Goal: Information Seeking & Learning: Find specific fact

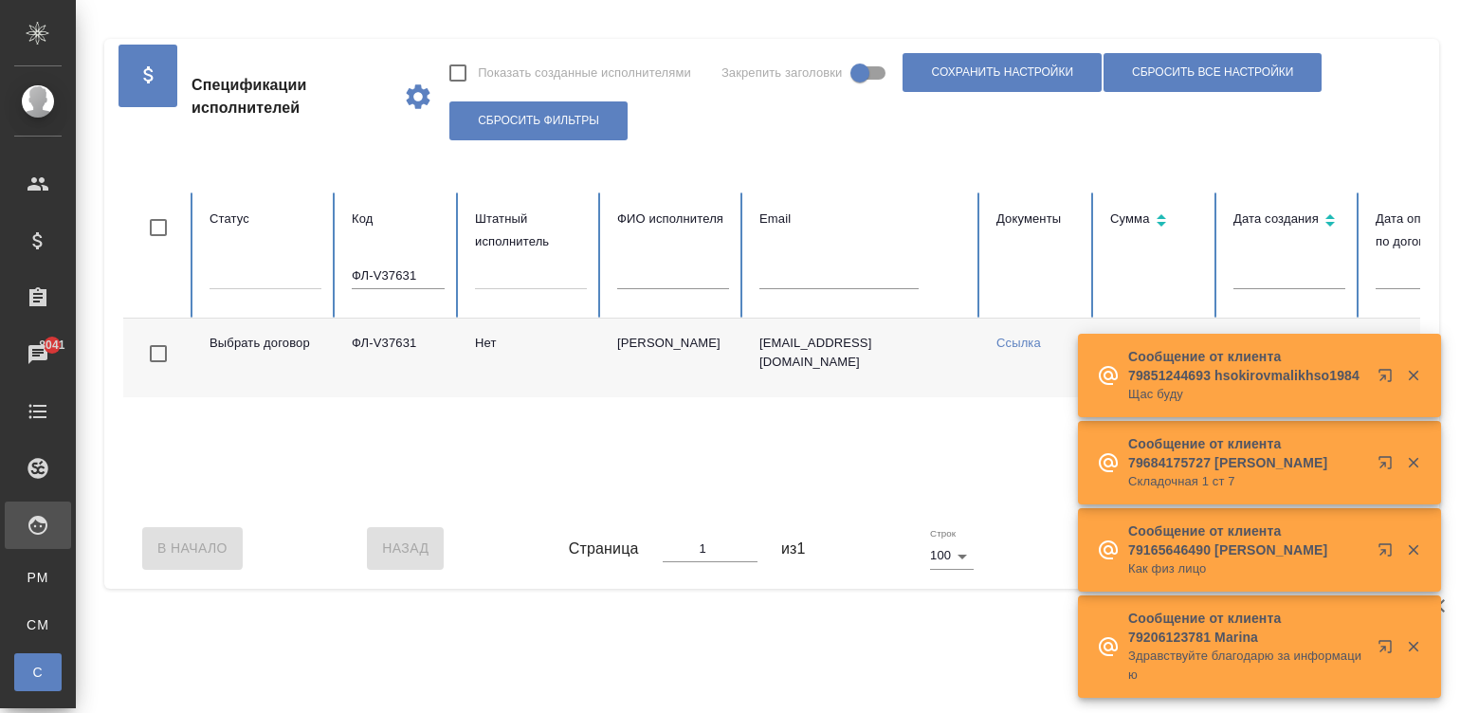
click at [352, 265] on input "ФЛ-V37631" at bounding box center [398, 276] width 93 height 27
drag, startPoint x: 0, startPoint y: 0, endPoint x: 274, endPoint y: 265, distance: 381.5
click at [352, 265] on input "ФЛ-V37631" at bounding box center [398, 276] width 93 height 27
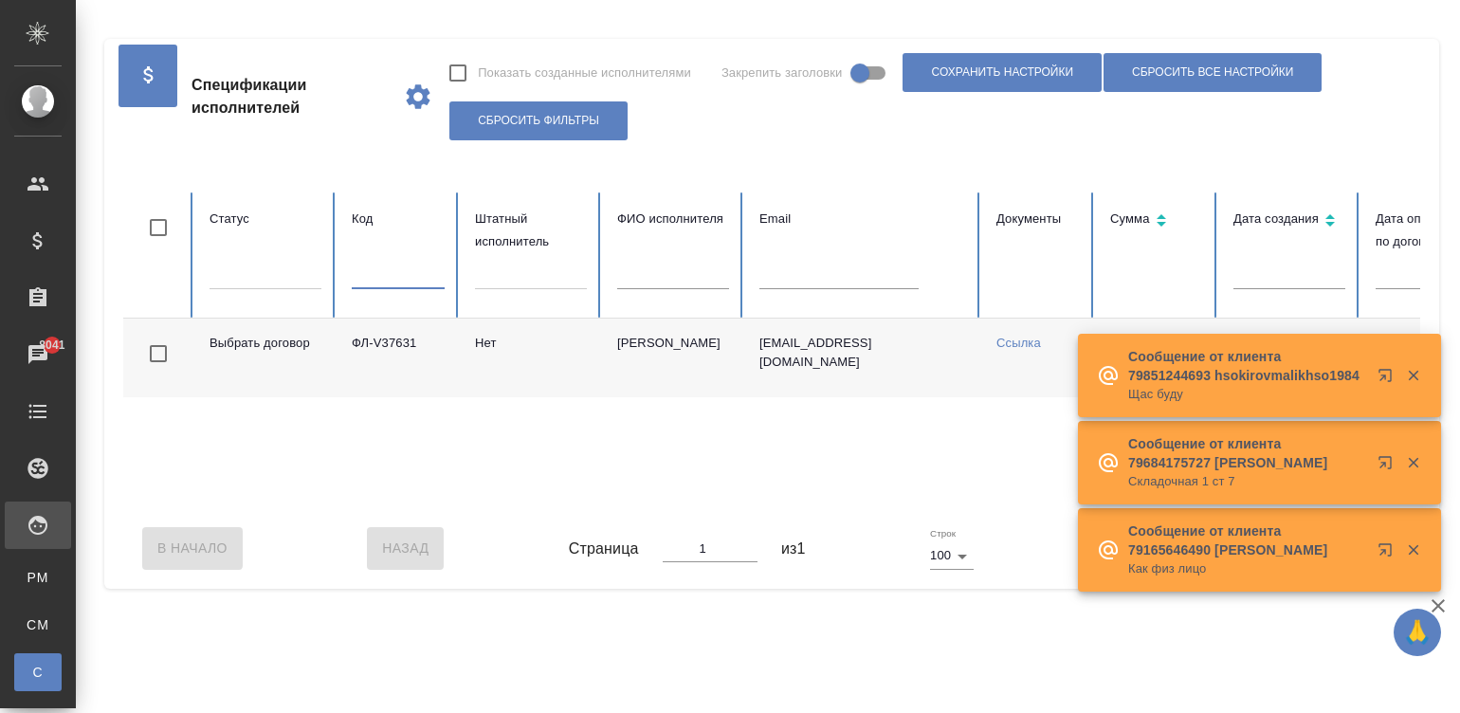
scroll to position [0, 117]
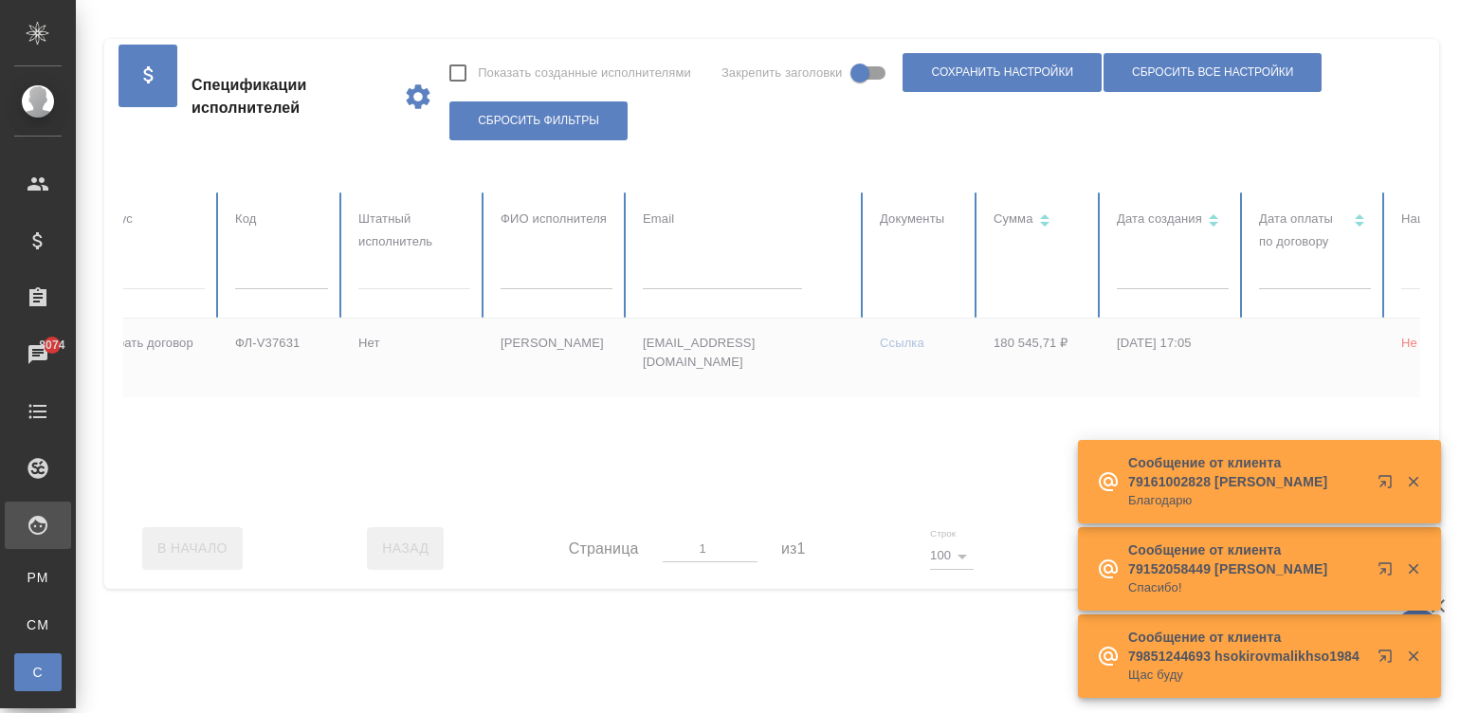
click at [763, 285] on input "text" at bounding box center [722, 276] width 159 height 27
click at [729, 280] on input "text" at bounding box center [722, 276] width 159 height 27
click at [726, 279] on input "text" at bounding box center [722, 276] width 159 height 27
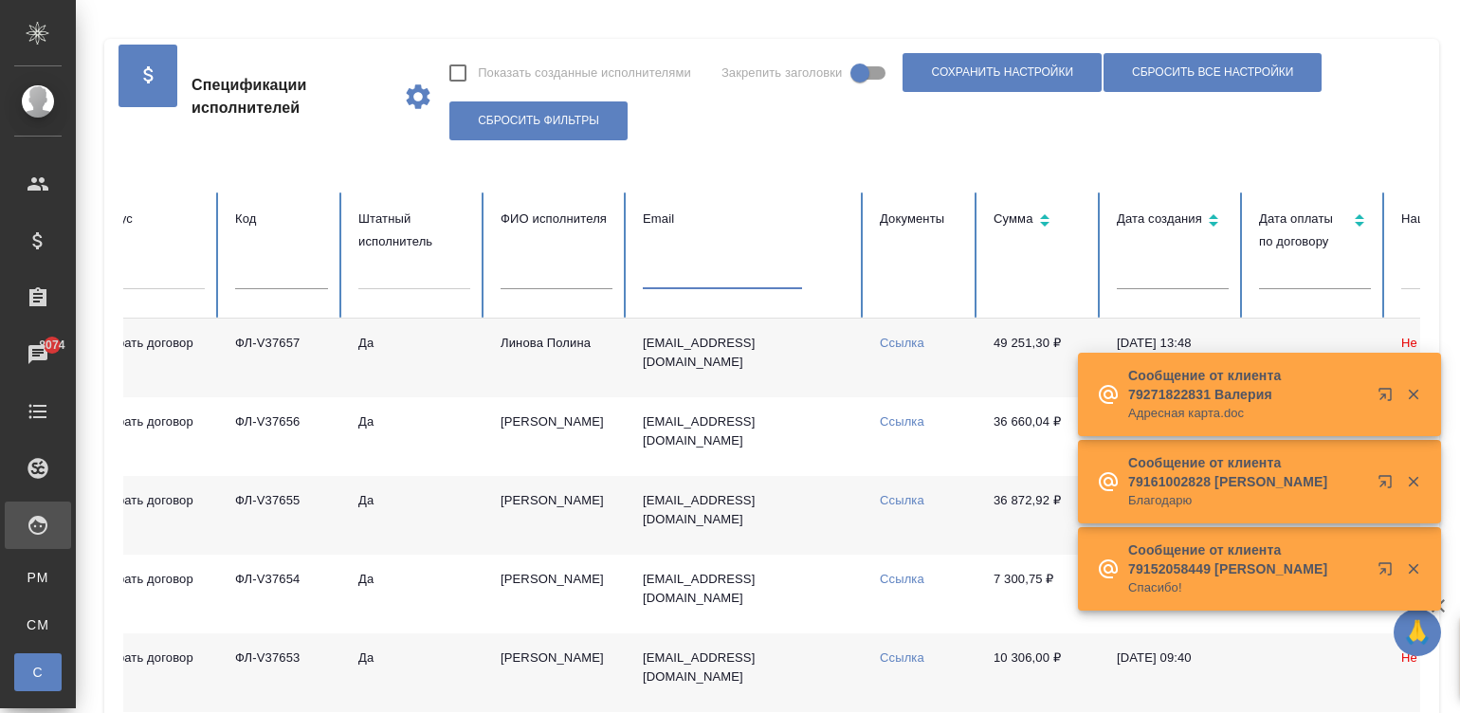
paste input "olenka_mel@mail.ru"
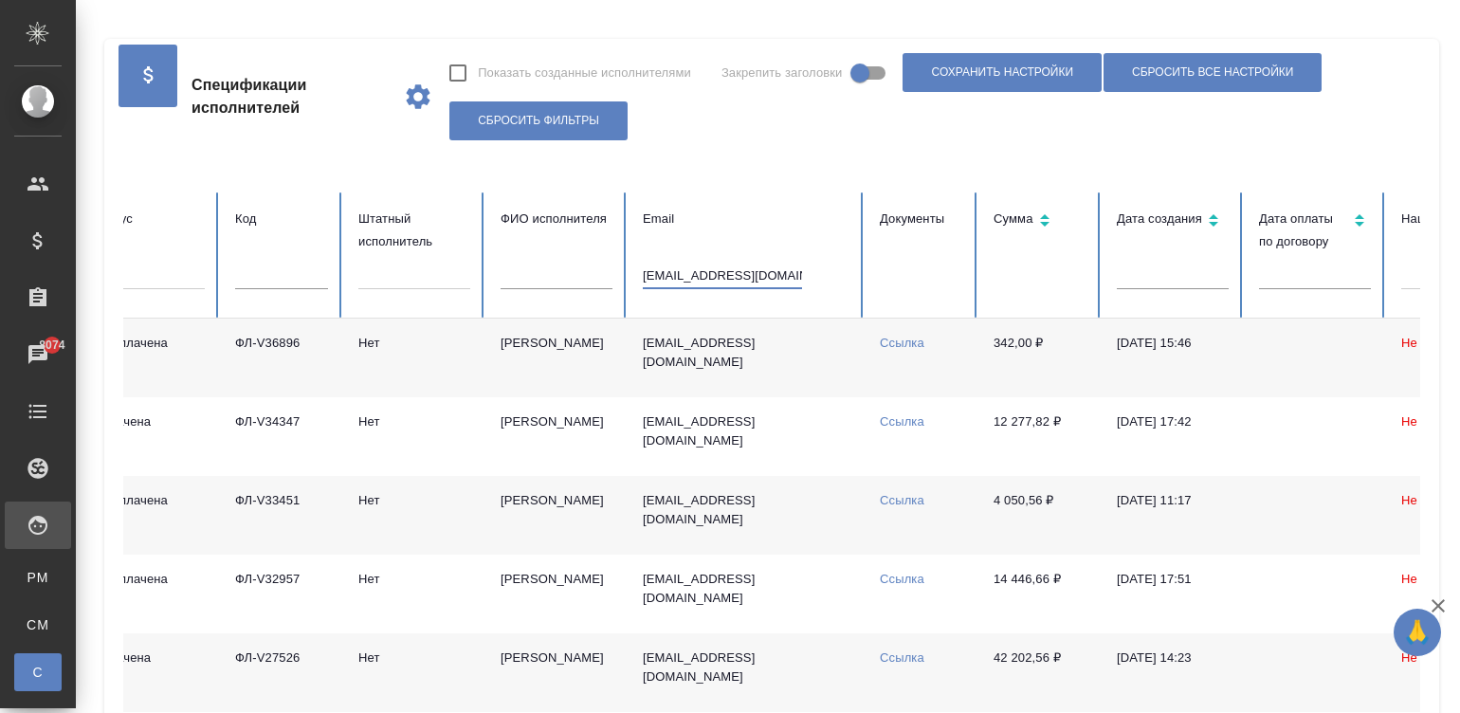
type input "olenka_mel@mail.ru"
click at [545, 334] on td "Мельникова Ольга" at bounding box center [556, 358] width 142 height 79
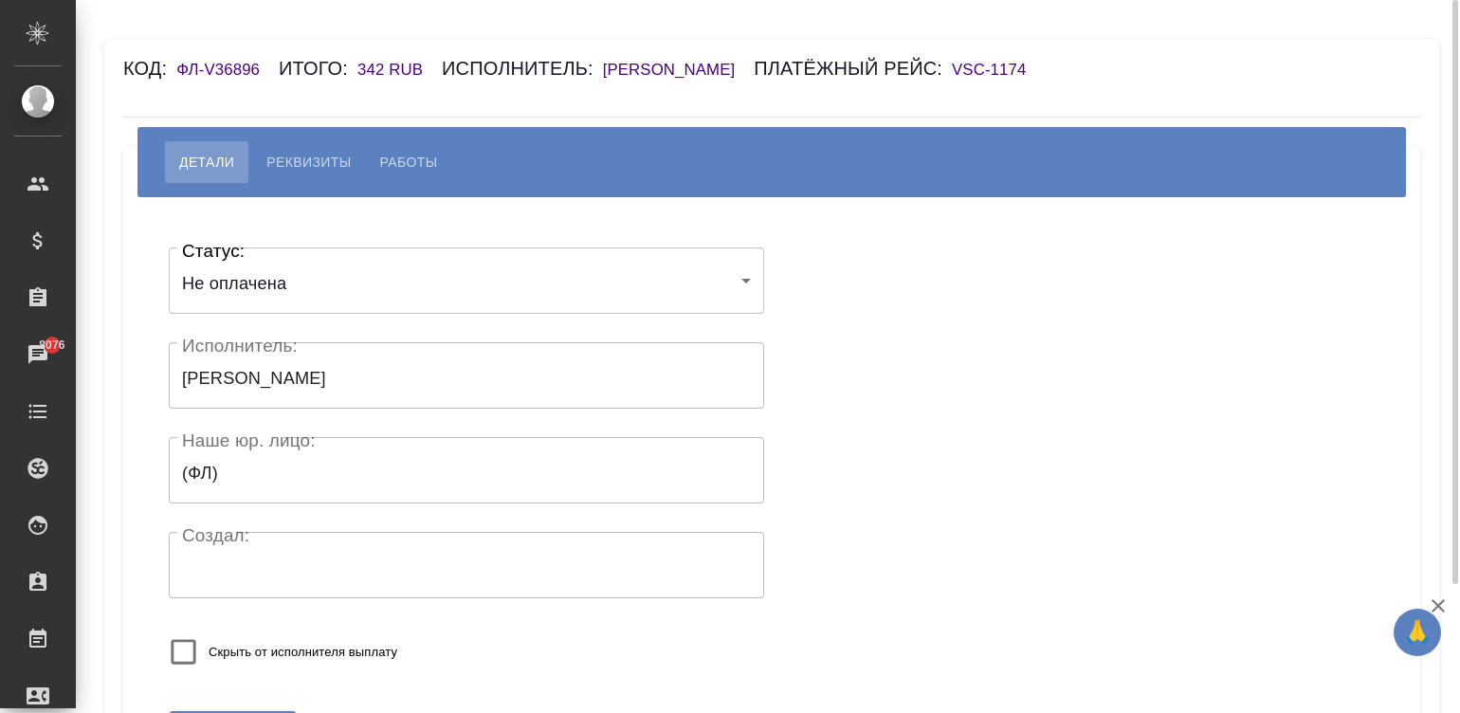
click at [678, 66] on h6 "[PERSON_NAME]" at bounding box center [679, 70] width 152 height 18
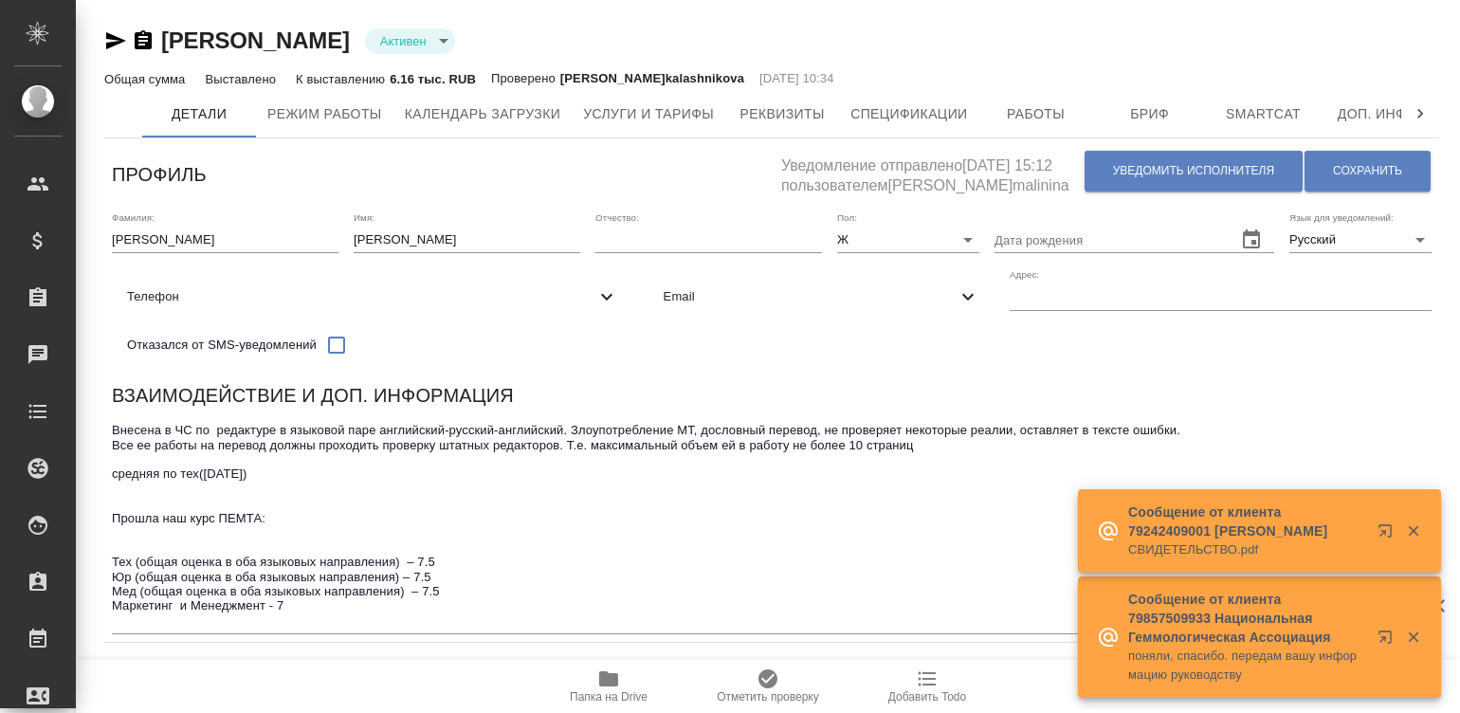
type input "Юридический"
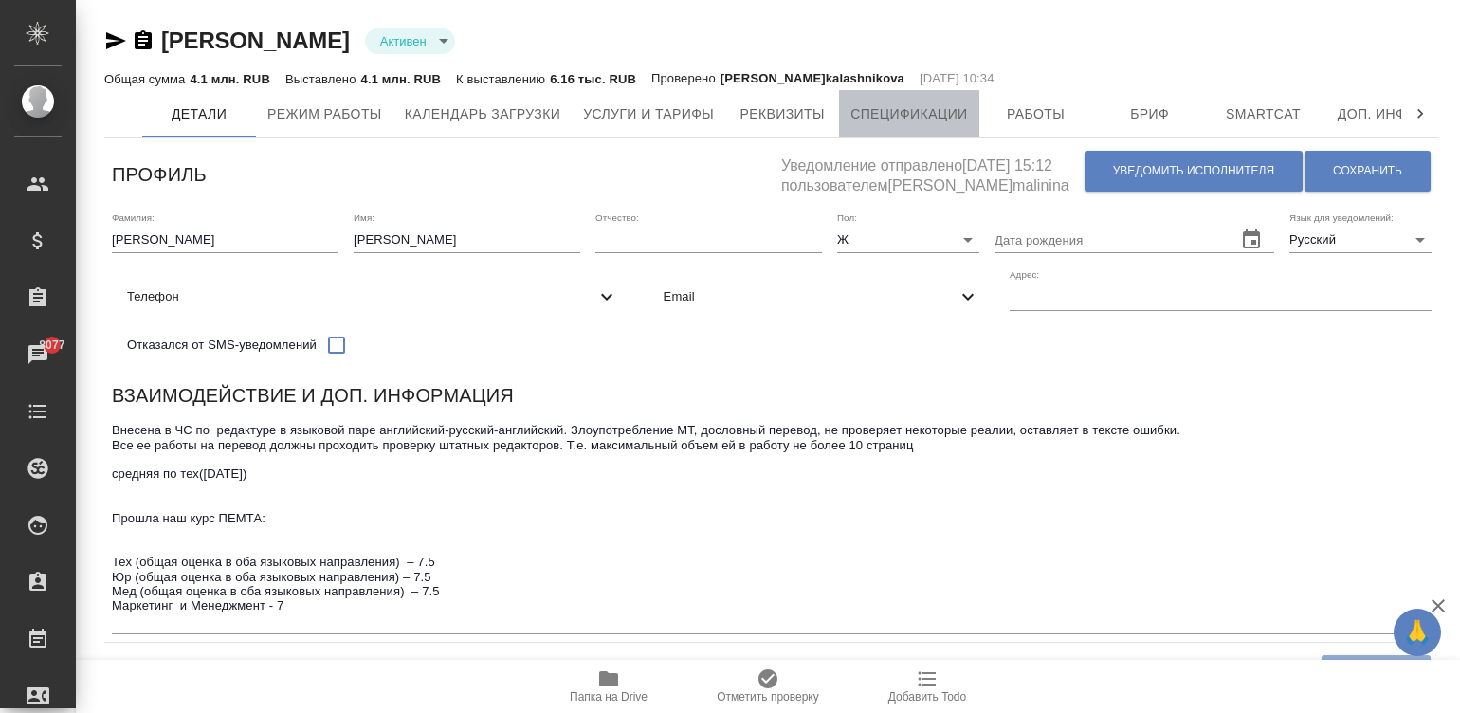
click at [901, 110] on span "Спецификации" at bounding box center [908, 114] width 117 height 24
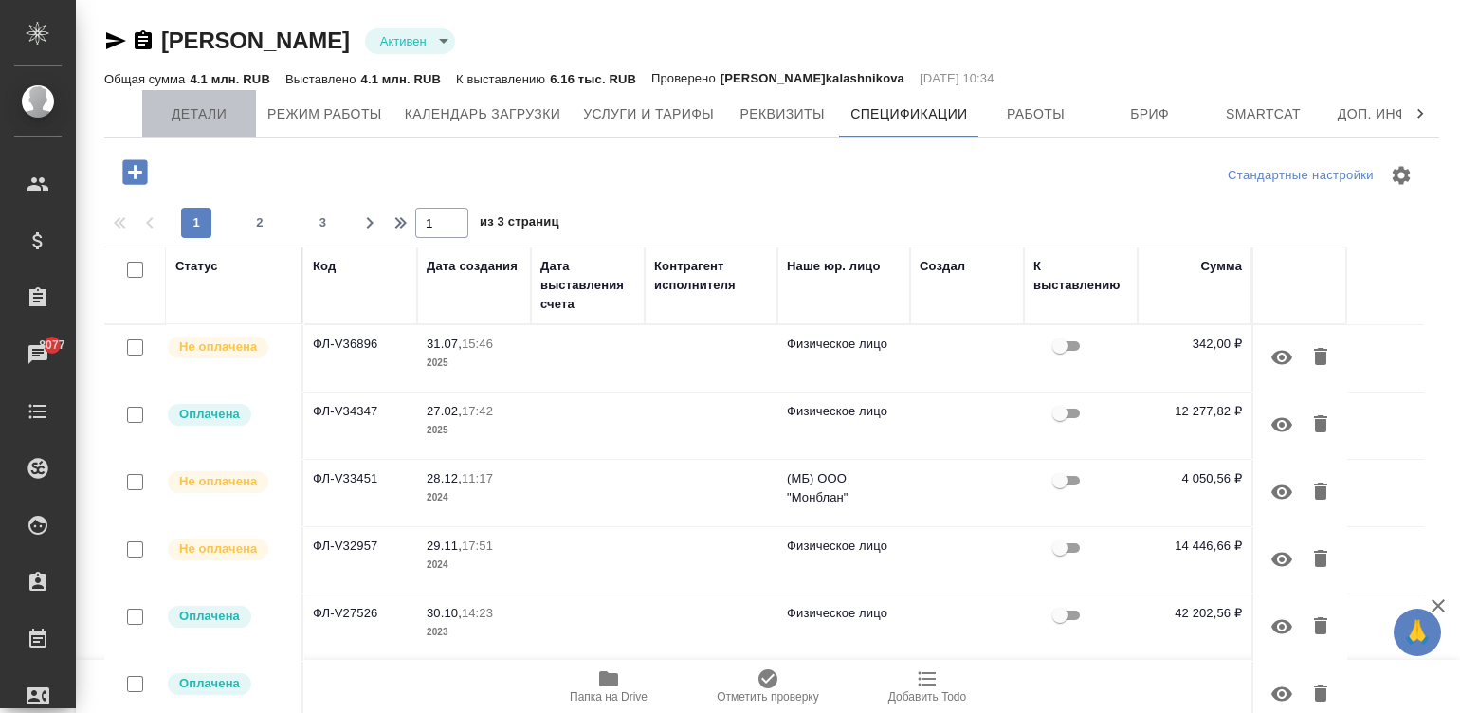
click at [203, 126] on button "Детали" at bounding box center [199, 113] width 114 height 47
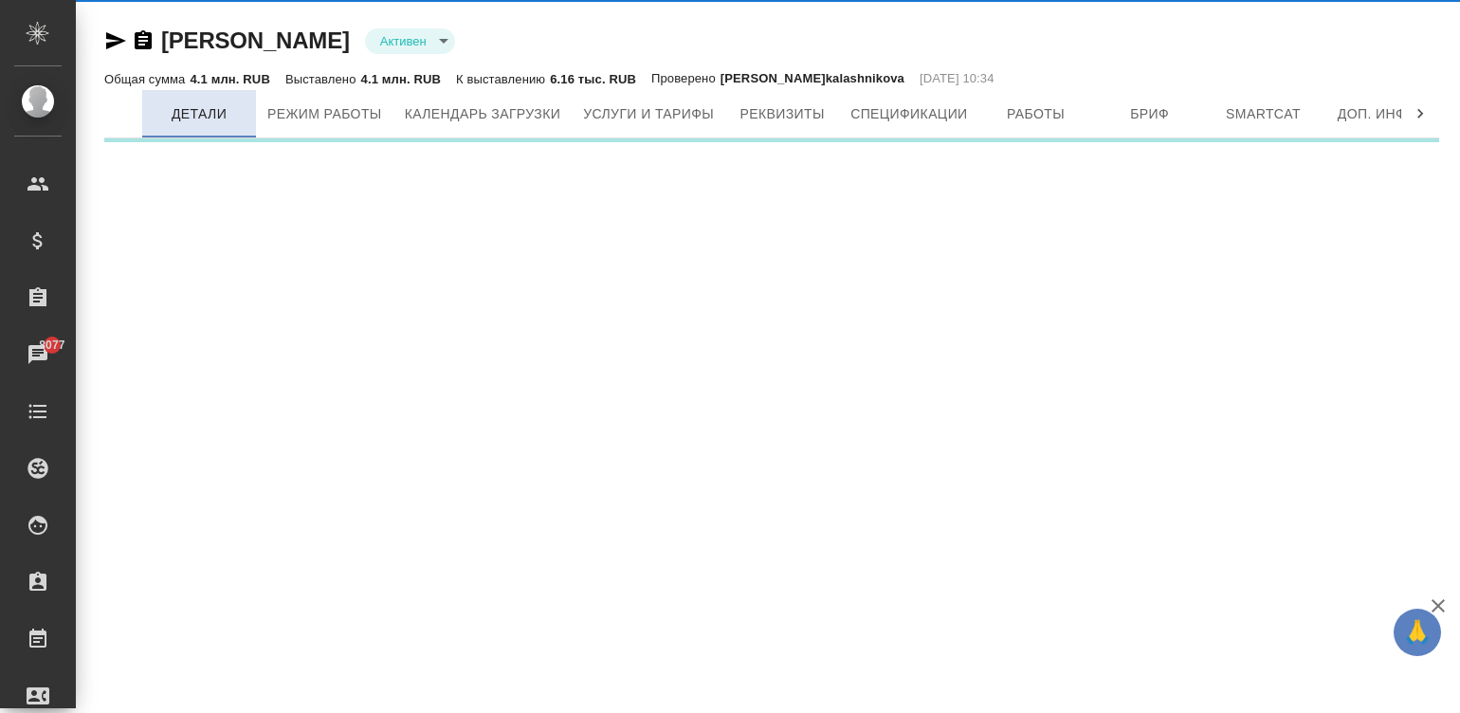
click at [194, 122] on span "Детали" at bounding box center [199, 114] width 91 height 24
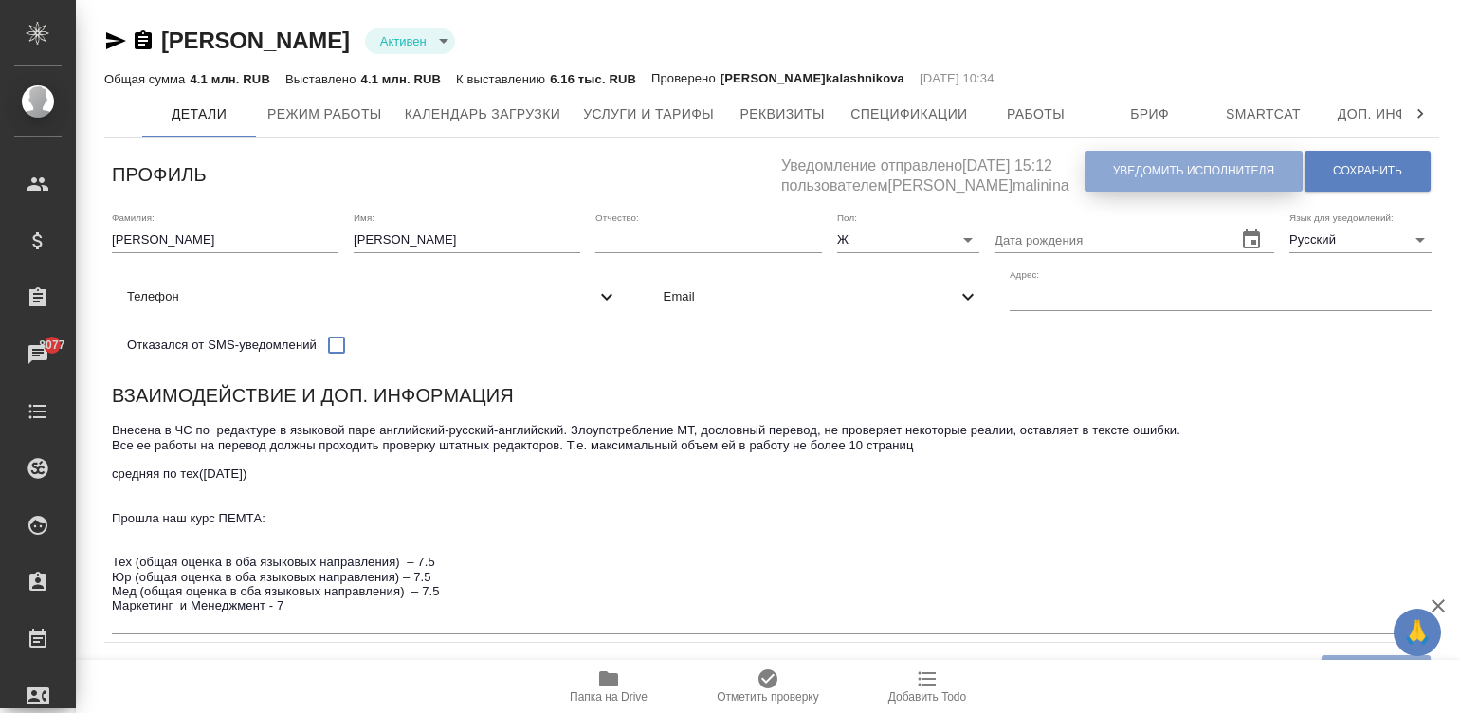
click at [1138, 156] on button "Уведомить исполнителя" at bounding box center [1193, 171] width 218 height 41
type textarea "Добрый день, Ольга! Ознакомиться с подробной информацией по выполненным работам…"
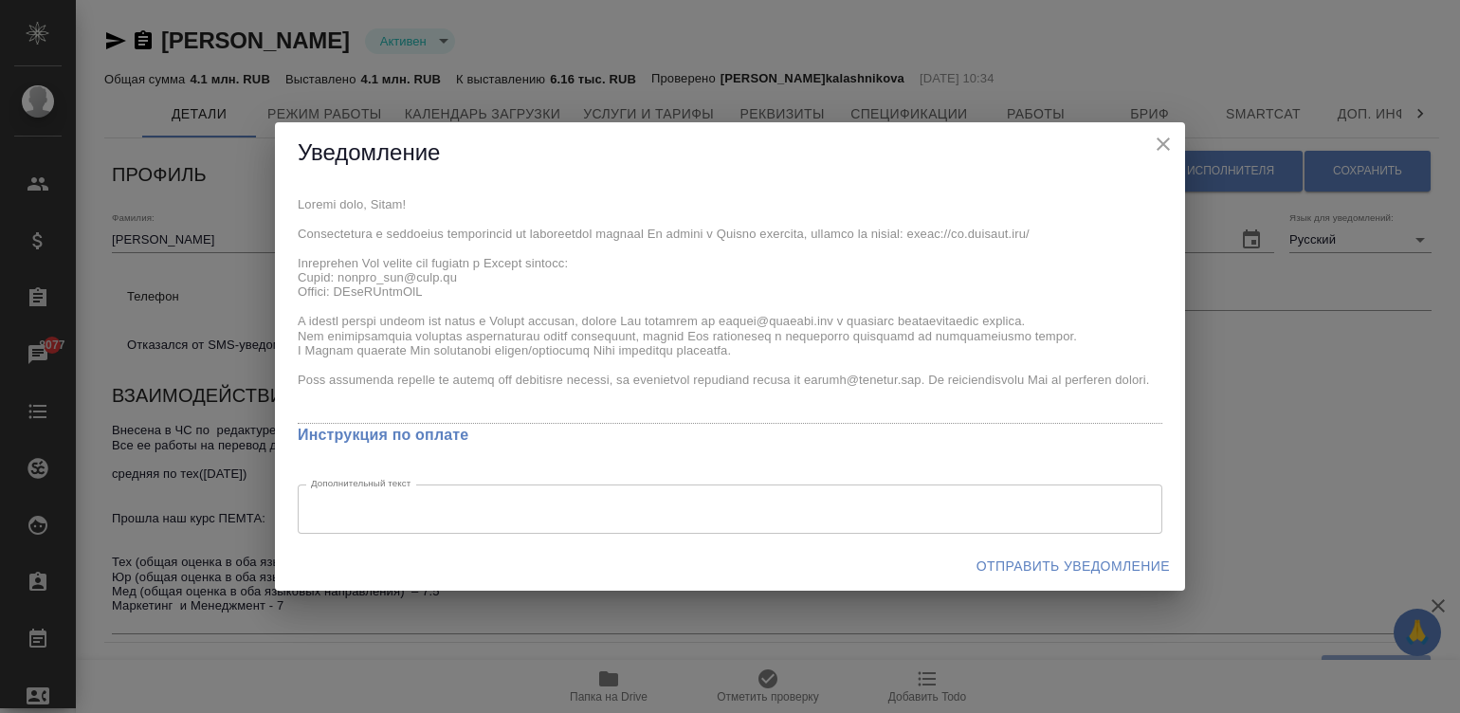
click at [296, 194] on div "x Инструкция по оплате Дополнительный текст x Дополнительный текст" at bounding box center [730, 362] width 910 height 357
click at [284, 258] on div "x Инструкция по оплате Дополнительный текст x Дополнительный текст" at bounding box center [730, 362] width 910 height 357
click at [1069, 559] on span "Отправить уведомление" at bounding box center [1072, 567] width 193 height 24
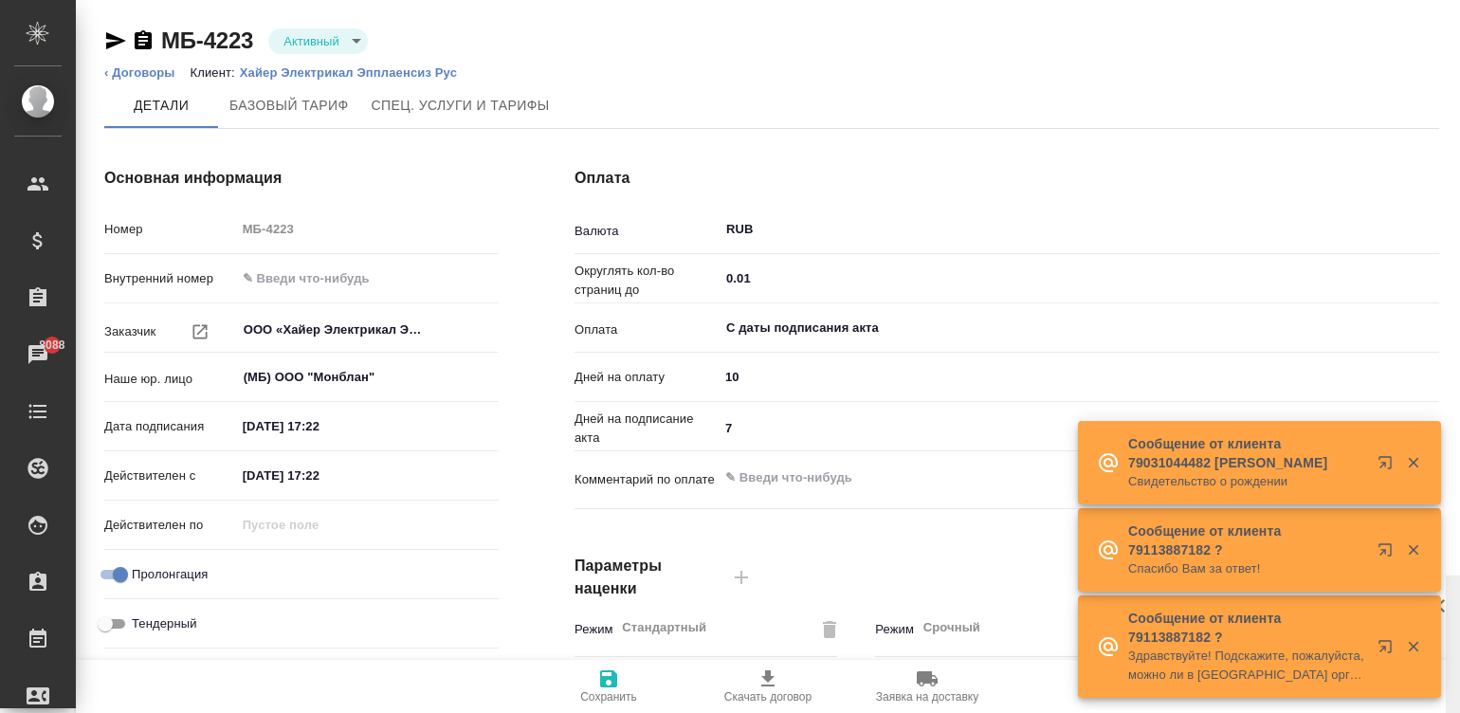
scroll to position [575, 0]
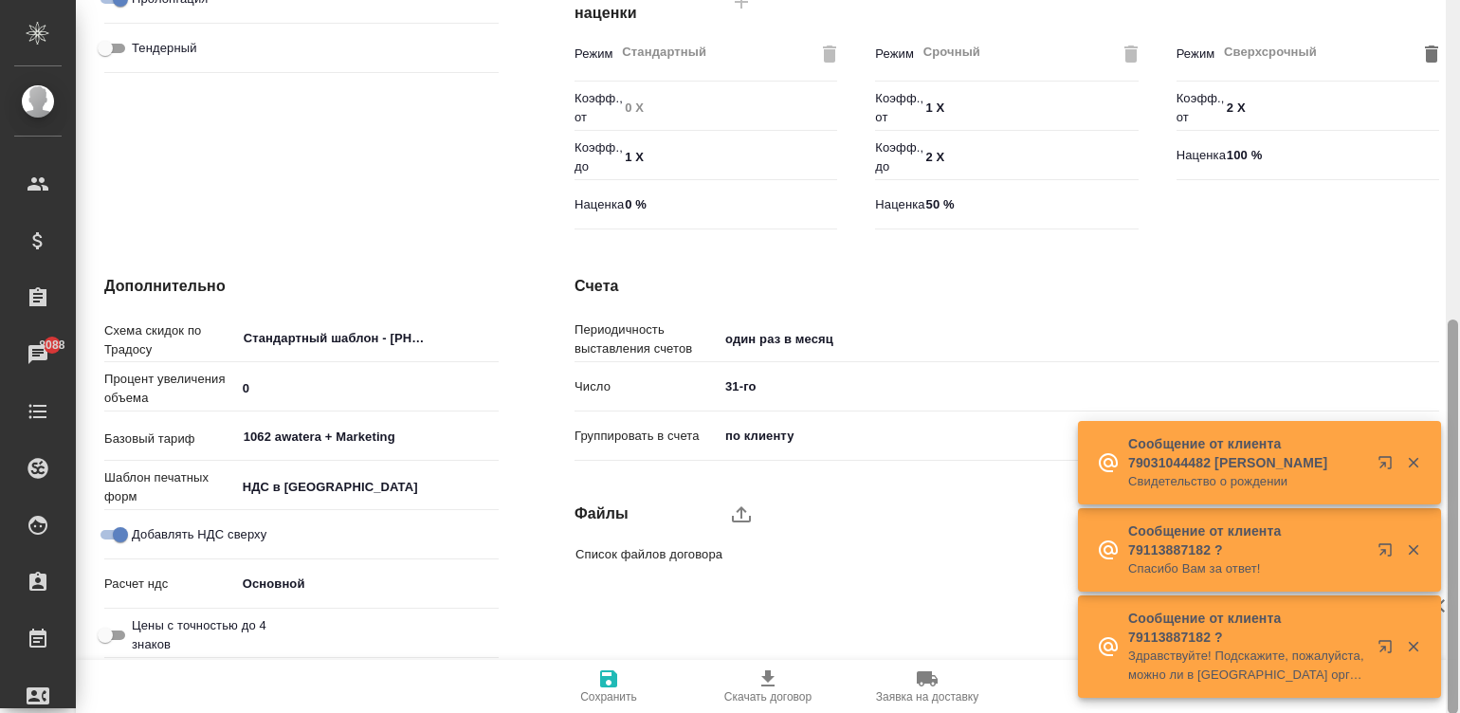
click at [1453, 550] on div at bounding box center [1453, 357] width 14 height 714
click at [742, 507] on icon "upload" at bounding box center [741, 514] width 19 height 16
click at [0, 0] on input "upload" at bounding box center [0, 0] width 0 height 0
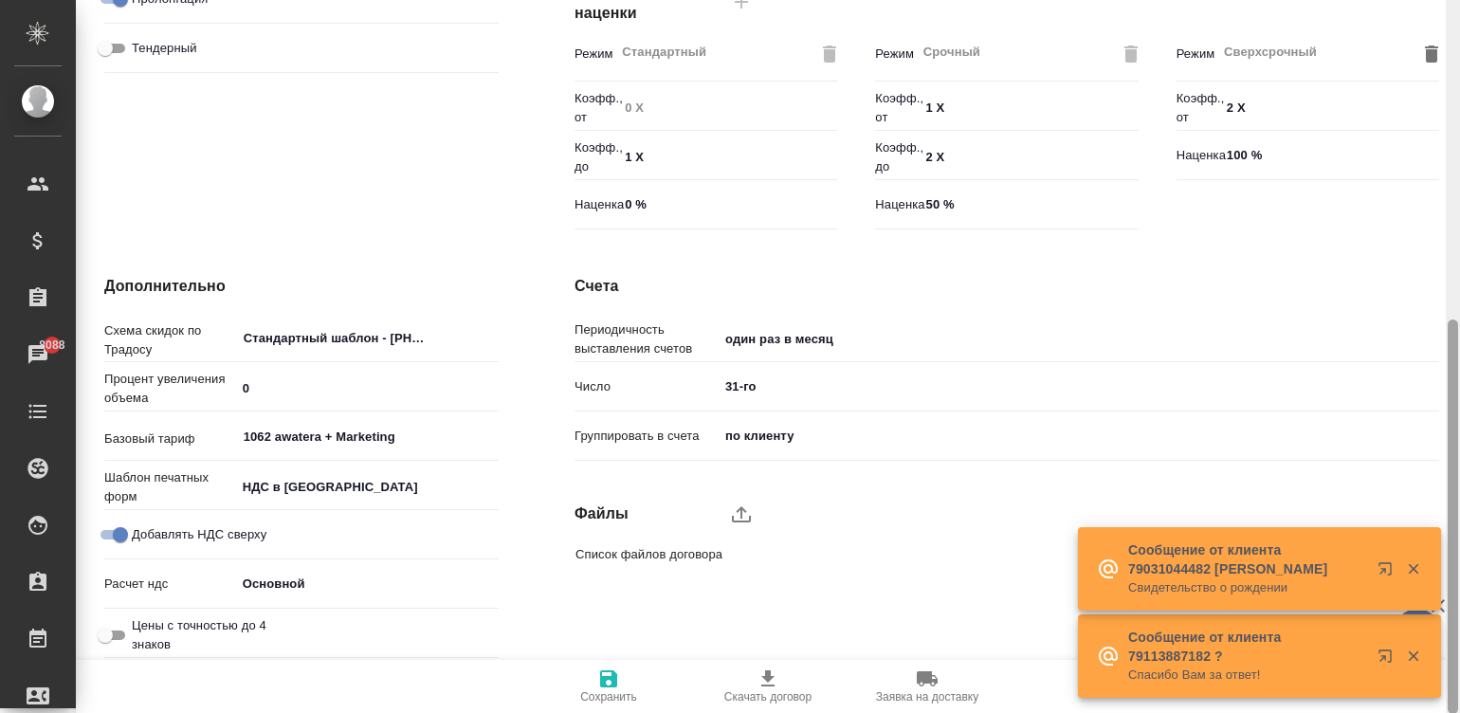
scroll to position [0, 0]
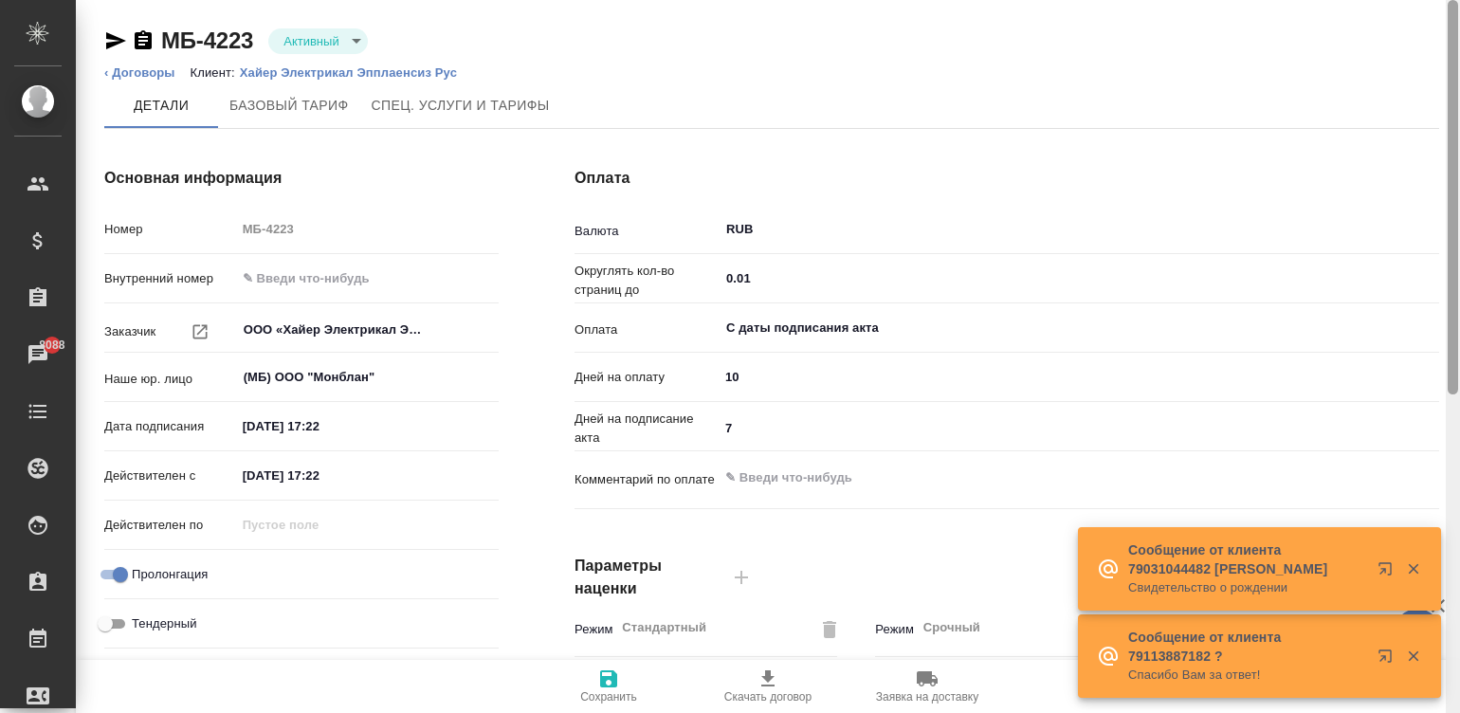
click at [1450, 223] on div at bounding box center [1453, 357] width 14 height 714
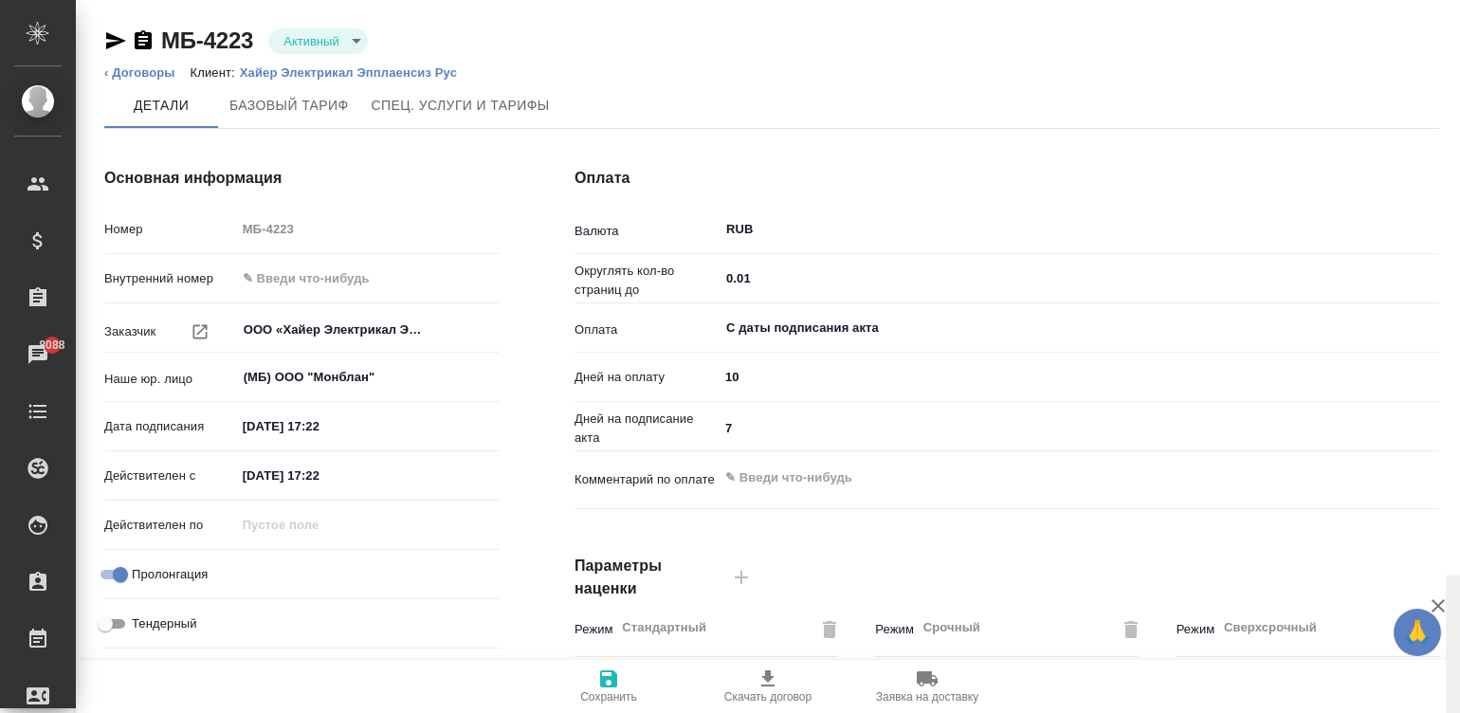
scroll to position [575, 0]
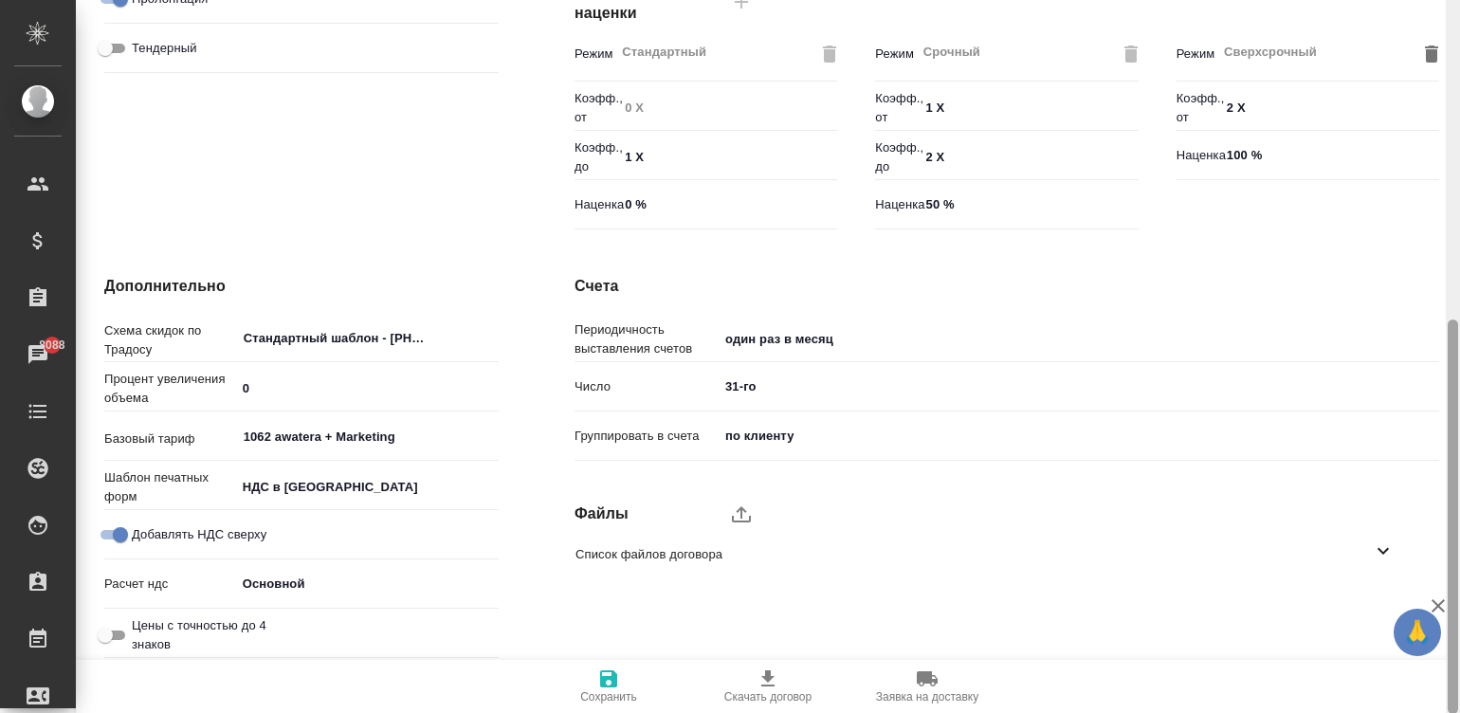
click at [1455, 442] on div at bounding box center [1453, 357] width 14 height 714
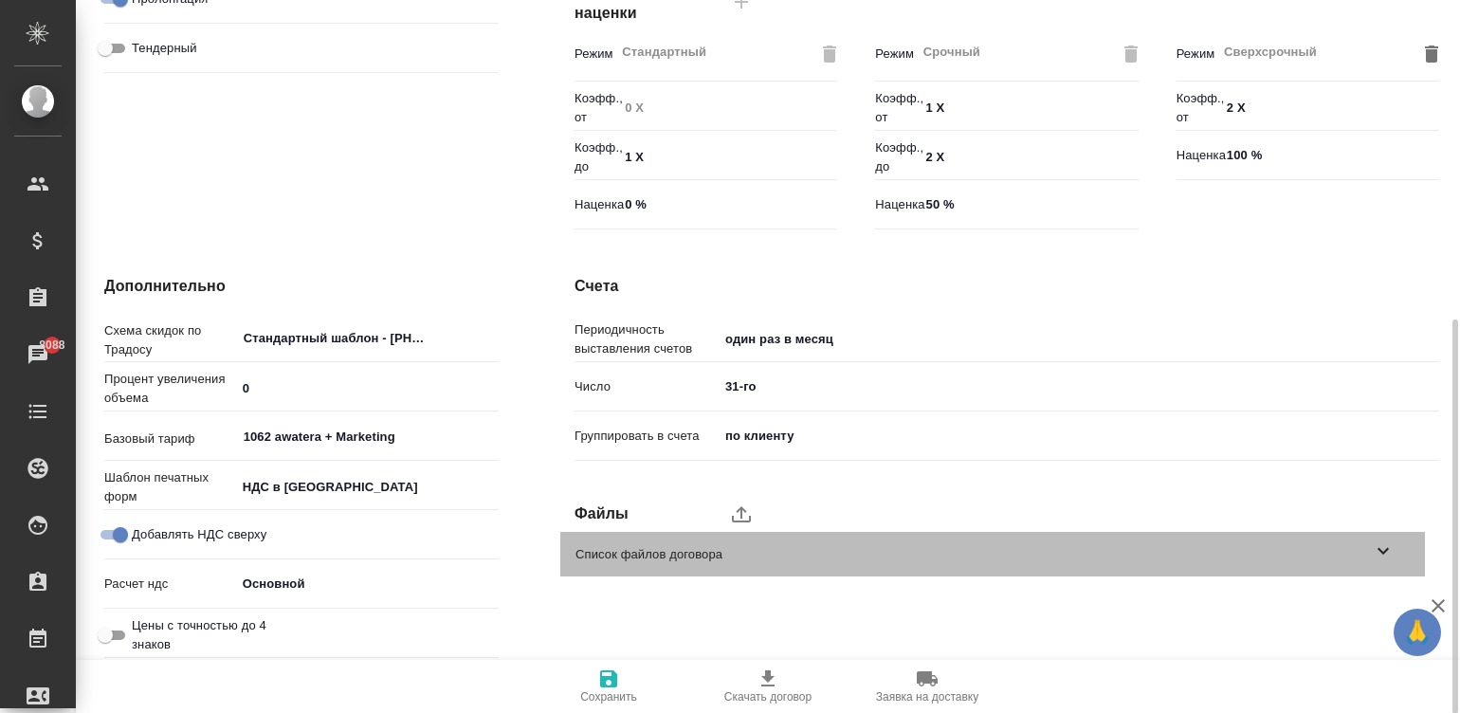
click at [1317, 545] on span "Список файлов договора" at bounding box center [973, 554] width 796 height 19
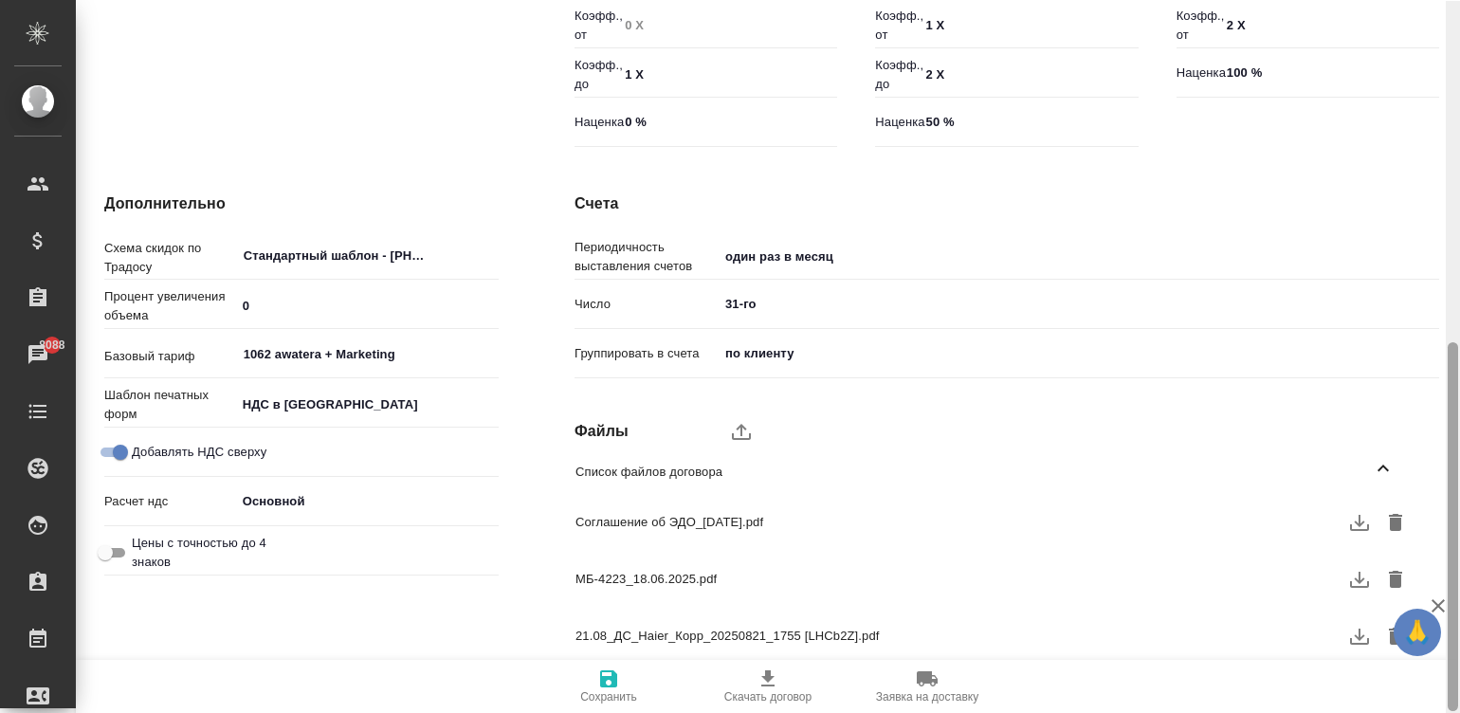
scroll to position [659, 0]
drag, startPoint x: 1449, startPoint y: 508, endPoint x: 1449, endPoint y: 555, distance: 46.5
click at [1449, 555] on div at bounding box center [1453, 525] width 10 height 369
click at [608, 680] on icon "button" at bounding box center [608, 678] width 23 height 23
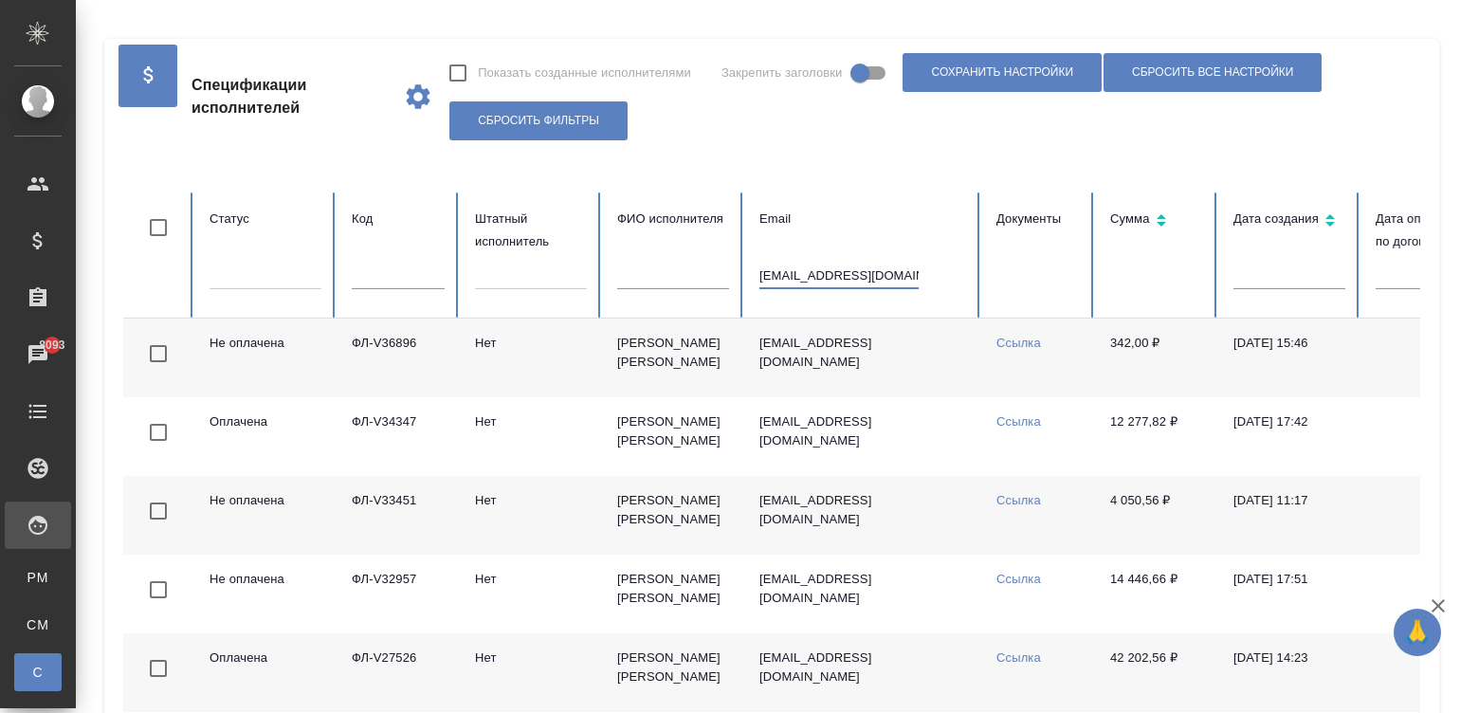
scroll to position [0, 117]
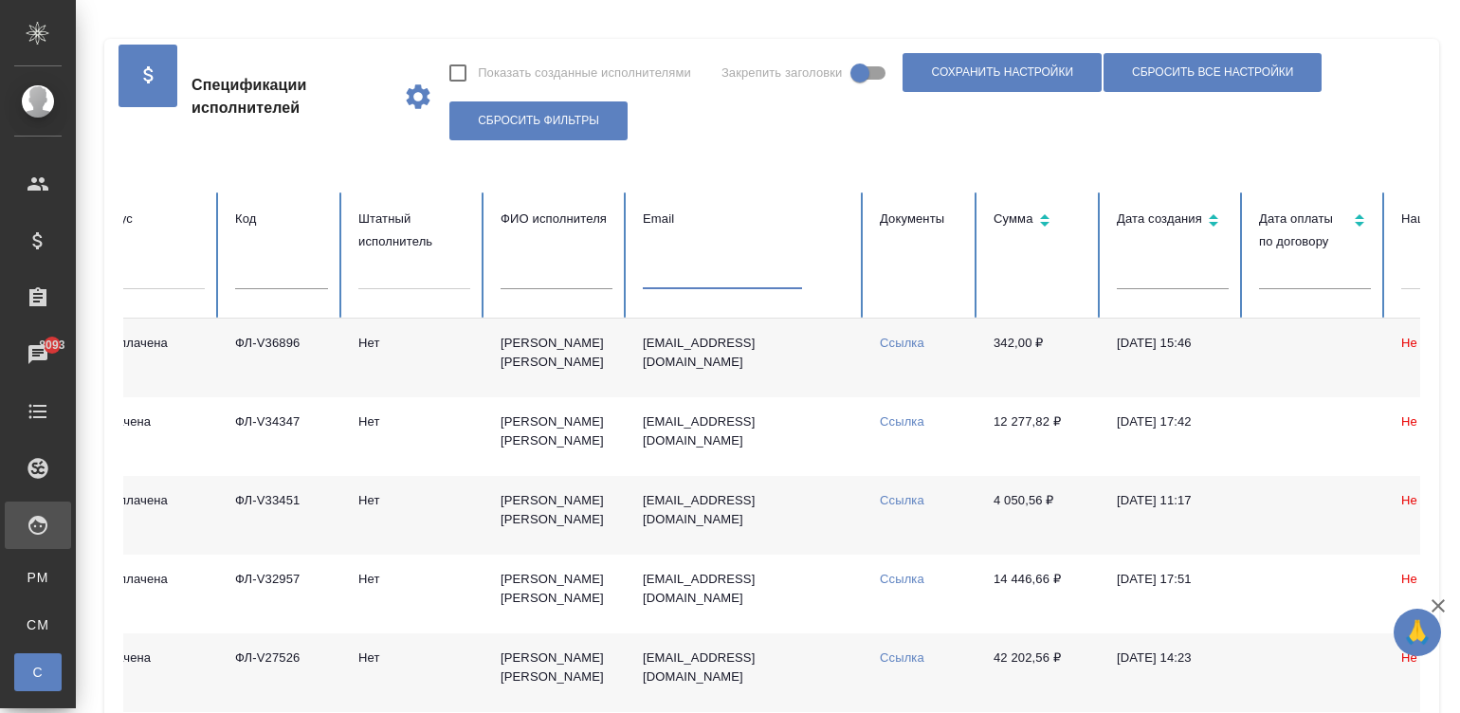
click at [301, 268] on input "text" at bounding box center [281, 276] width 93 height 27
click at [261, 268] on input "text" at bounding box center [281, 276] width 93 height 27
paste input "ФЛ-V36993"
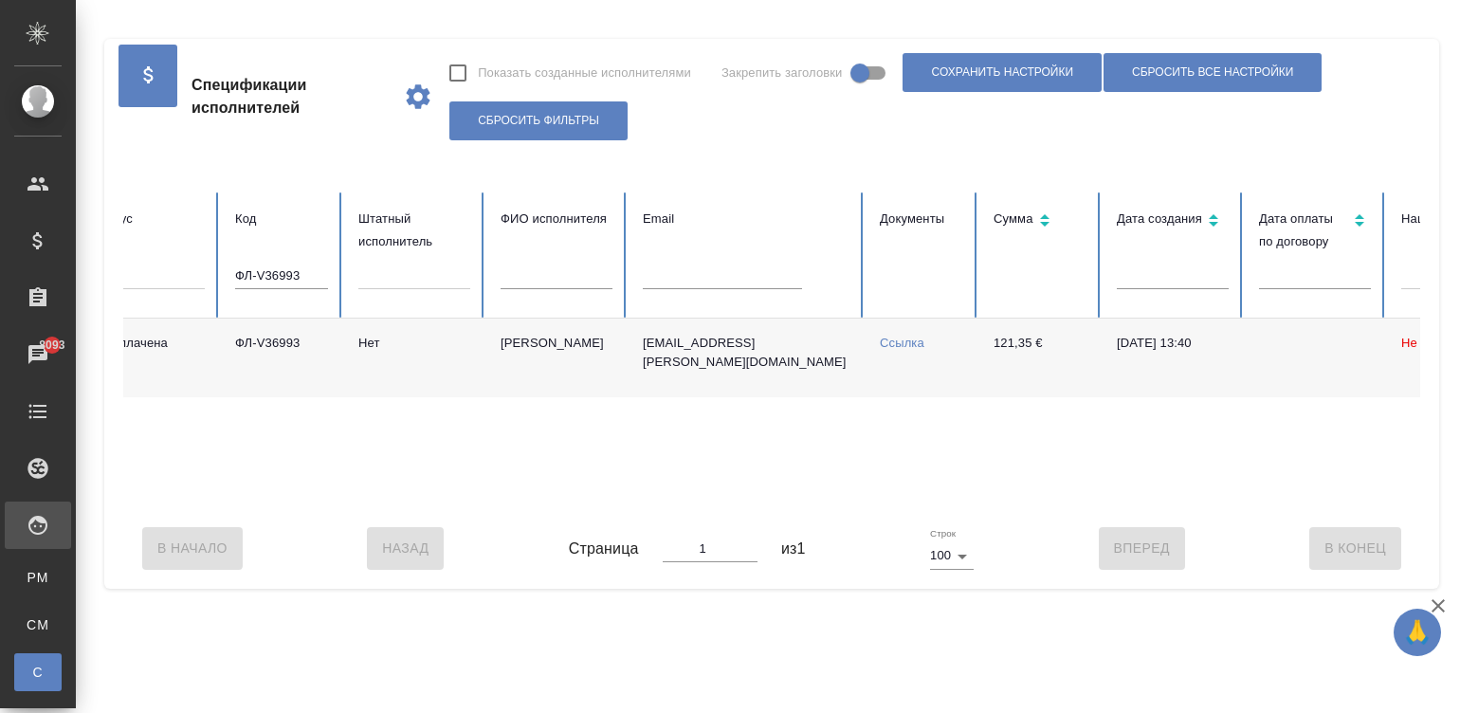
click at [603, 398] on div "Не оплачена ФЛ-V36993 Нет Фишер Фридрих Рихардович info@fischer-wd.de Ссылка 12…" at bounding box center [1022, 414] width 2031 height 190
click at [564, 379] on td "Фишер Фридрих Рихардович" at bounding box center [556, 358] width 142 height 79
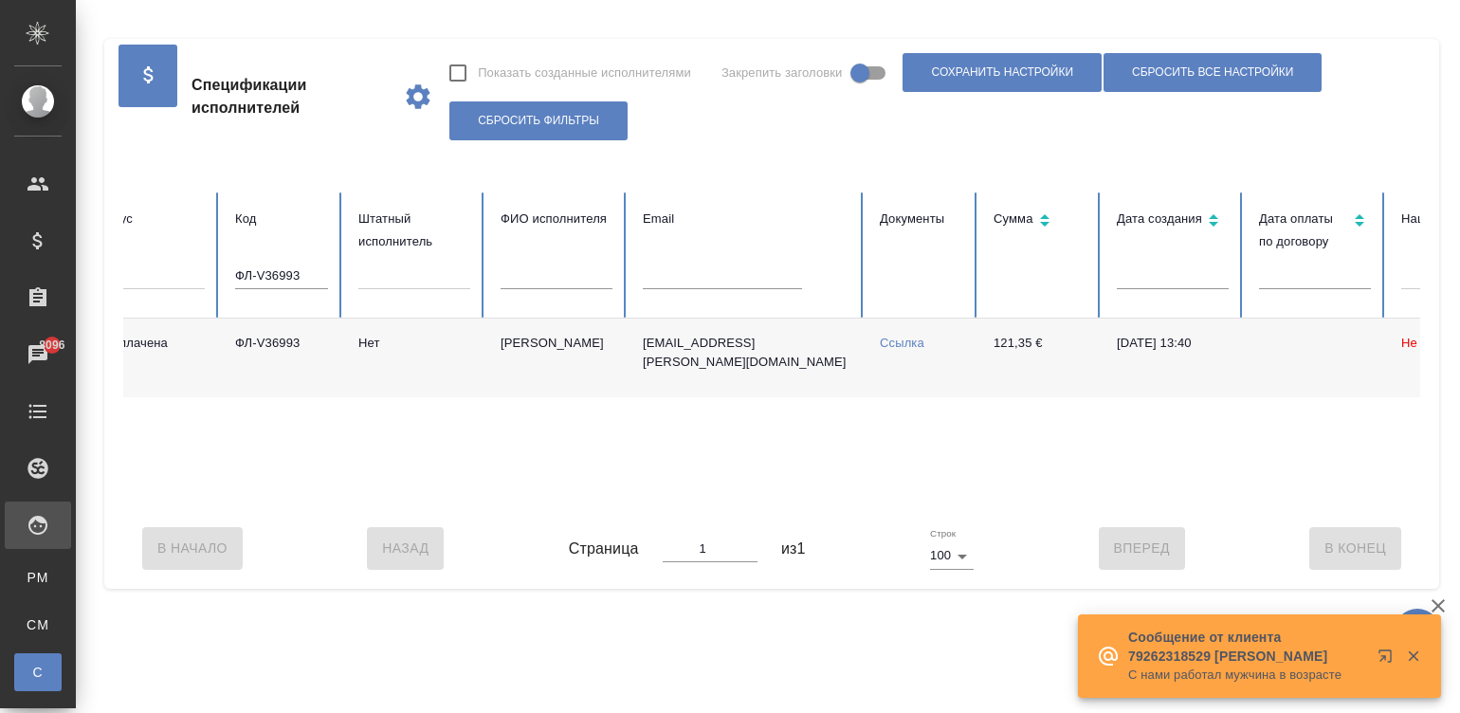
click at [281, 270] on input "ФЛ-V36993" at bounding box center [281, 276] width 93 height 27
paste input "и ФЛ-V36993 (в целом более 840 евро),"
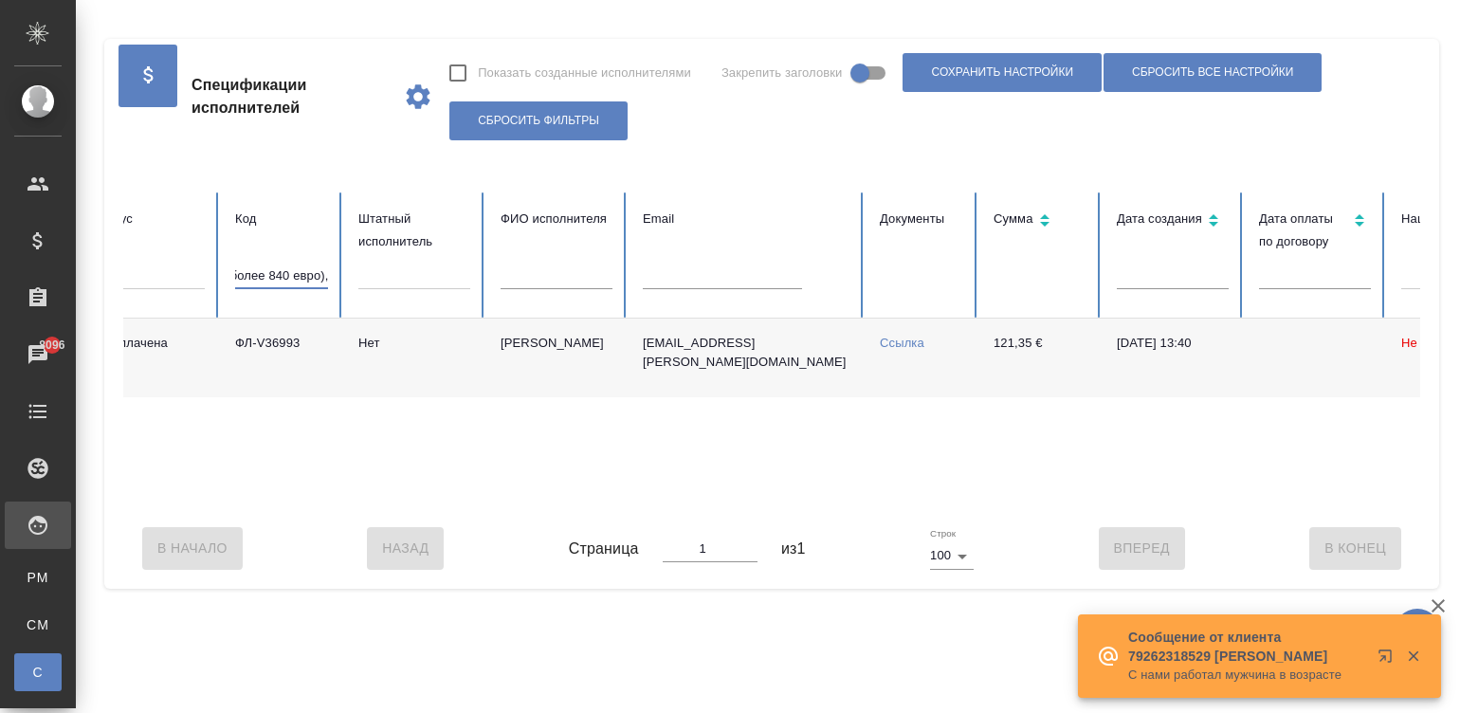
click at [281, 270] on input "и ФЛ-V36993 (в целом более 840 евро)," at bounding box center [281, 276] width 93 height 27
click at [281, 270] on table "Статус Код и ФЛ-V36993 (в целом более 840 евро), Штатный исполнитель ФИО исполн…" at bounding box center [1022, 350] width 2031 height 316
type input "и ФЛ-V36993 (в целом более 840 евро),"
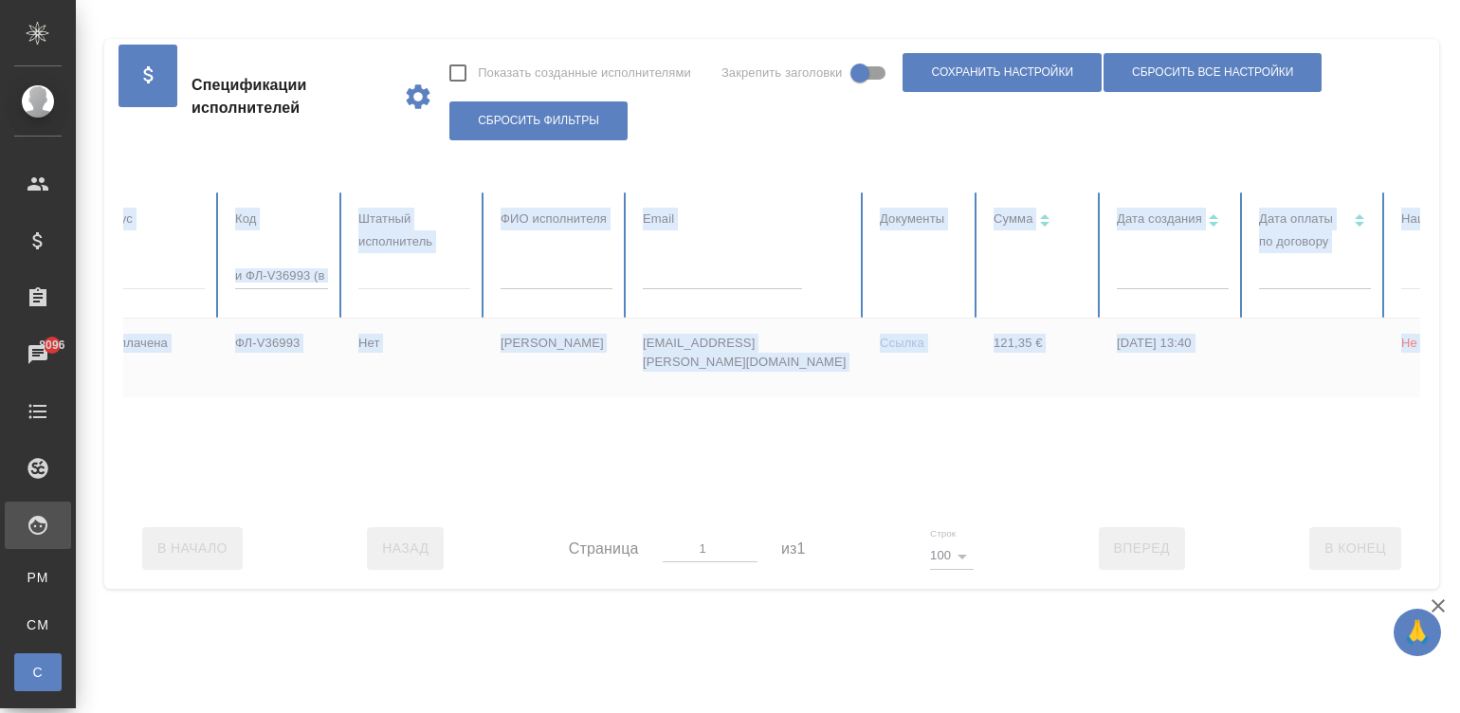
click at [281, 270] on input "и ФЛ-V36993 (в целом более 840 евро)," at bounding box center [281, 276] width 93 height 27
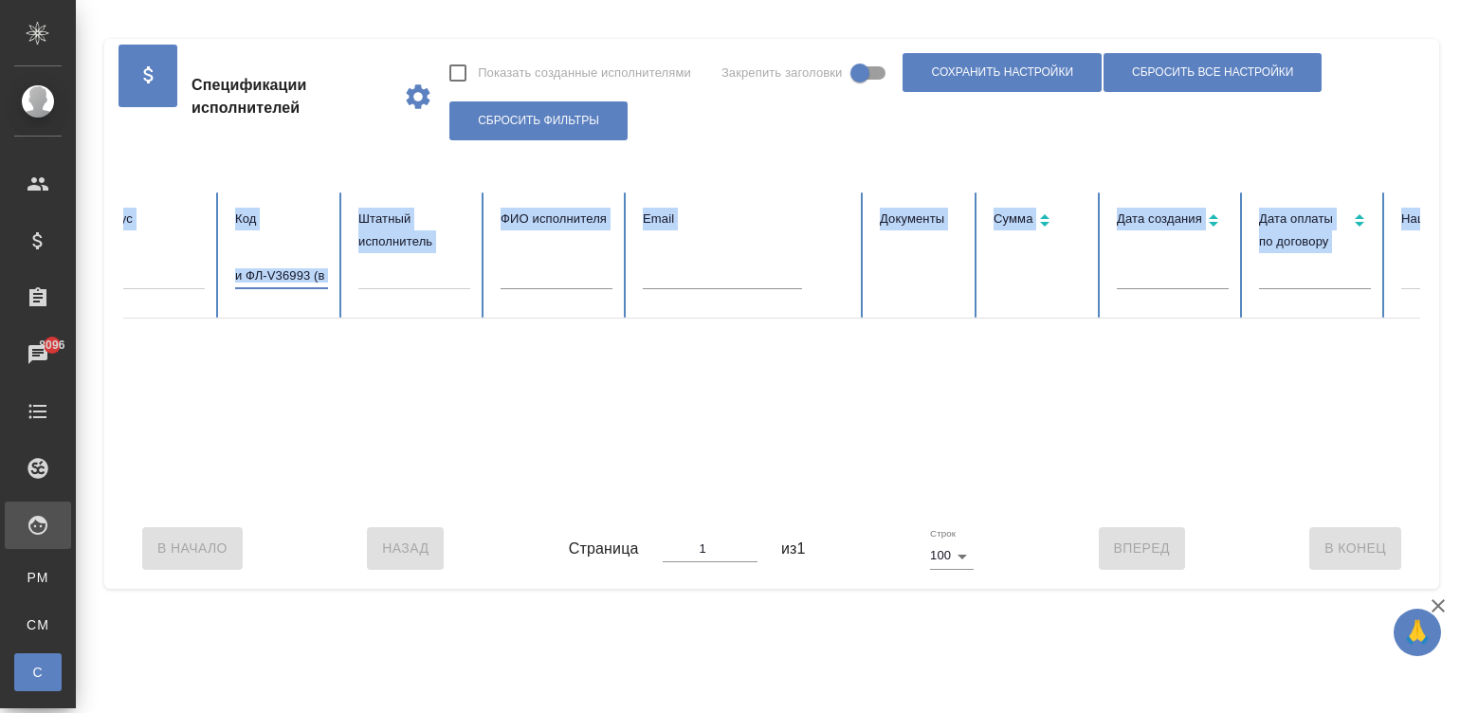
checkbox input "true"
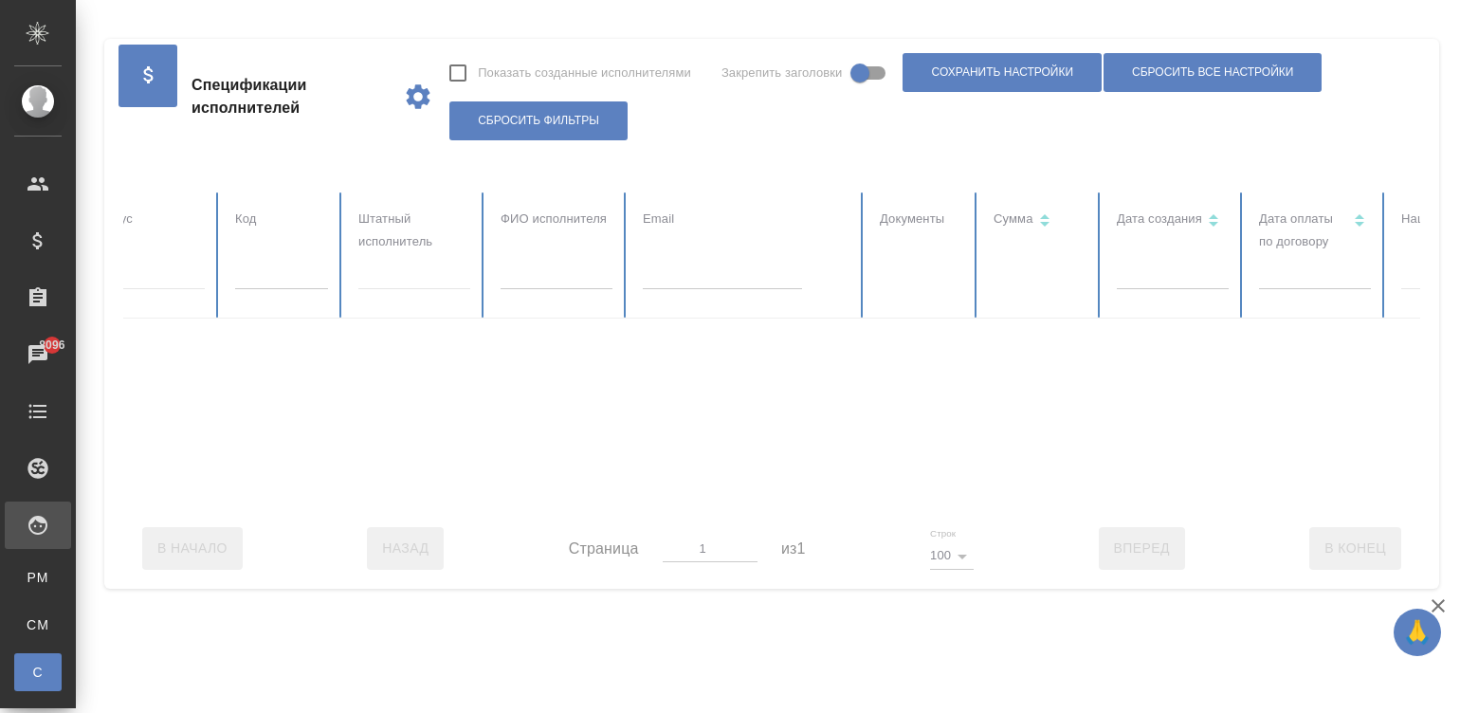
checkbox input "false"
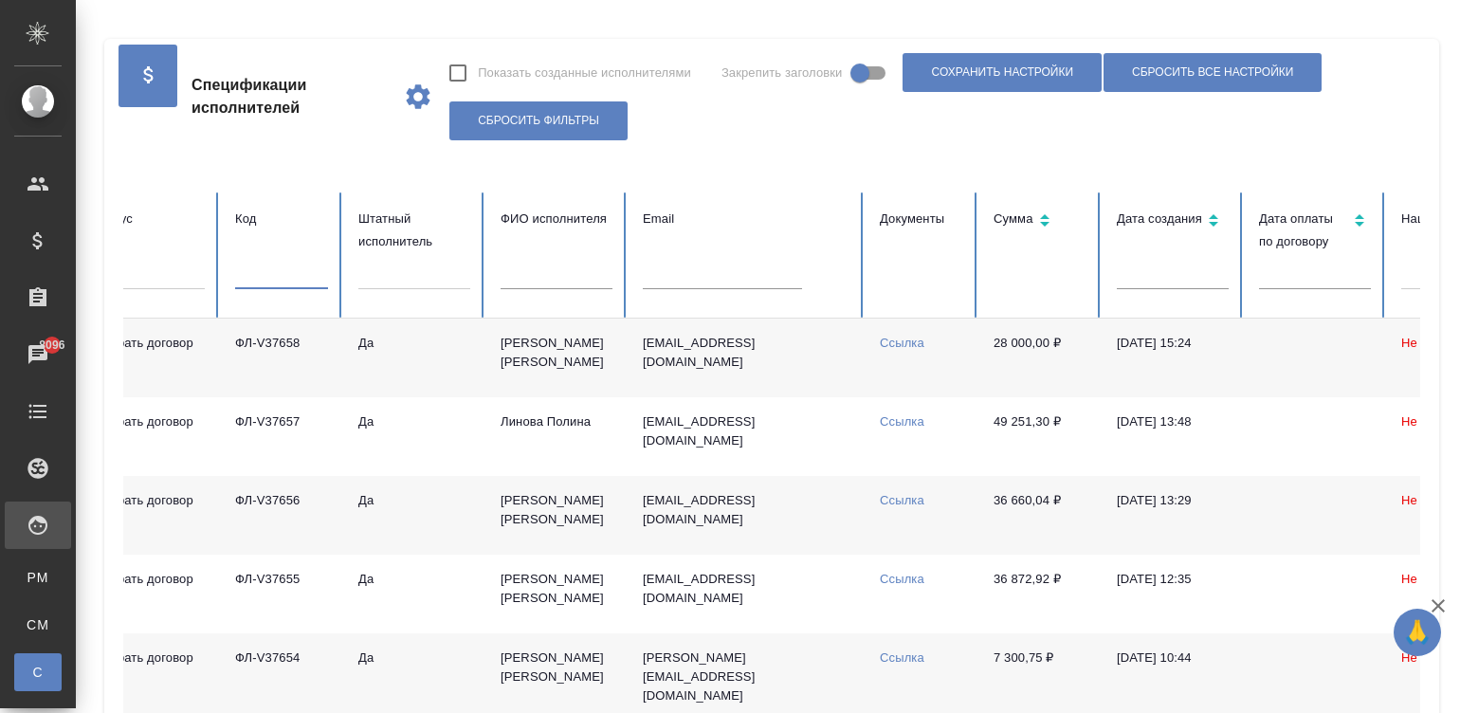
click at [286, 275] on input "text" at bounding box center [281, 276] width 93 height 27
paste input "ФЛ-V36774"
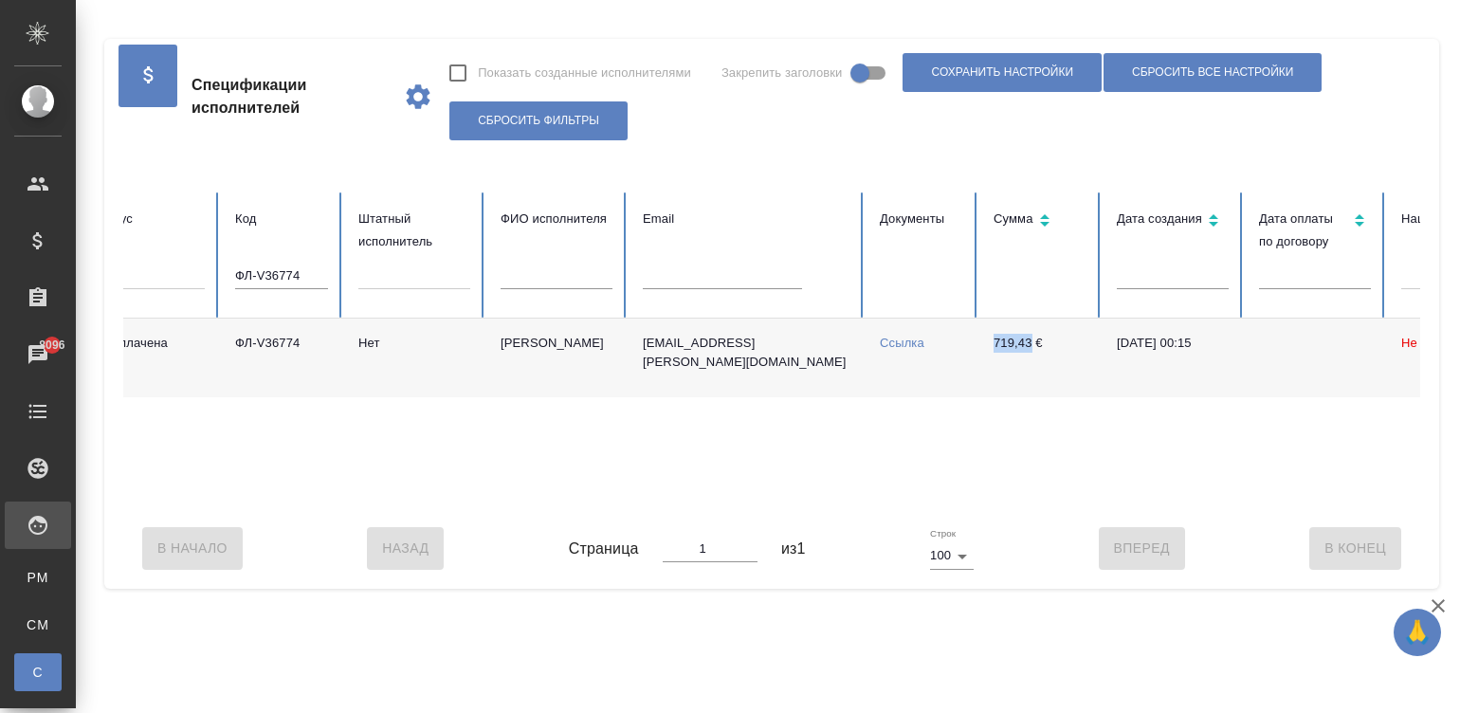
drag, startPoint x: 973, startPoint y: 356, endPoint x: 1032, endPoint y: 345, distance: 60.8
click at [1032, 345] on tr "Не оплачена ФЛ-V36774 Нет Фишер Фридрих Рихардович info@fischer-wd.de Ссылка 71…" at bounding box center [1022, 358] width 2031 height 79
copy tr "Ссылка 719,43"
click at [299, 277] on input "ФЛ-V36774" at bounding box center [281, 276] width 93 height 27
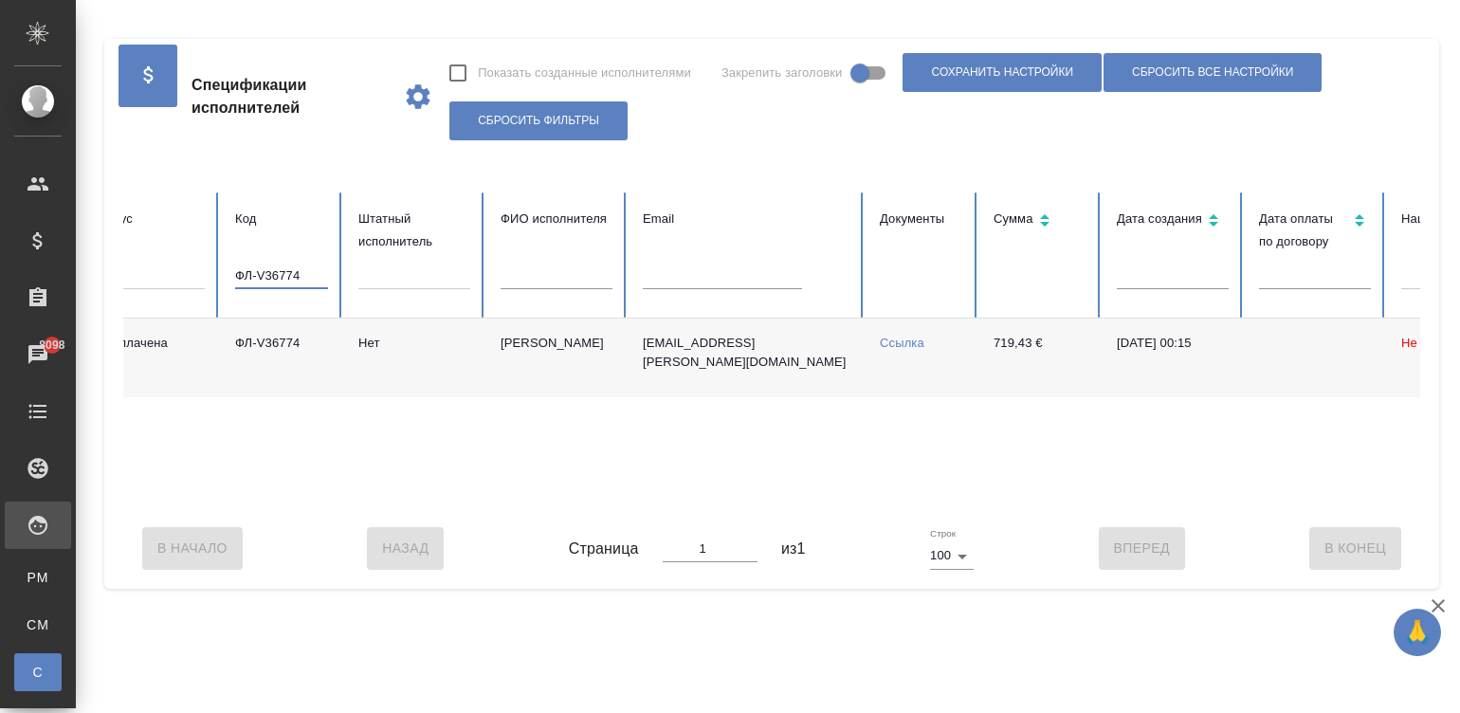
click at [299, 277] on input "ФЛ-V36774" at bounding box center [281, 276] width 93 height 27
paste input "7342"
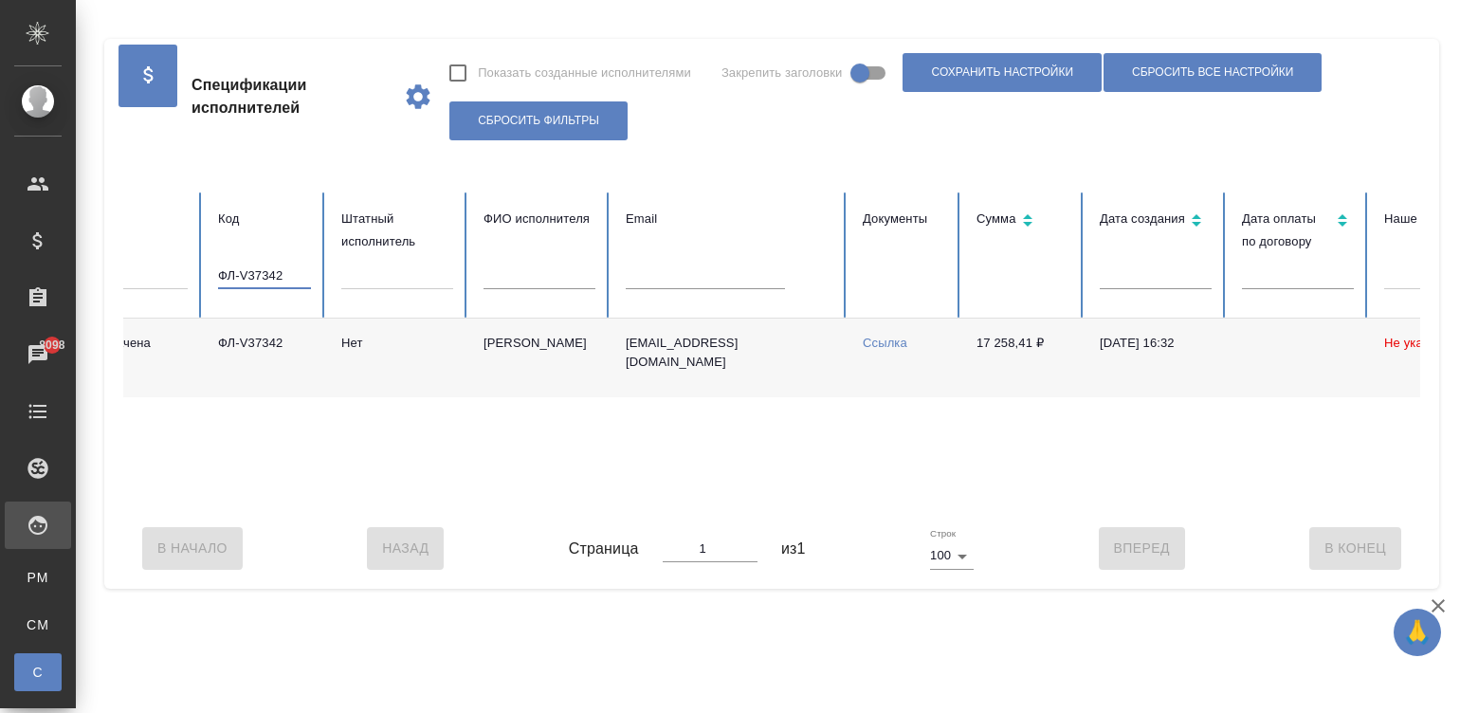
scroll to position [0, 103]
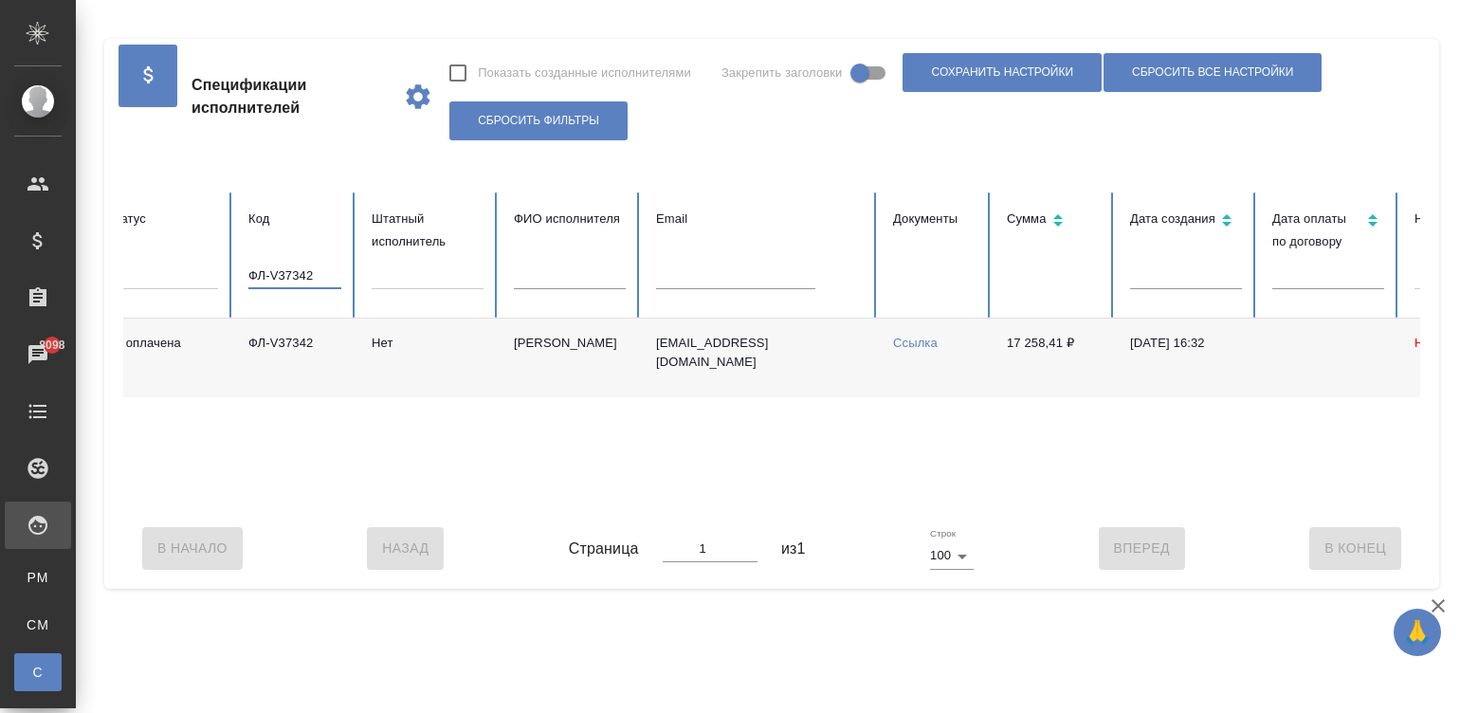
click at [301, 272] on input "ФЛ-V37342" at bounding box center [294, 276] width 93 height 27
paste input "V36261"
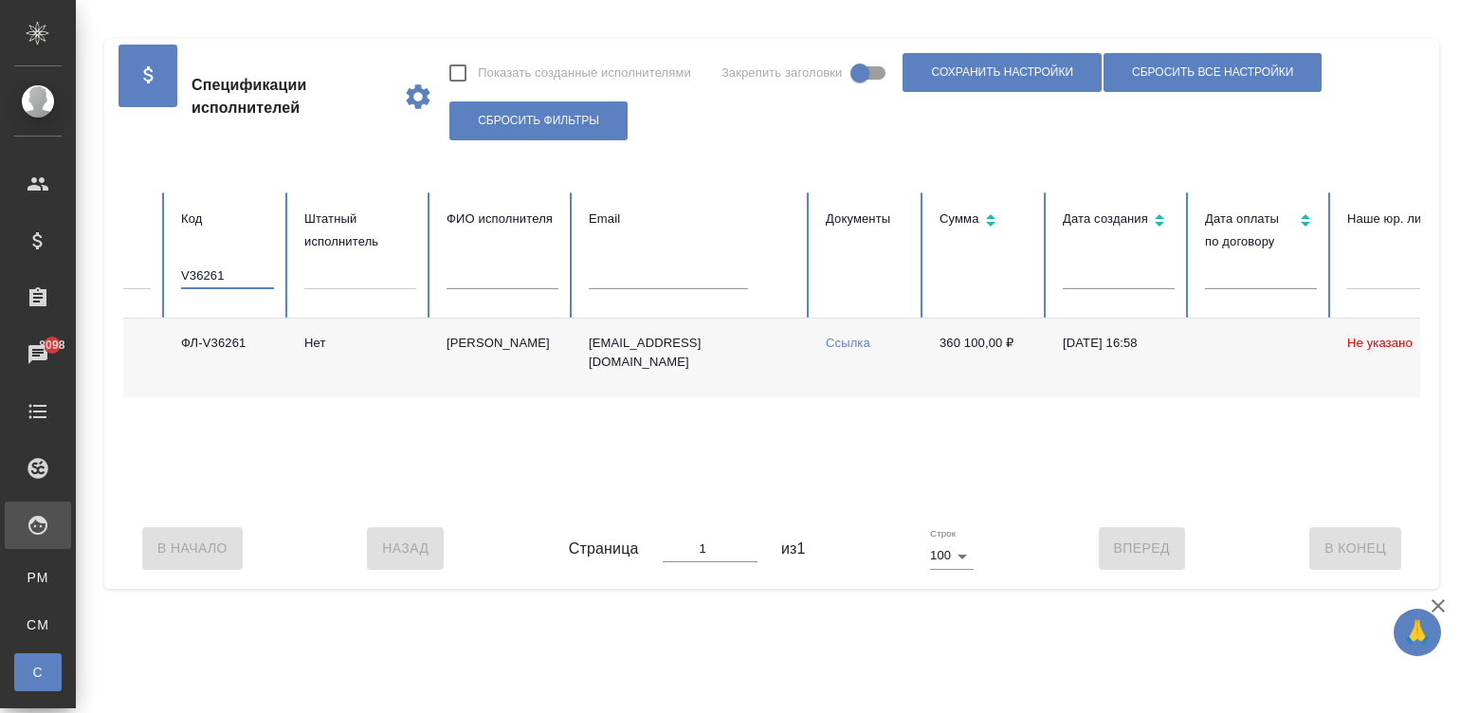
scroll to position [0, 152]
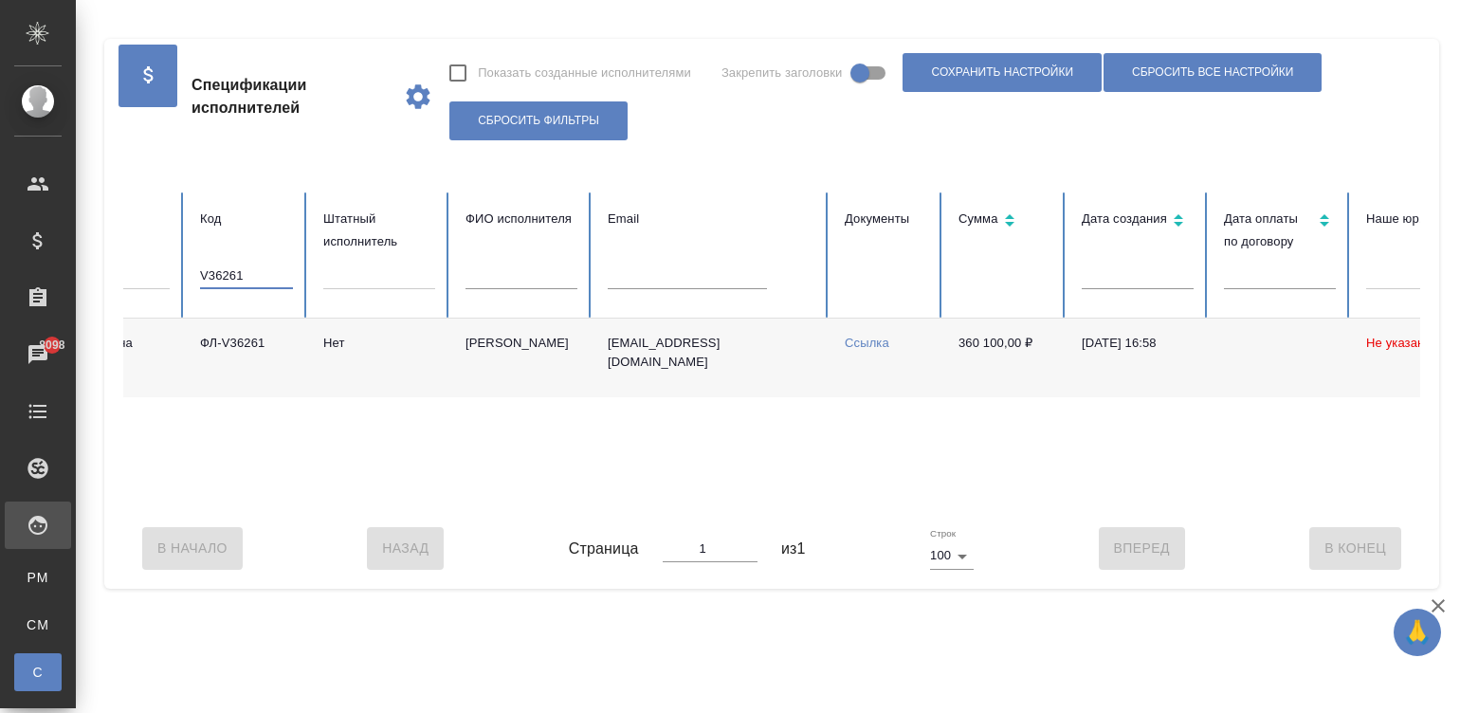
click at [227, 268] on input "V36261" at bounding box center [246, 276] width 93 height 27
paste input "ФЛ-V36748"
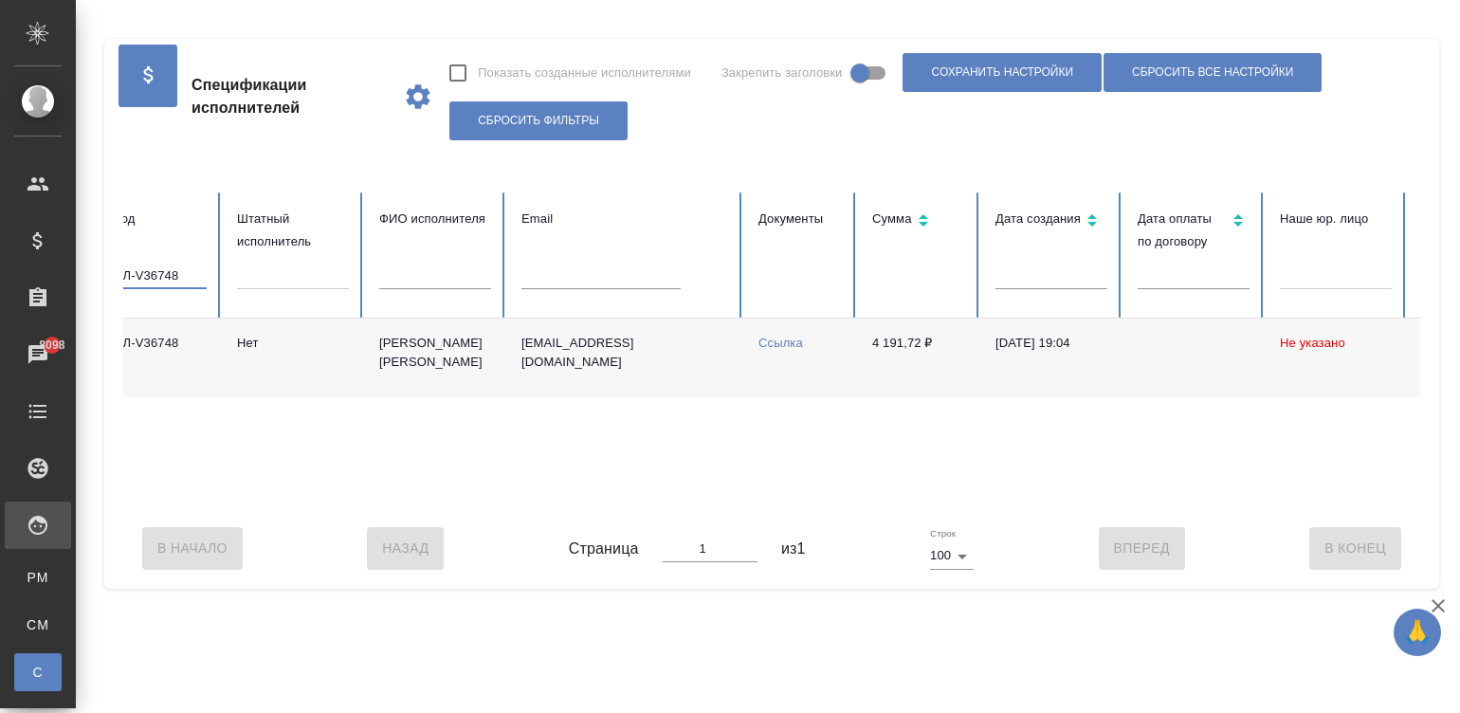
scroll to position [0, 9]
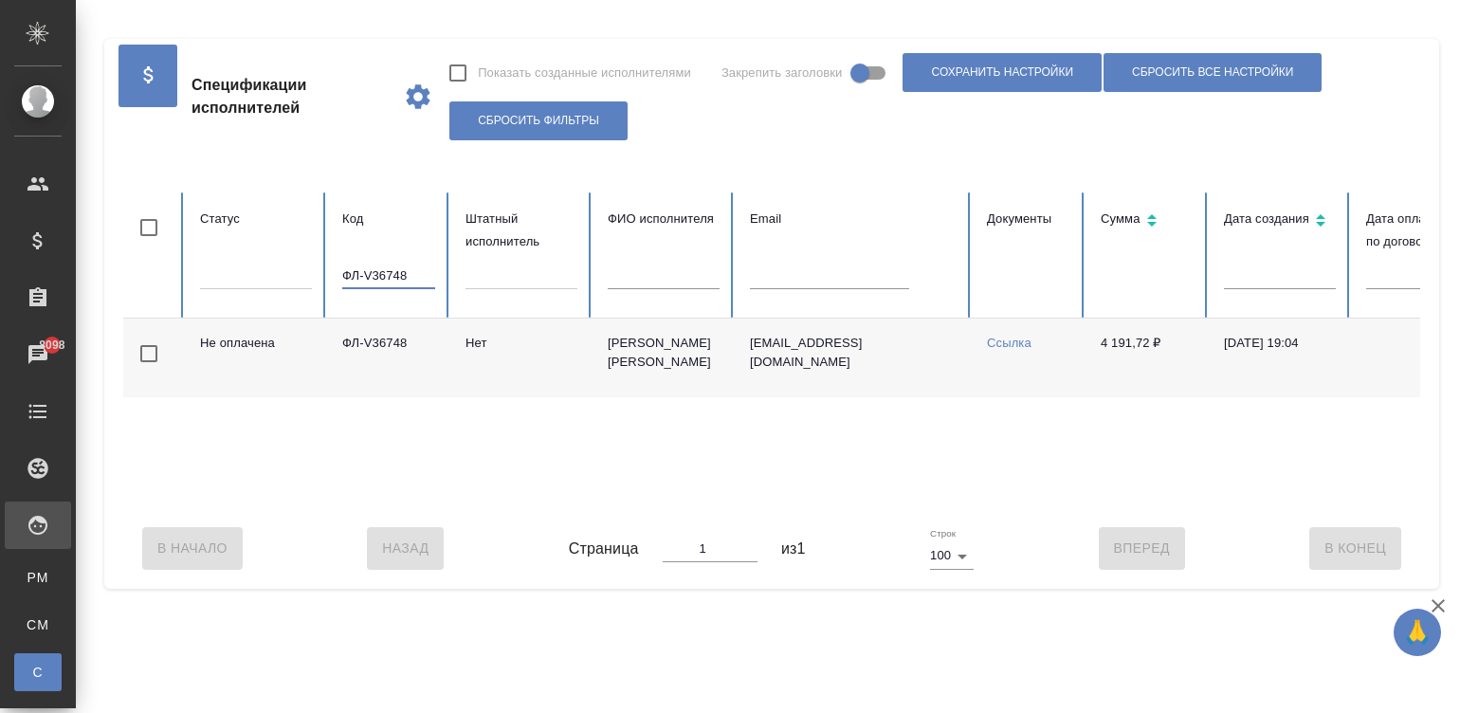
click at [498, 360] on td "Нет" at bounding box center [521, 358] width 142 height 79
click at [396, 267] on input "ФЛ-V36748" at bounding box center [388, 276] width 93 height 27
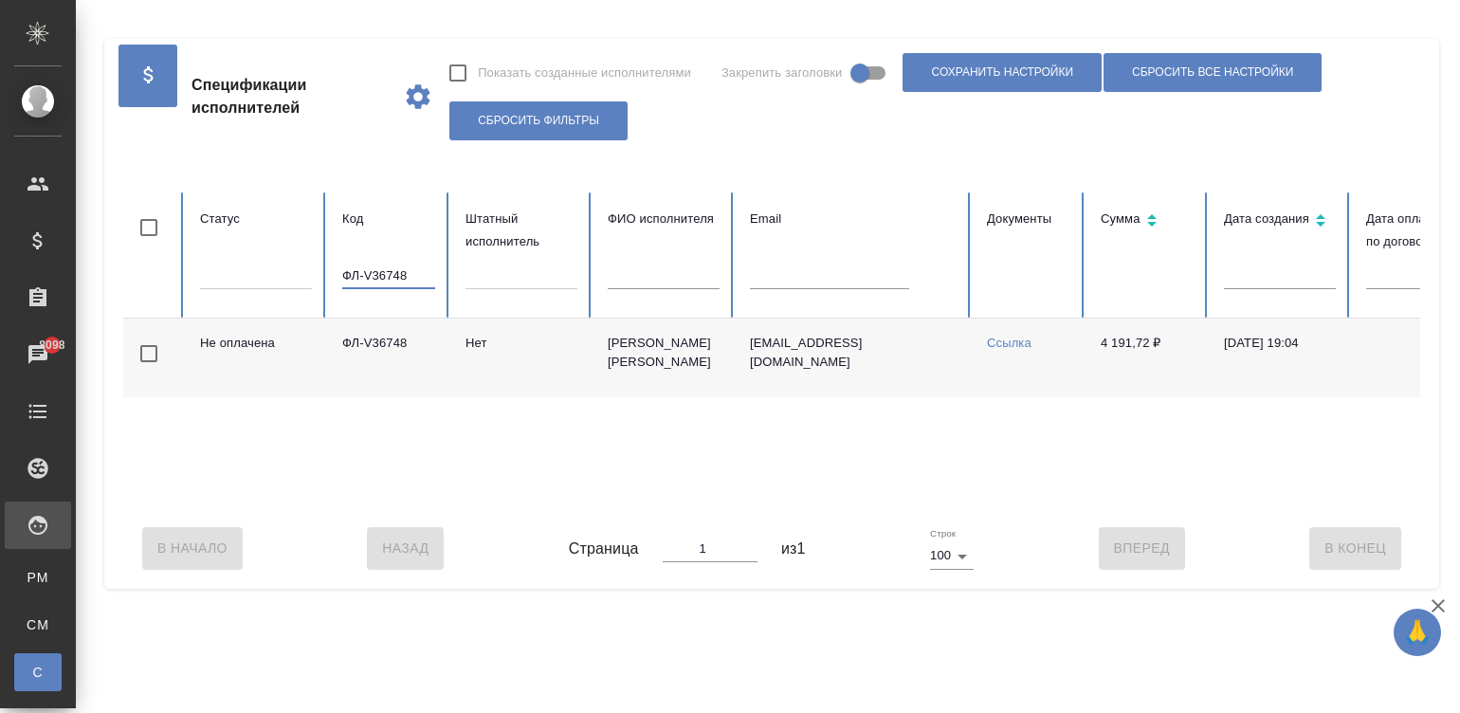
paste input "7321"
click at [531, 362] on td "Нет" at bounding box center [521, 358] width 142 height 79
click at [417, 280] on input "ФЛ-V37321" at bounding box center [388, 276] width 93 height 27
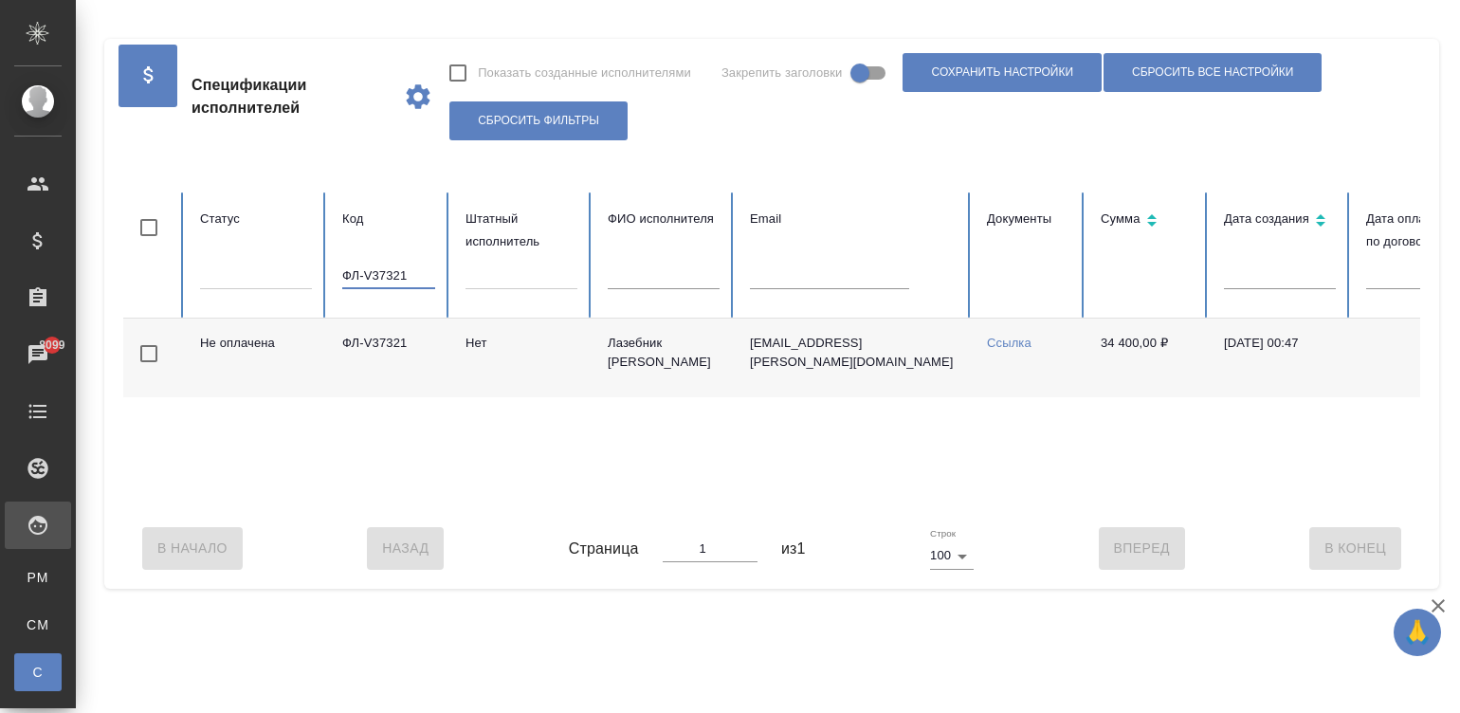
paste input "6836"
click at [410, 276] on input "ФЛ-V36836" at bounding box center [388, 276] width 93 height 27
paste input "263"
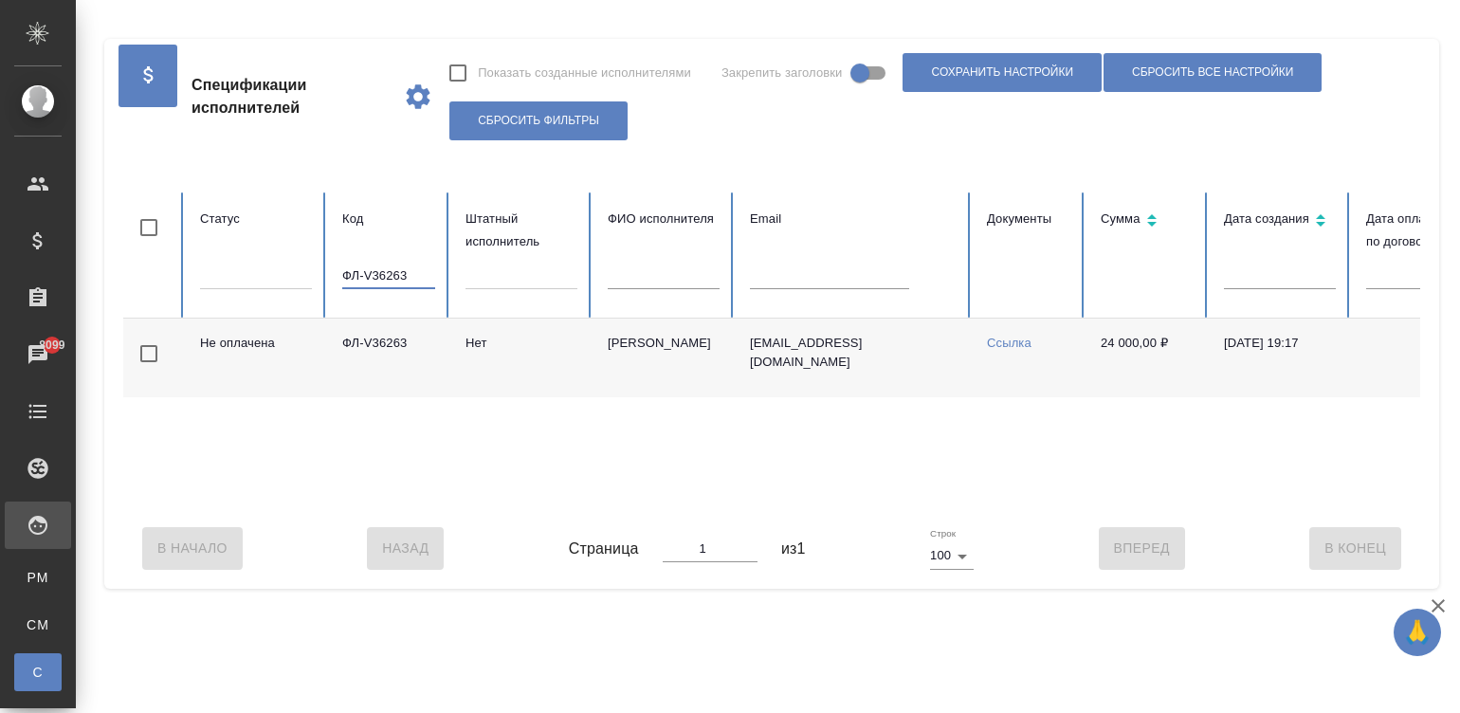
click at [410, 276] on input "ФЛ-V36263" at bounding box center [388, 276] width 93 height 27
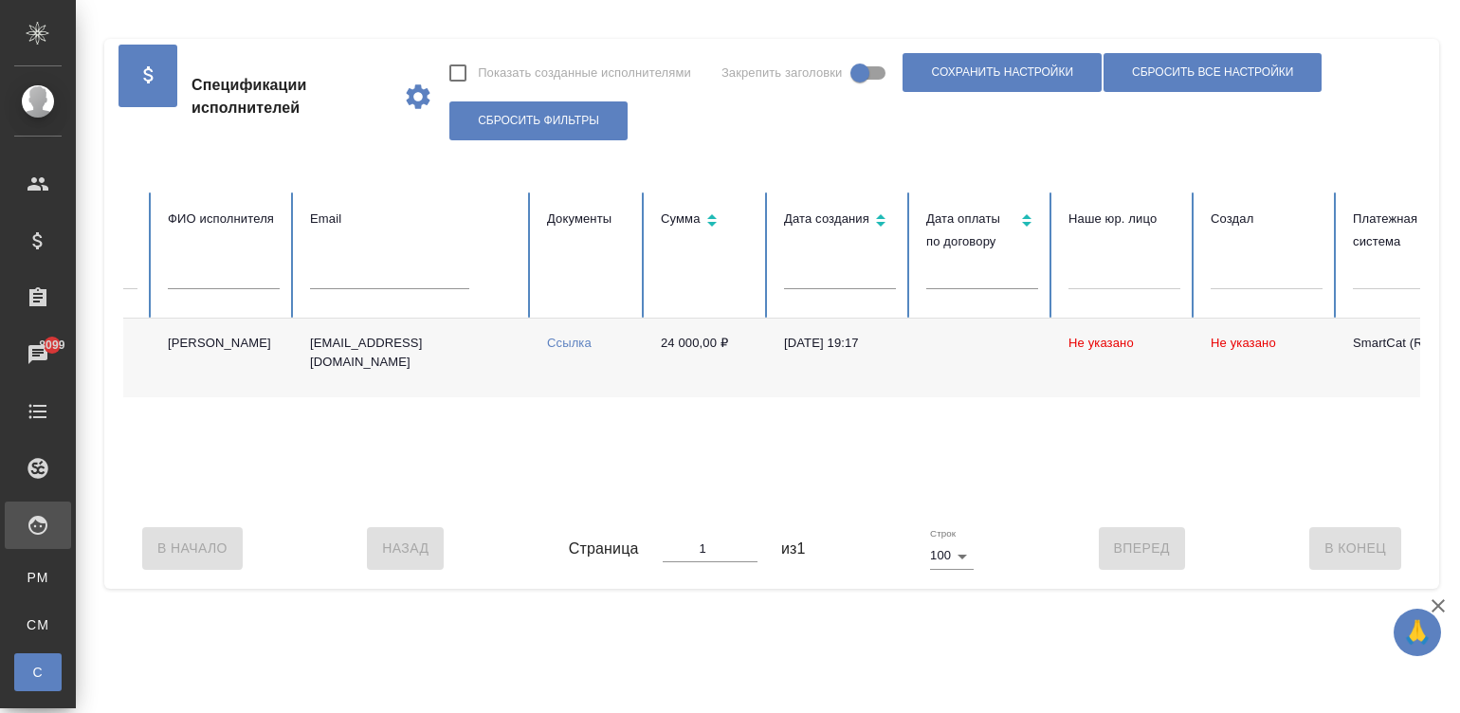
scroll to position [0, 0]
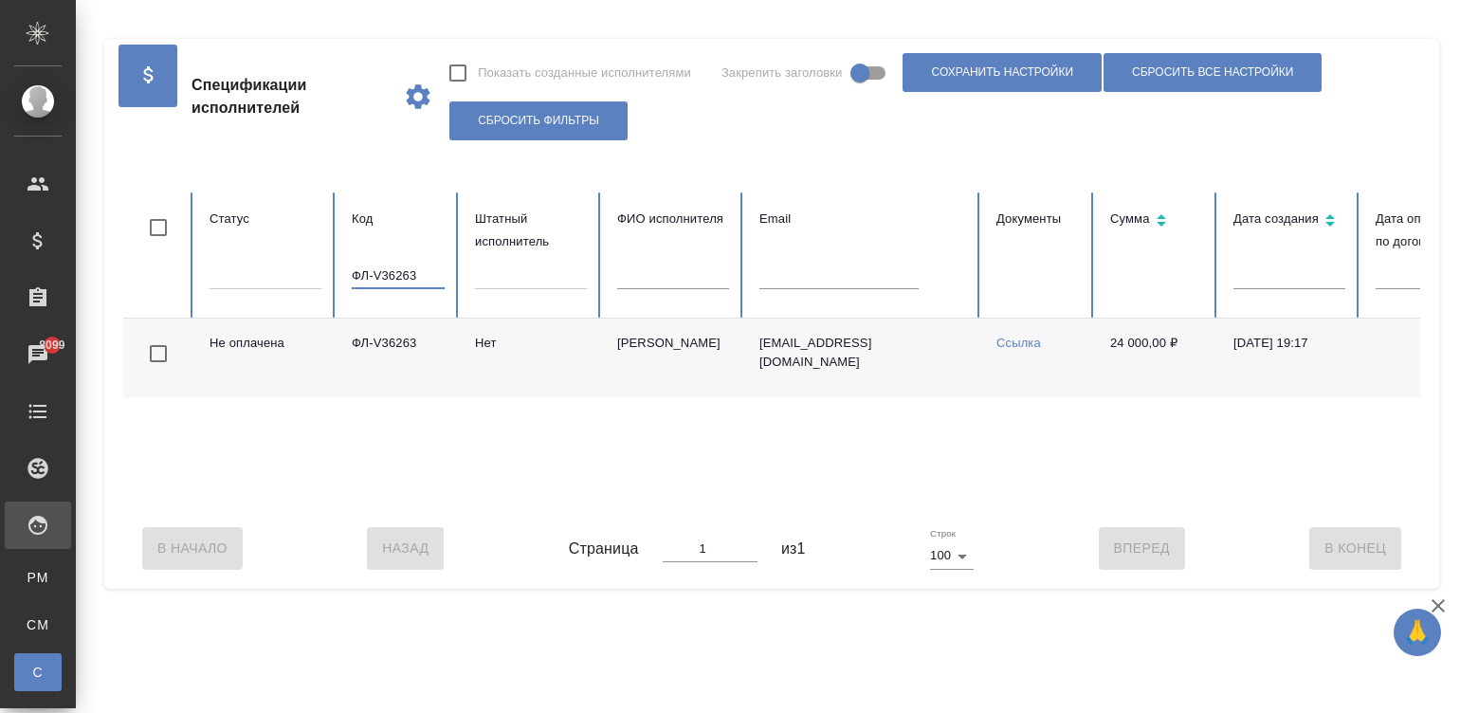
type input "ФЛ-V36263"
click at [421, 276] on input "ФЛ-V36263" at bounding box center [398, 276] width 93 height 27
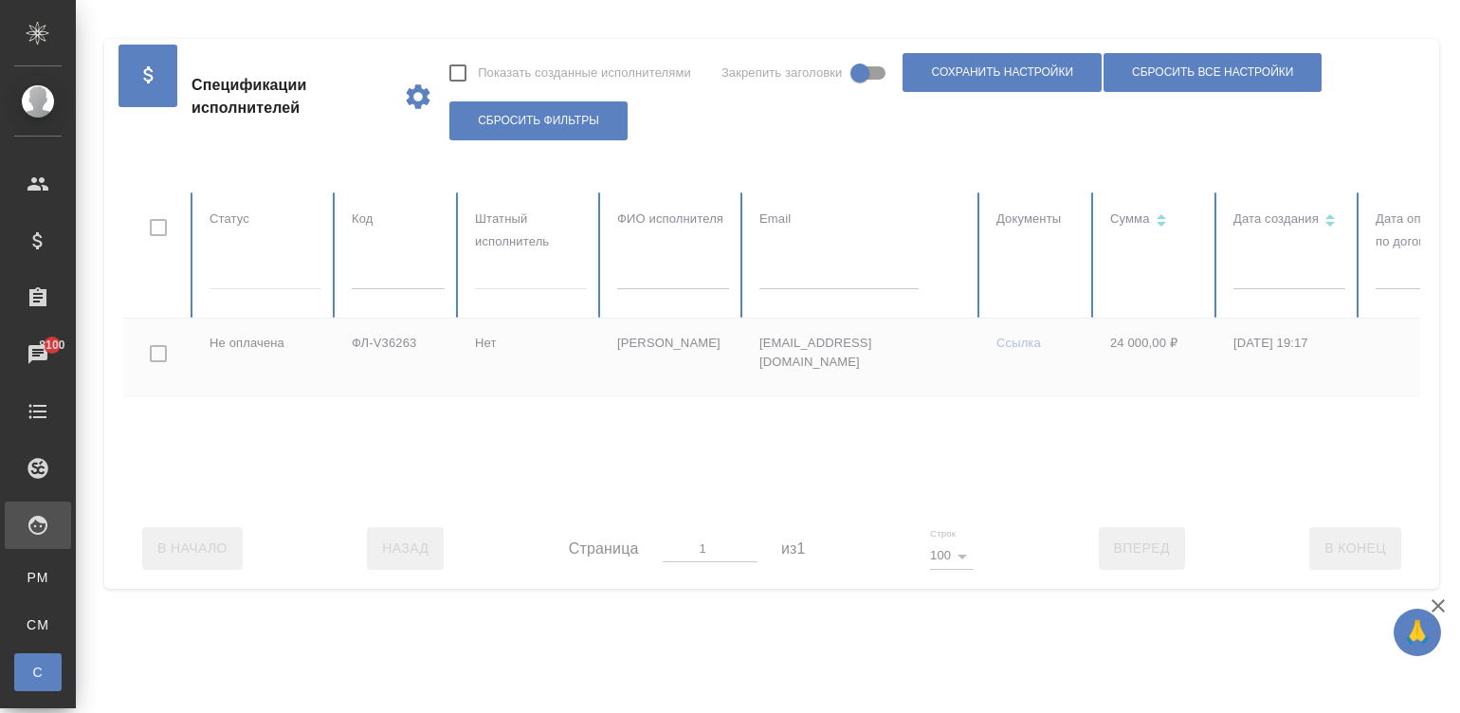
click at [712, 280] on div at bounding box center [1138, 350] width 2031 height 316
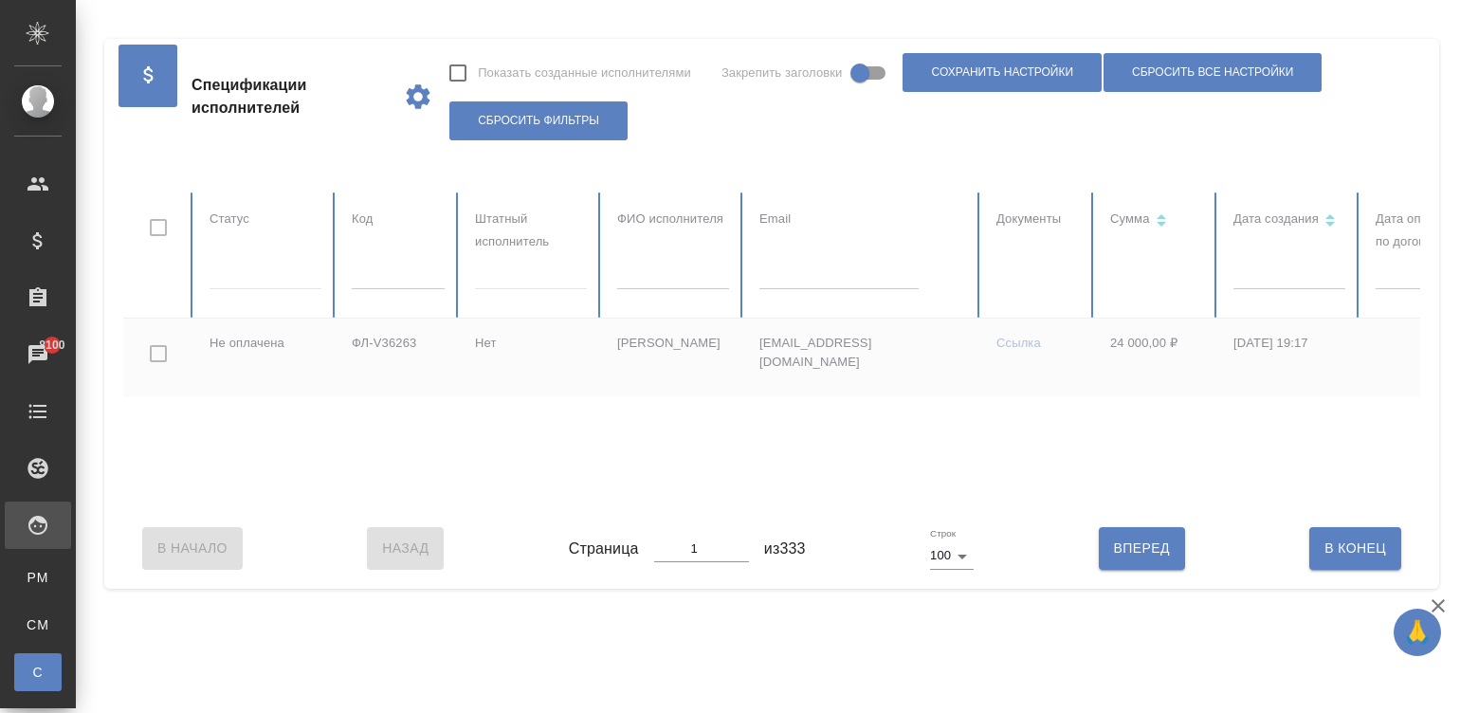
click at [649, 264] on input "text" at bounding box center [673, 276] width 112 height 27
click at [657, 264] on input "text" at bounding box center [673, 276] width 112 height 27
click at [668, 271] on input "text" at bounding box center [673, 276] width 112 height 27
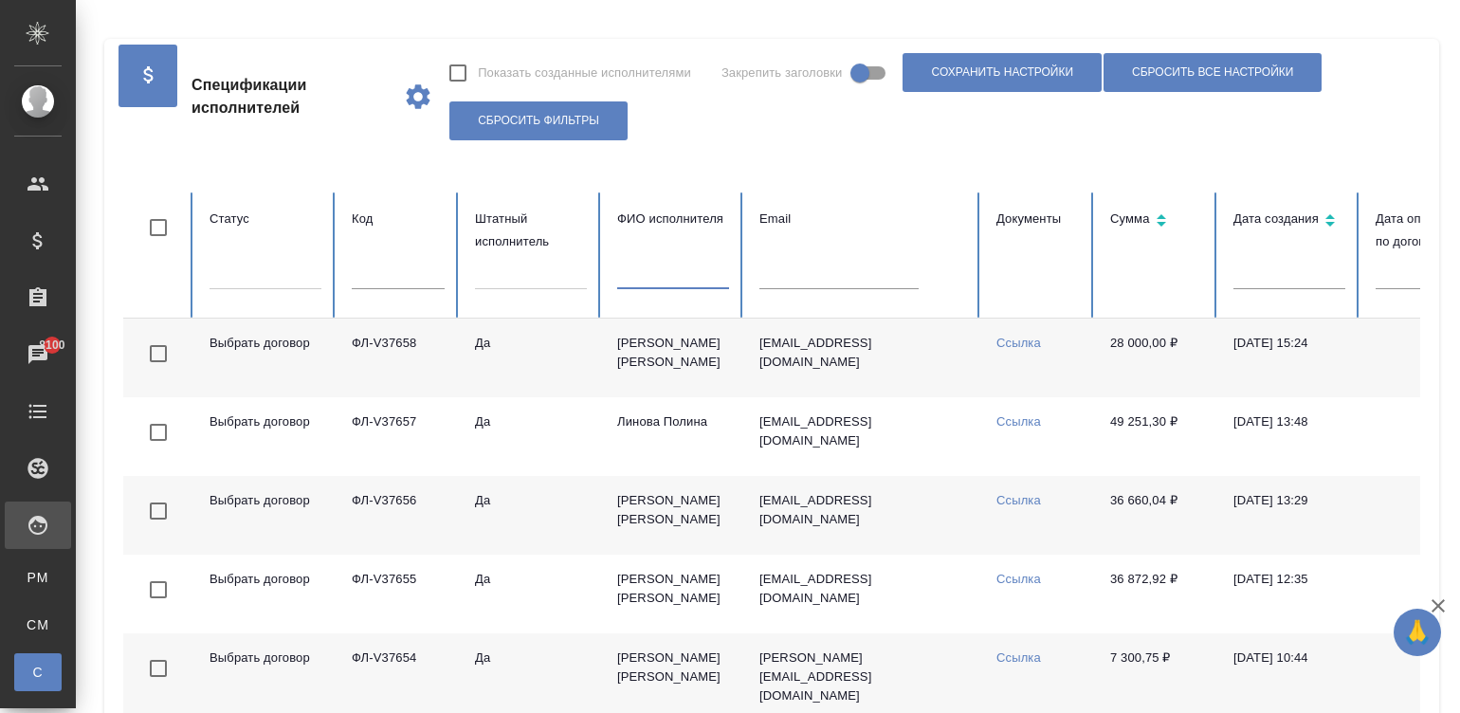
click at [668, 271] on input "text" at bounding box center [673, 276] width 112 height 27
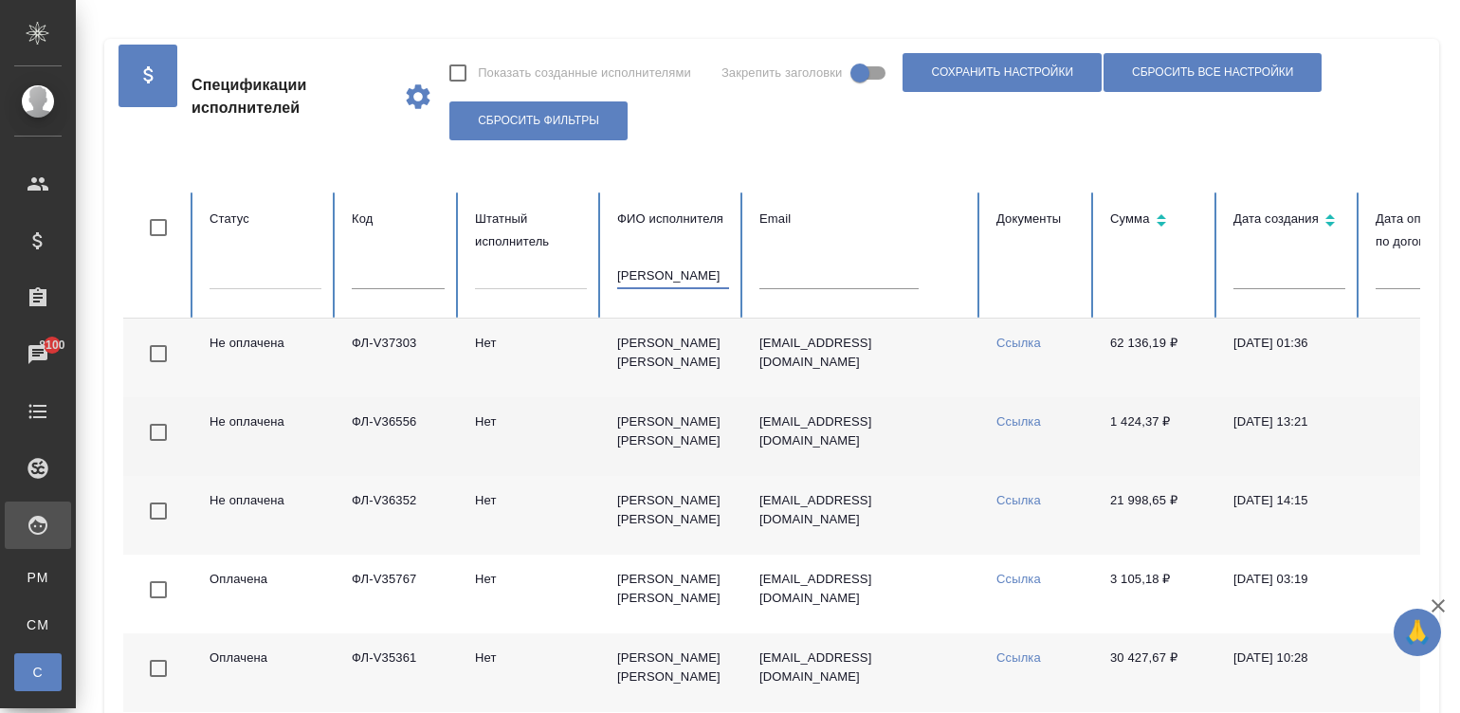
type input "заименко"
drag, startPoint x: 1095, startPoint y: 420, endPoint x: 1157, endPoint y: 417, distance: 61.7
click at [1157, 417] on td "1 424,37 ₽" at bounding box center [1156, 436] width 123 height 79
click at [546, 435] on td "Нет" at bounding box center [531, 436] width 142 height 79
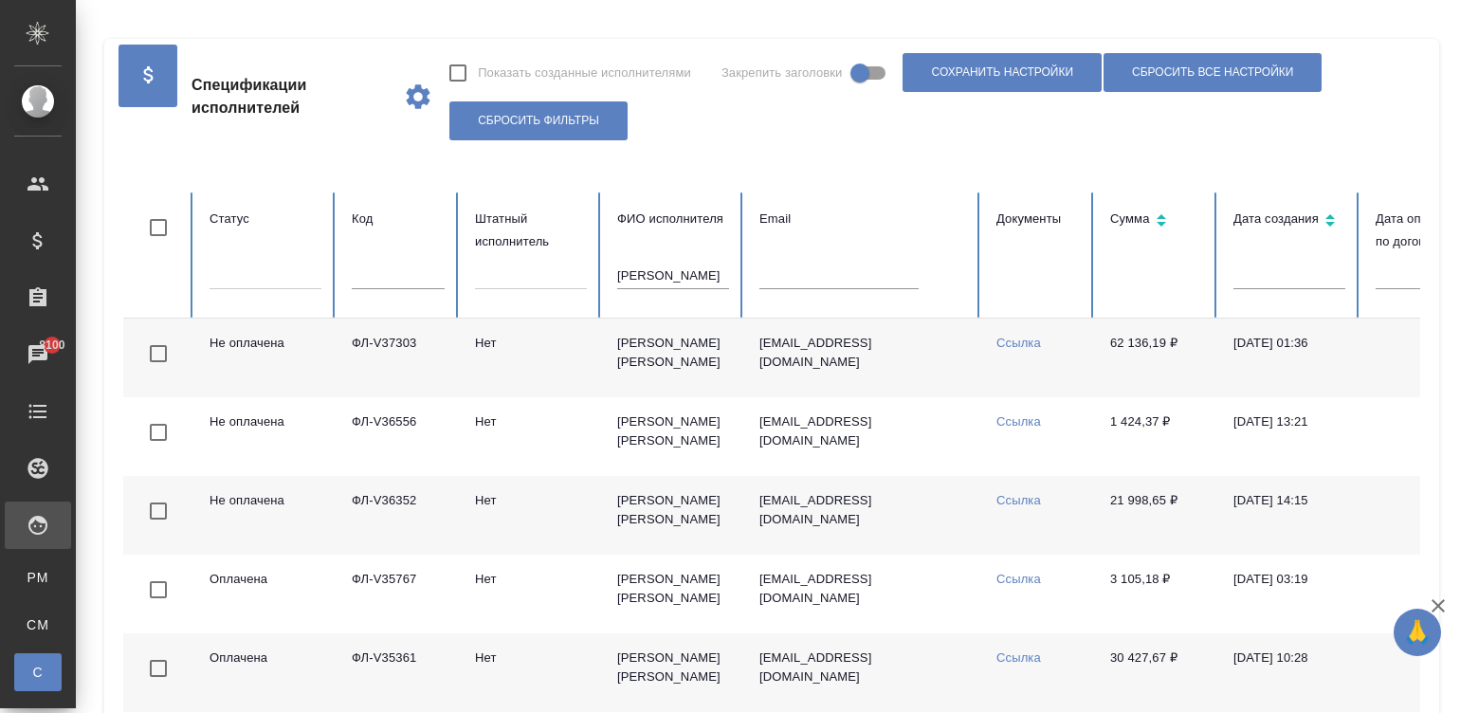
click at [664, 278] on input "заименко" at bounding box center [673, 276] width 112 height 27
click at [394, 271] on input "text" at bounding box center [398, 276] width 93 height 27
paste input "ФЛ-V36423"
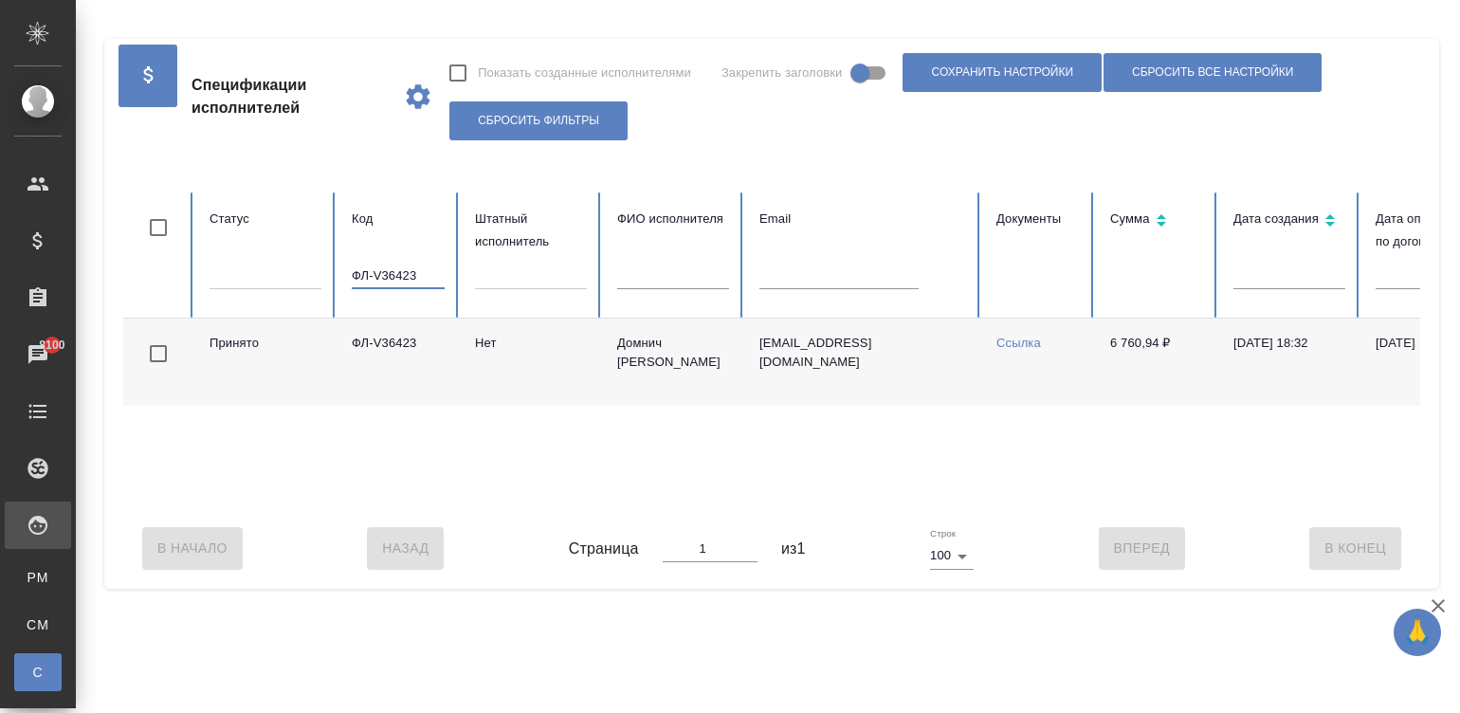
click at [414, 280] on input "ФЛ-V36423" at bounding box center [398, 276] width 93 height 27
paste input "921"
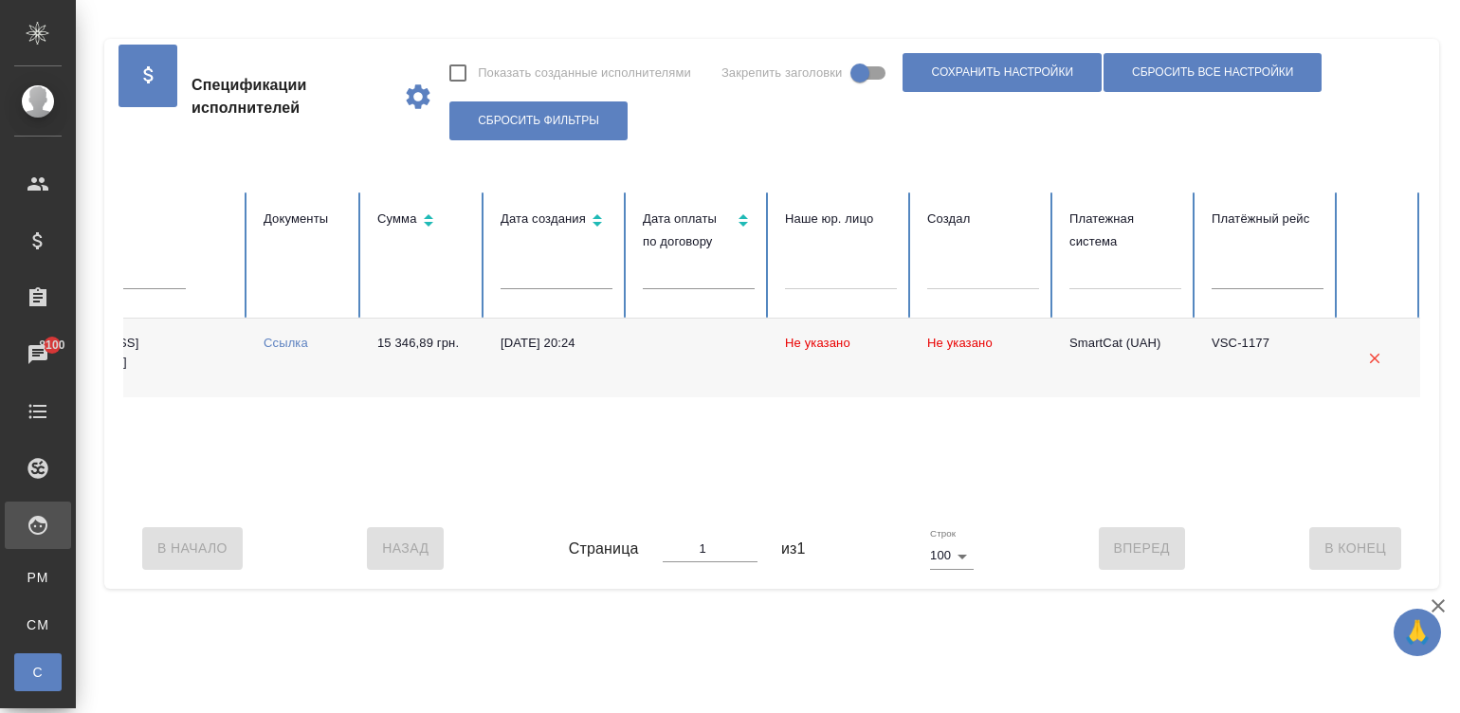
type input "ФЛ-V36921"
click at [404, 507] on div "Не оплачена ФЛ-V36921 Нет Макаров Андрей Сергеевич tanteobrasso@yandex.ru Ссылк…" at bounding box center [405, 414] width 2031 height 190
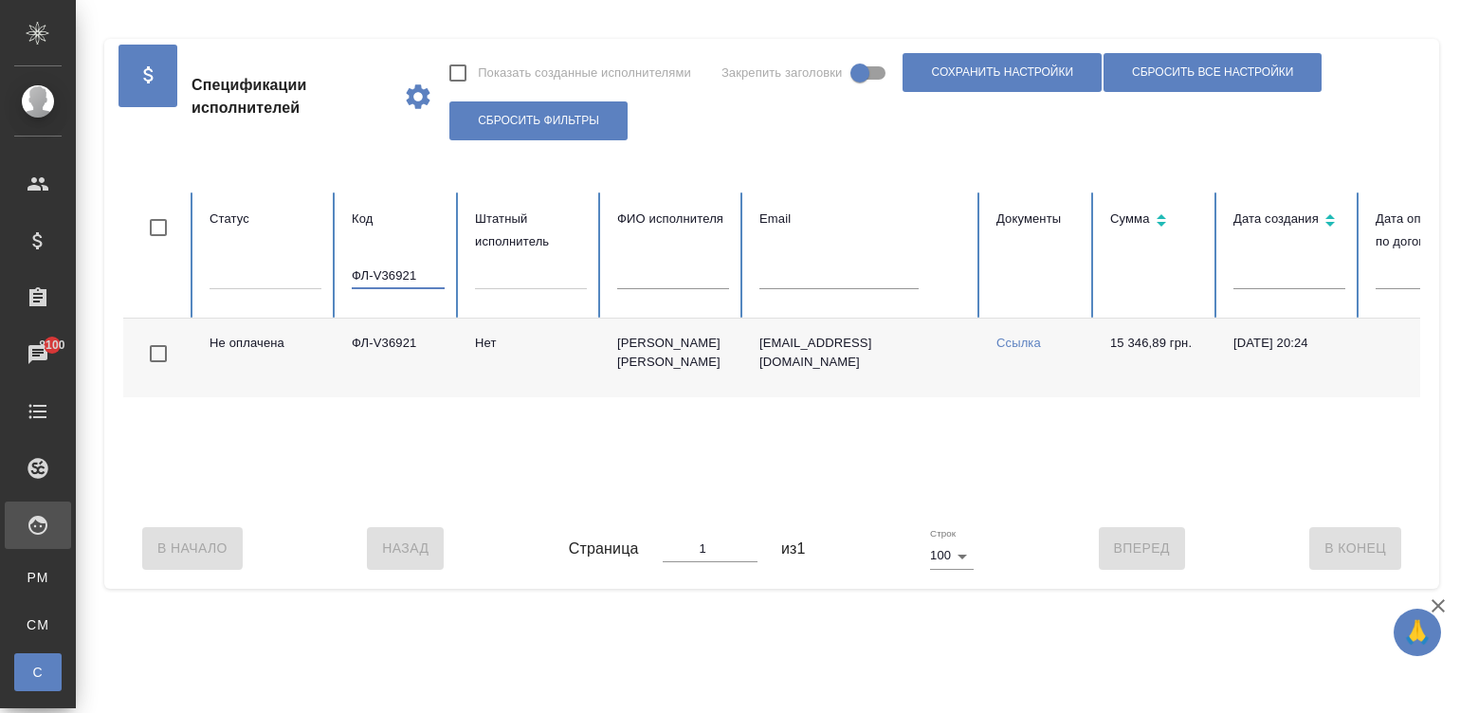
click at [414, 265] on input "ФЛ-V36921" at bounding box center [398, 276] width 93 height 27
click at [786, 284] on table "Статус Код Штатный исполнитель ФИО исполнителя Email Документы Сумма Дата созда…" at bounding box center [1138, 350] width 2031 height 316
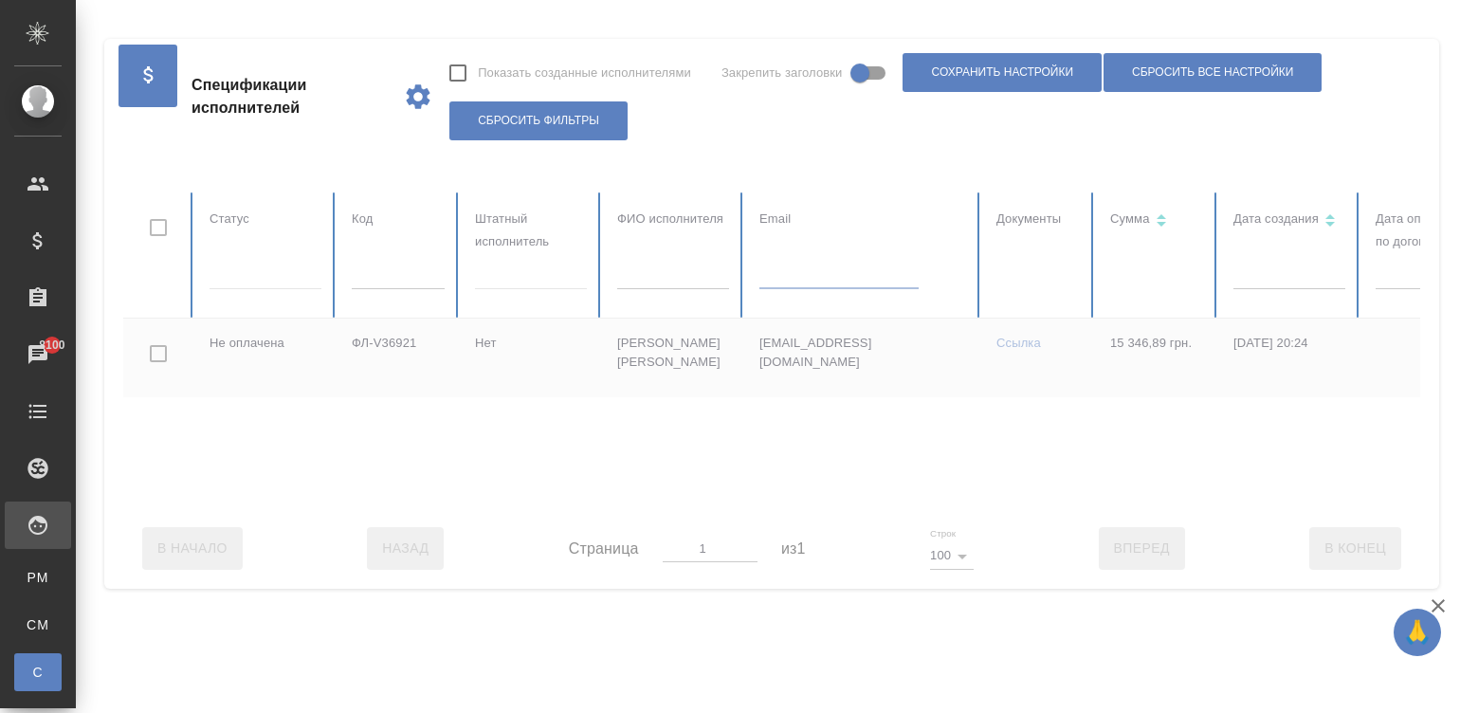
paste input "dixibi21@list.ru"
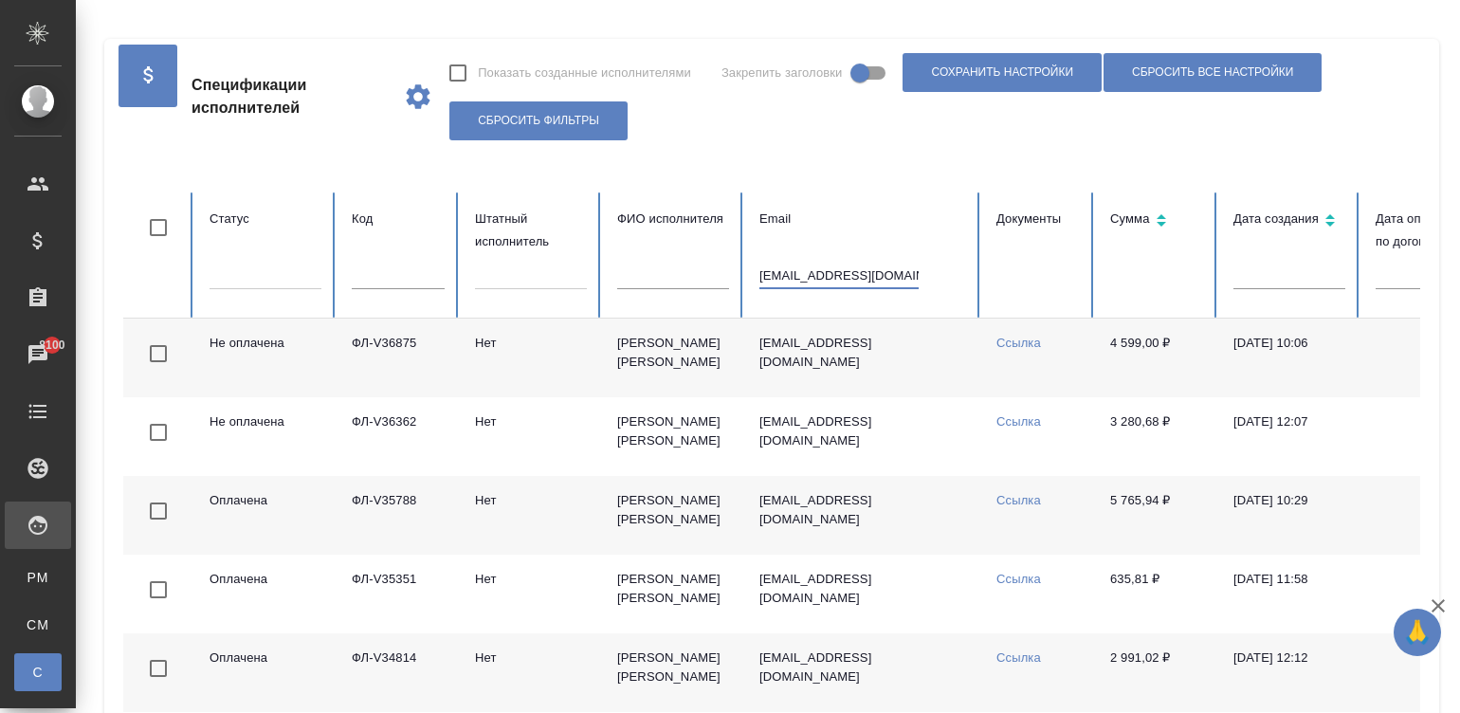
type input "dixibi21@list.ru"
click at [897, 352] on td "dixibi21@list.ru" at bounding box center [862, 358] width 237 height 79
click at [556, 351] on td "Нет" at bounding box center [531, 358] width 142 height 79
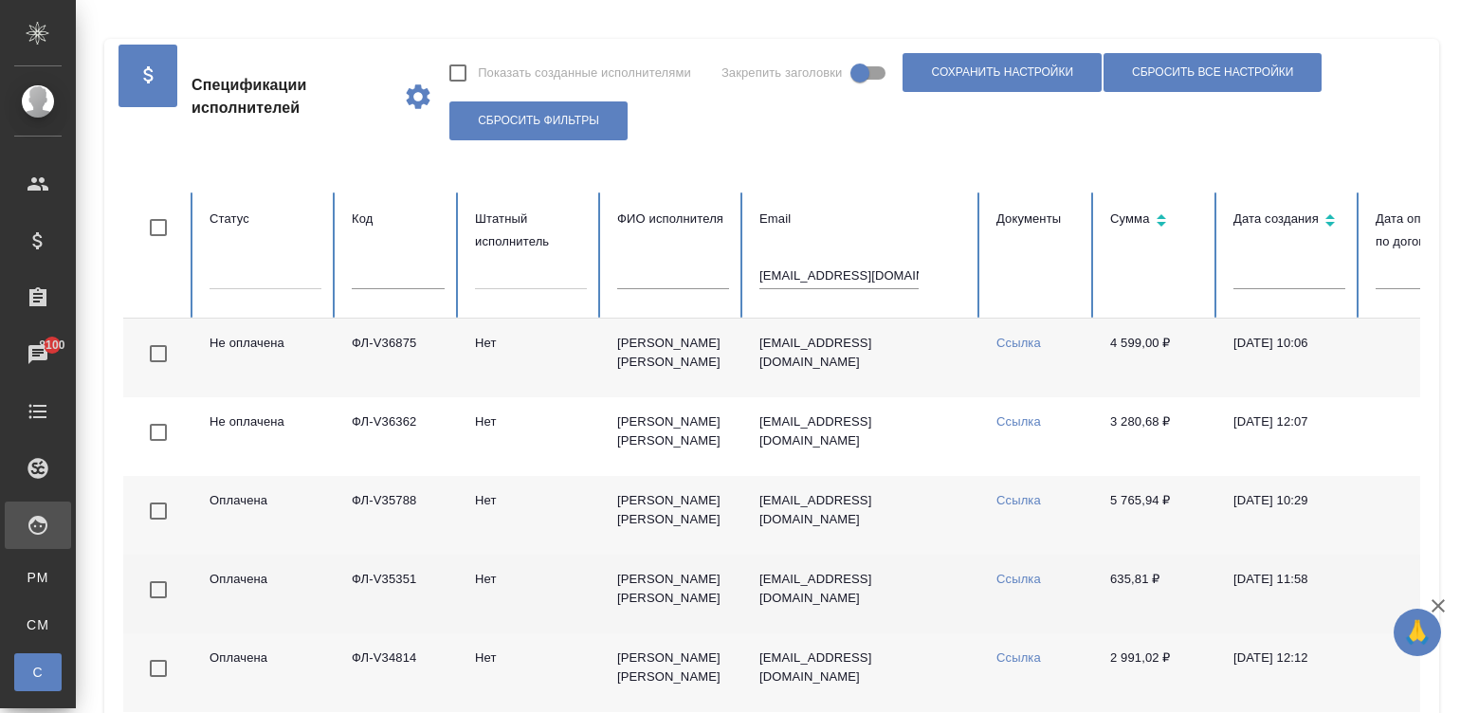
click at [422, 583] on td "ФЛ-V35351" at bounding box center [398, 594] width 123 height 79
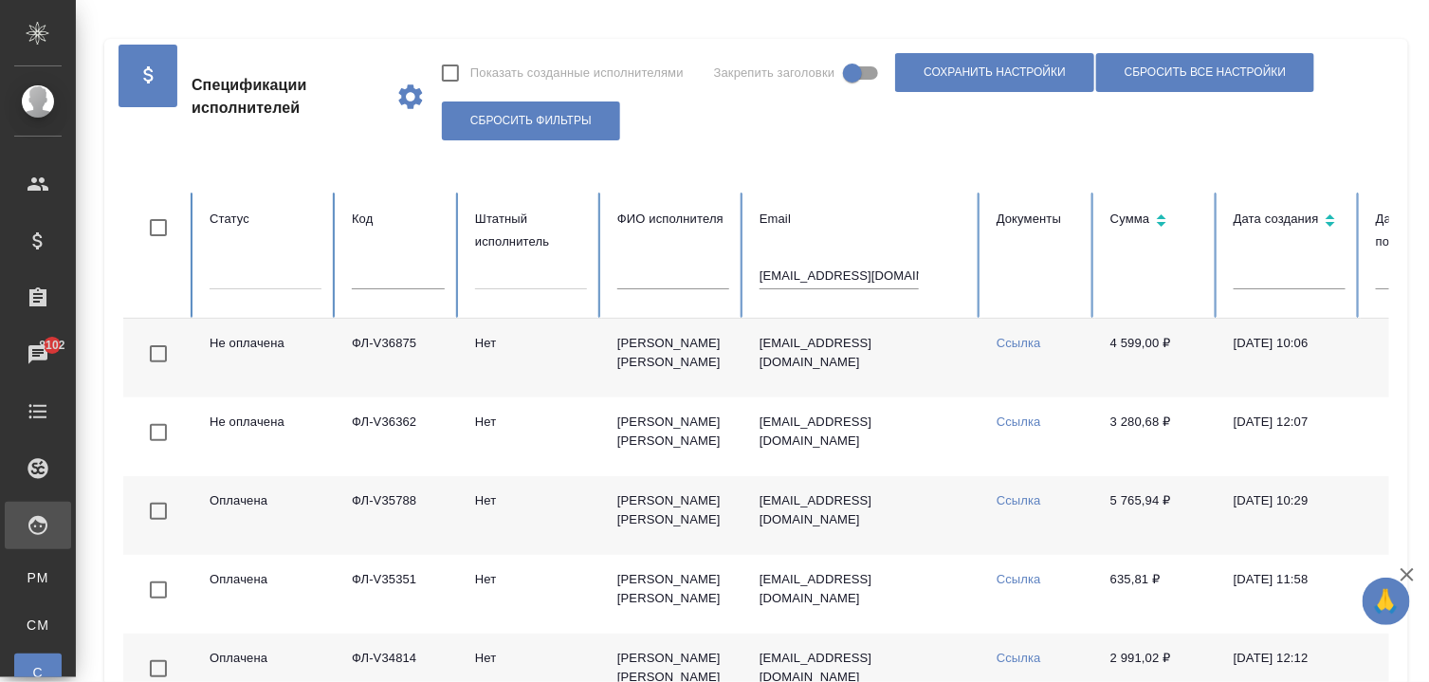
click at [792, 130] on div "Показать созданные исполнителями Закрепить заголовки Сохранить настройки Сброси…" at bounding box center [908, 96] width 934 height 97
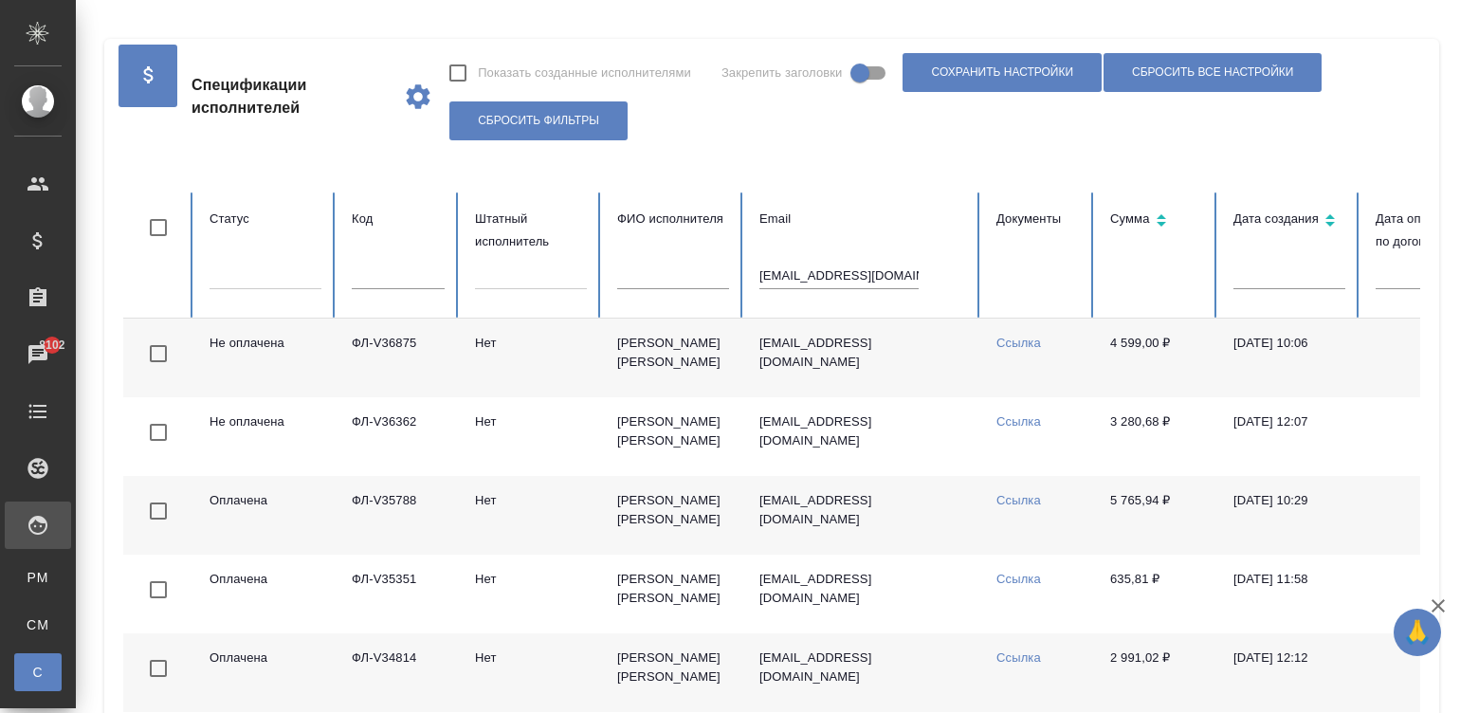
click at [810, 269] on input "dixibi21@list.ru" at bounding box center [838, 276] width 159 height 27
click at [392, 277] on input "text" at bounding box center [398, 276] width 93 height 27
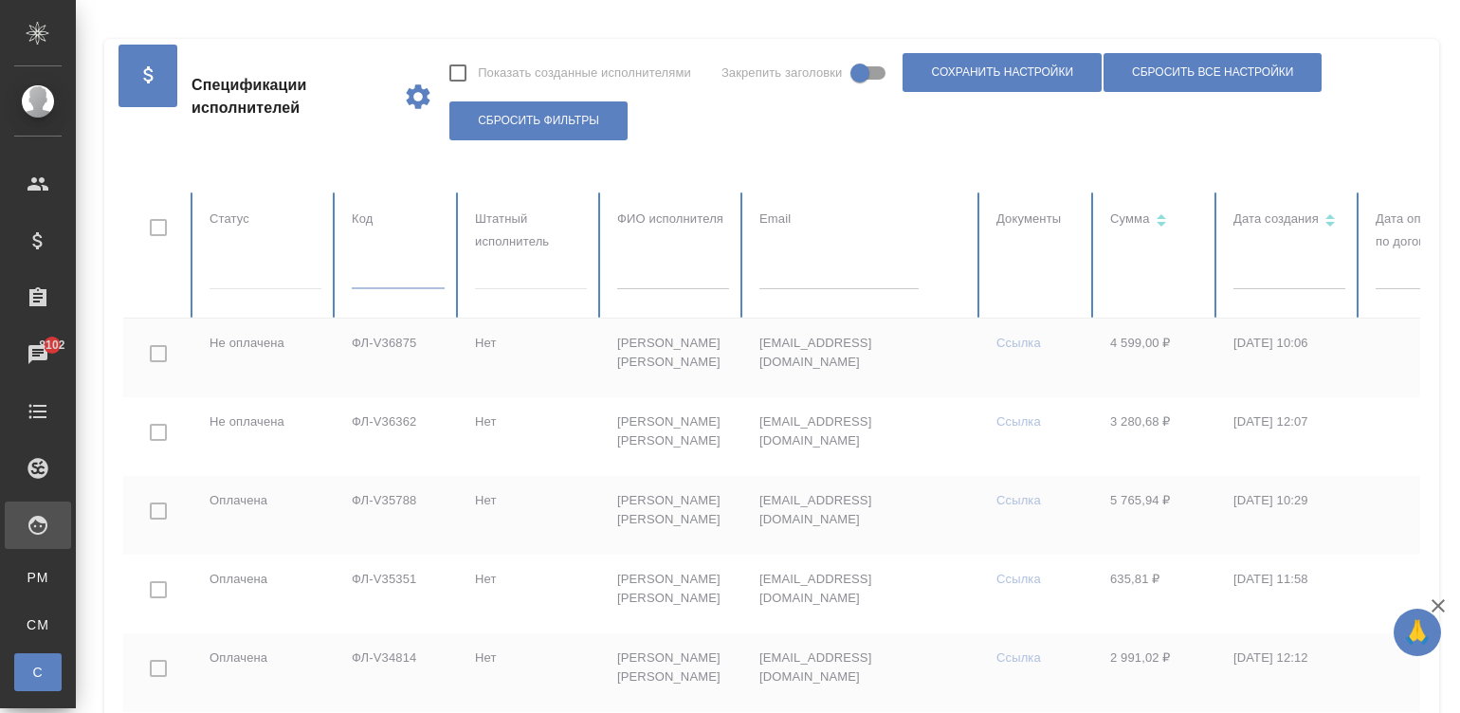
paste input "ФЛ-V36903"
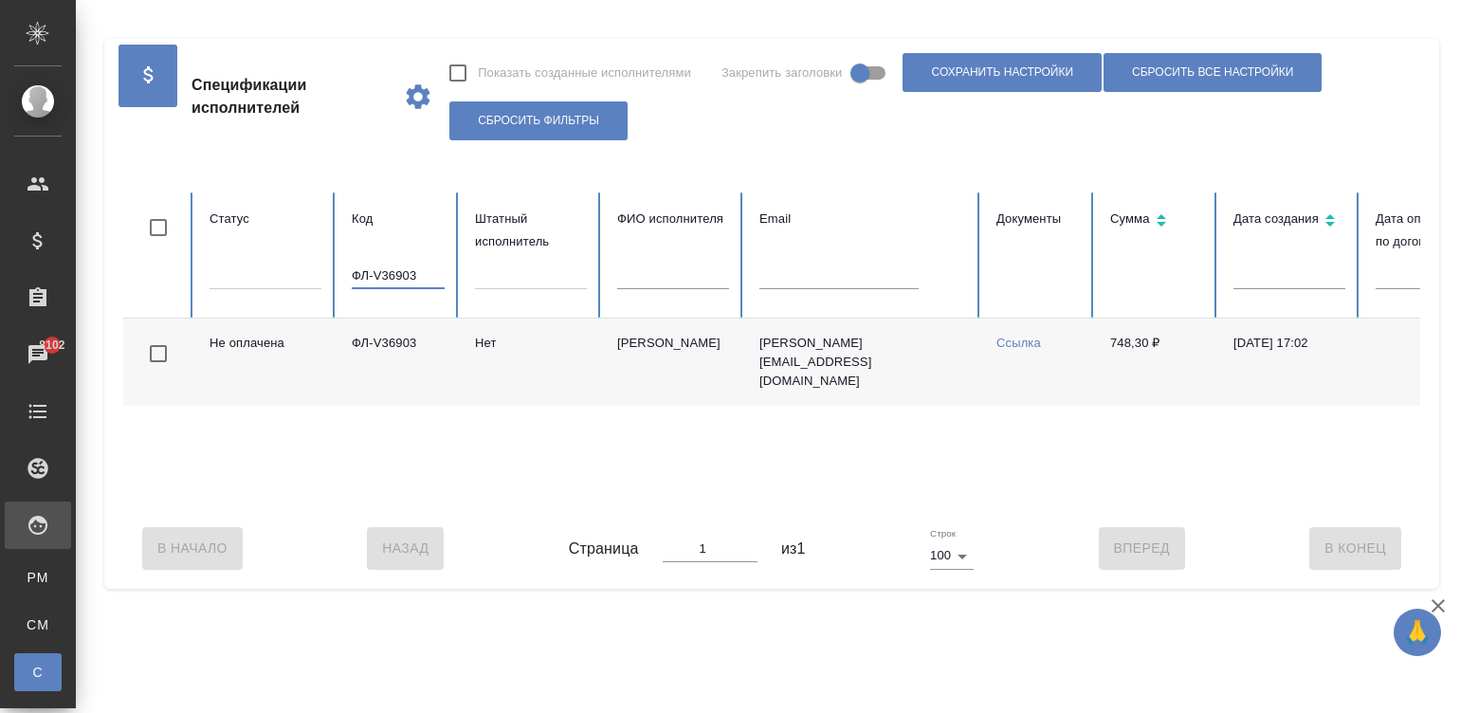
scroll to position [0, 733]
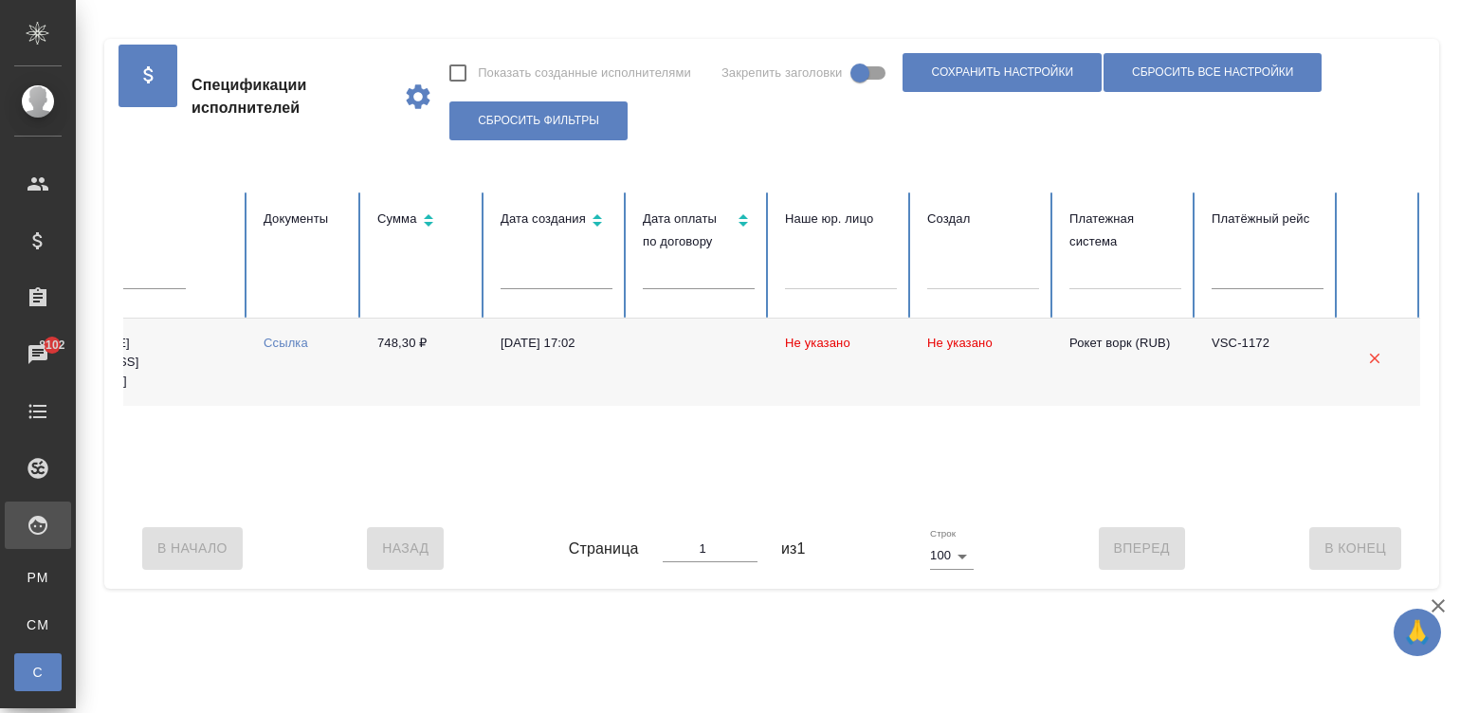
type input "ФЛ-V36903"
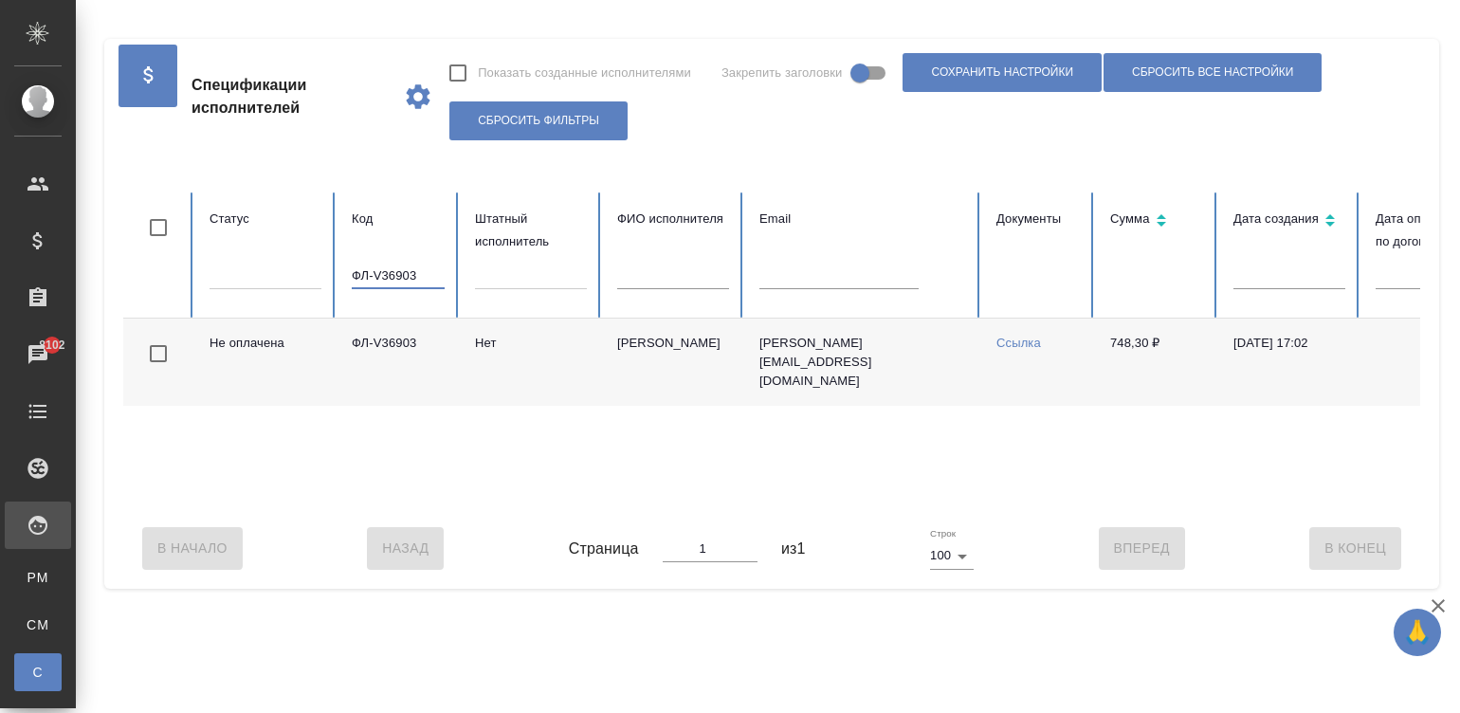
click at [406, 277] on input "ФЛ-V36903" at bounding box center [398, 276] width 93 height 27
click at [662, 272] on table "Статус Код Штатный исполнитель ФИО исполнителя Email Документы Сумма Дата созда…" at bounding box center [1138, 350] width 2031 height 316
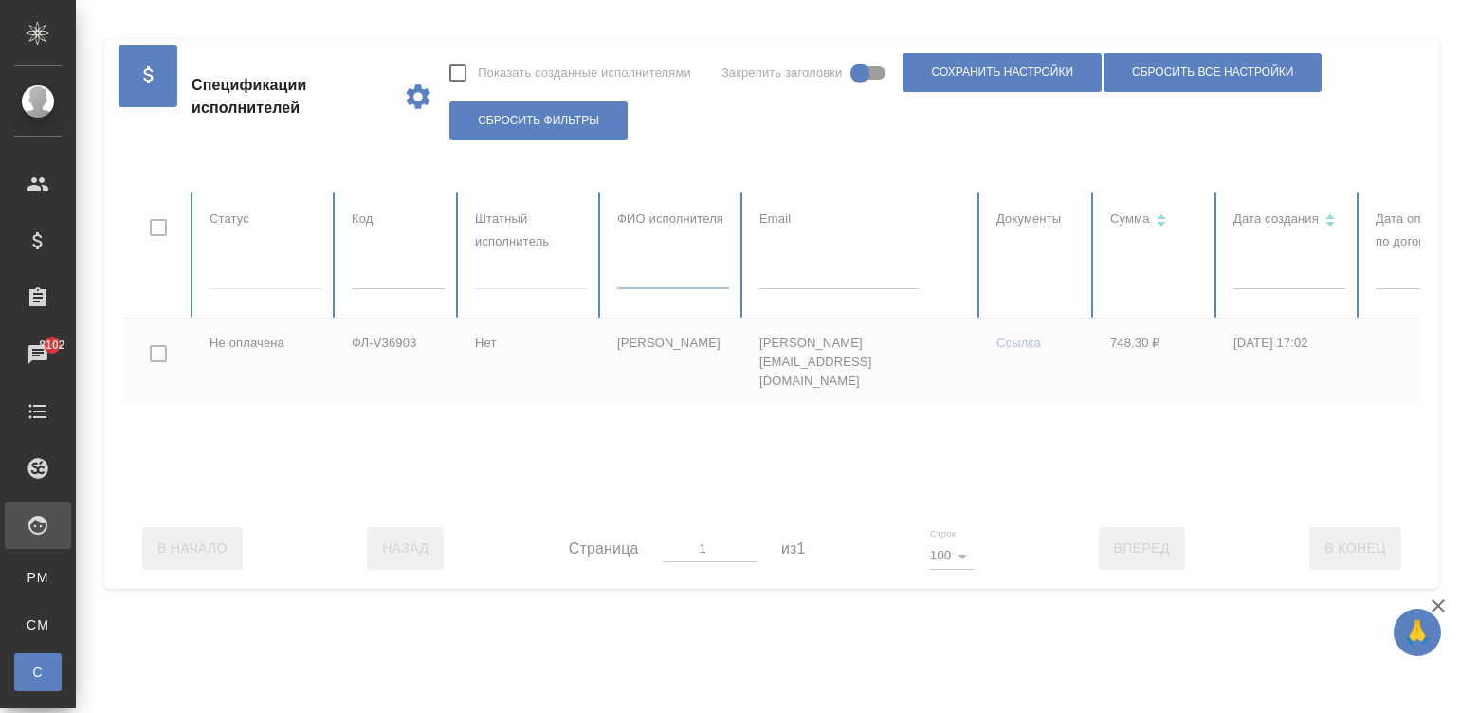
click at [794, 273] on div at bounding box center [1138, 350] width 2031 height 316
click at [794, 273] on input "text" at bounding box center [838, 276] width 159 height 27
click at [801, 282] on input "text" at bounding box center [838, 276] width 159 height 27
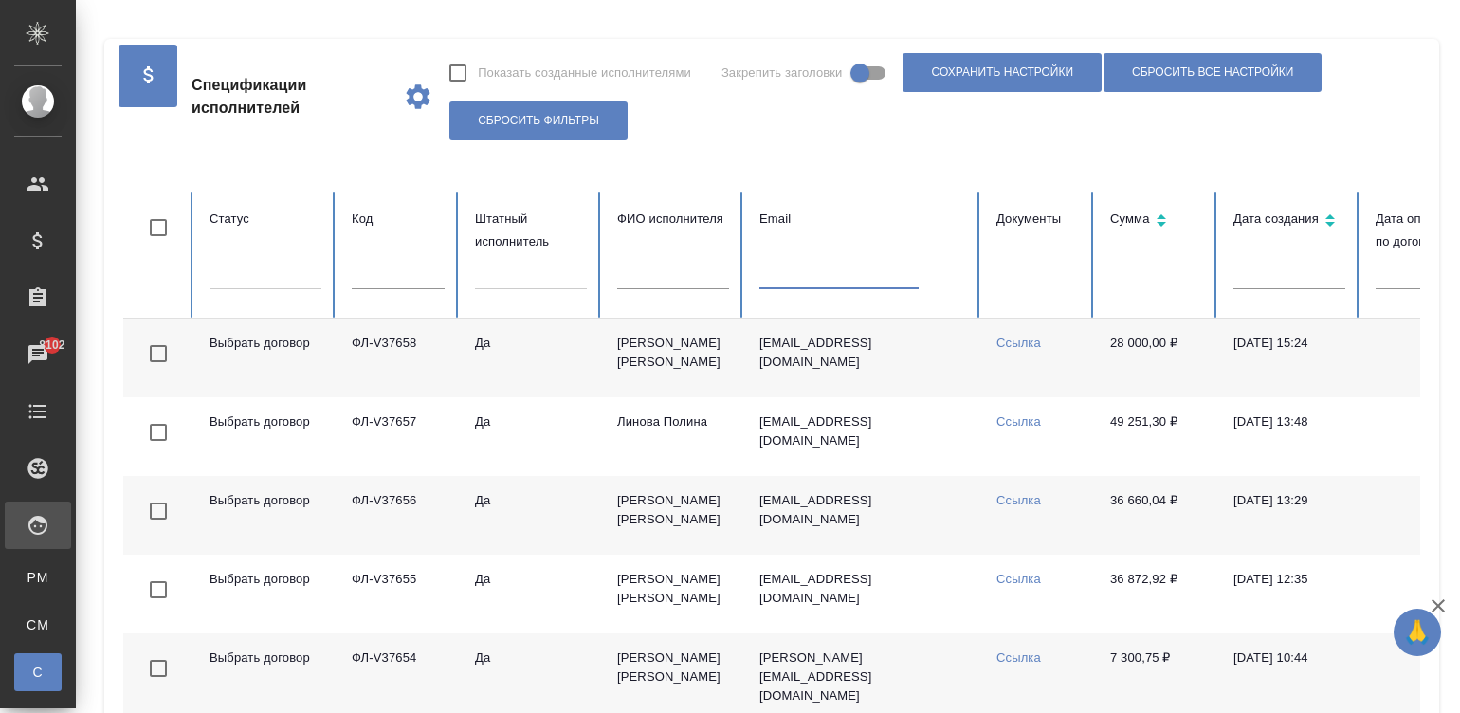
paste input "zdrelyuk@bk.ru"
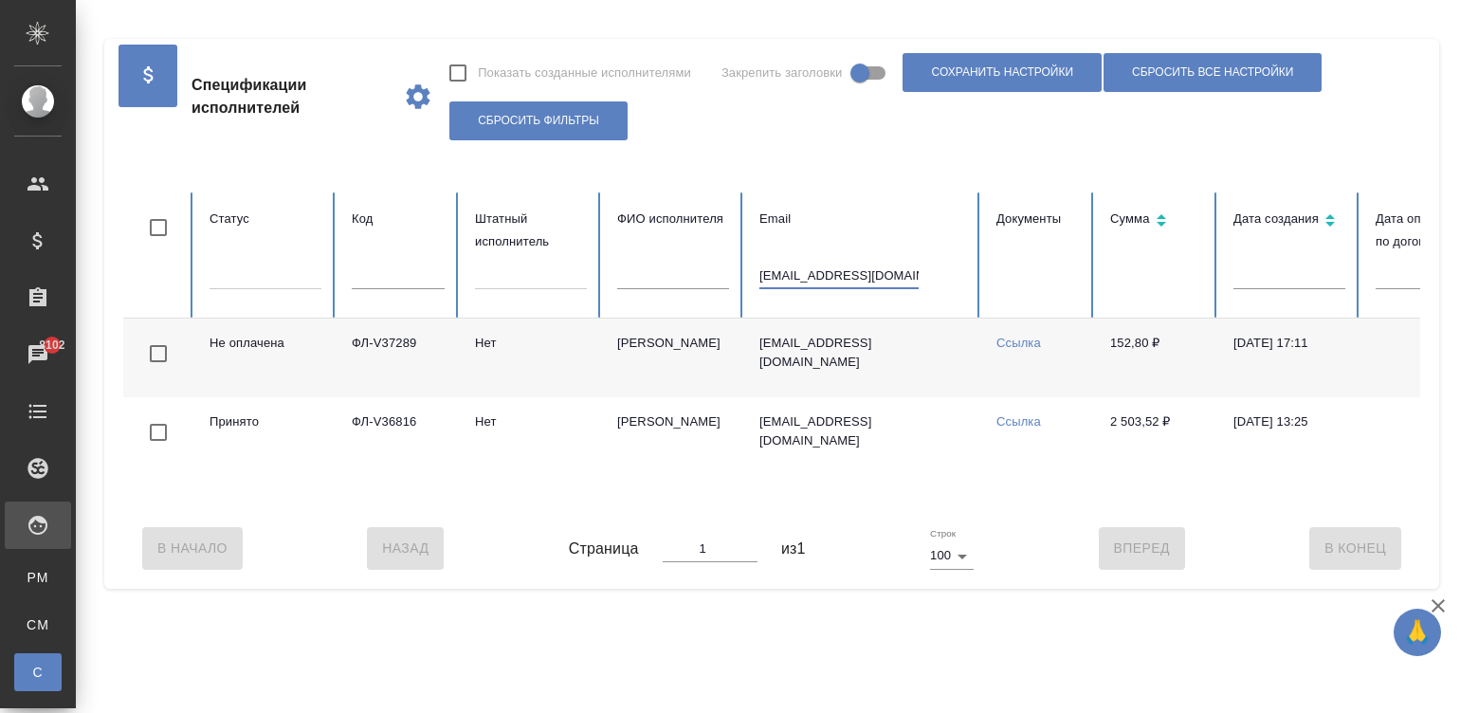
scroll to position [0, 733]
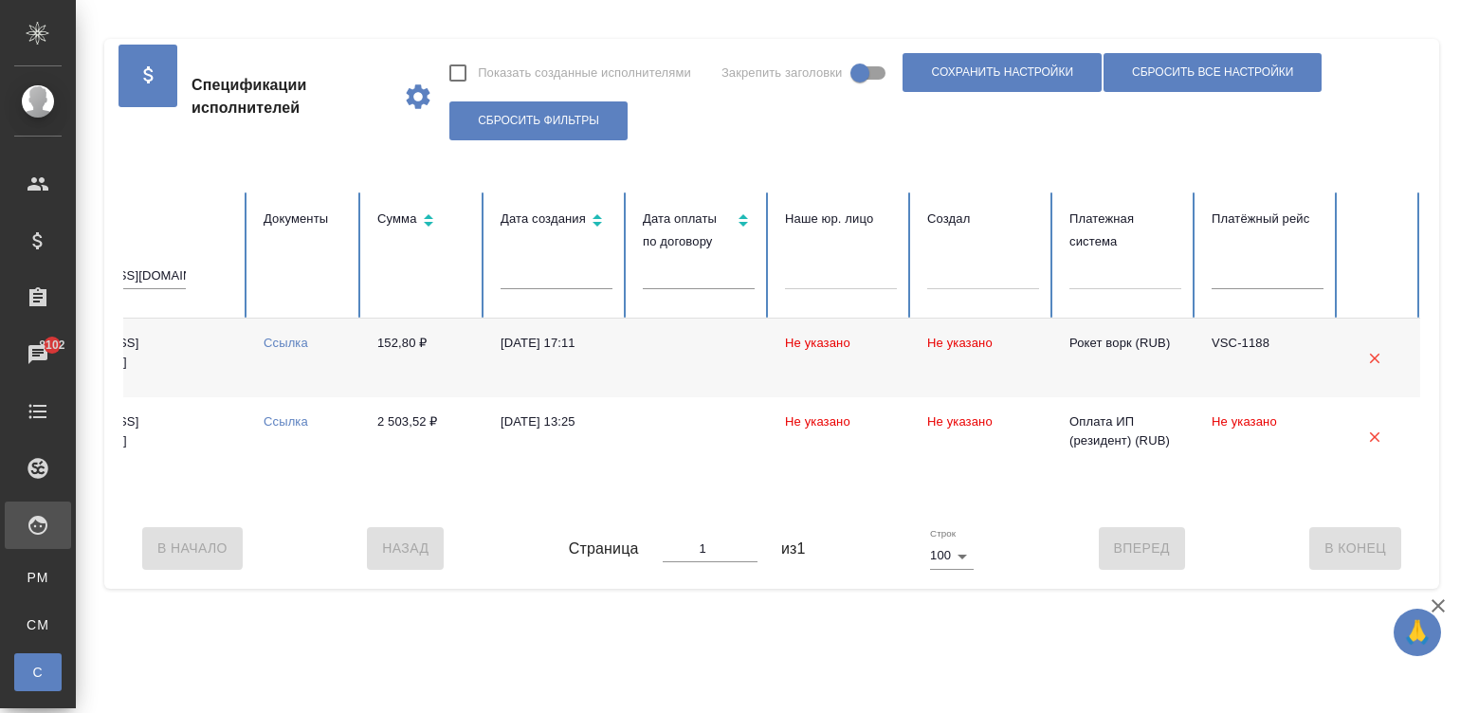
click at [422, 499] on div "Не оплачена ФЛ-V37289 Нет Здрелюк Дарья zdrelyuk@bk.ru Ссылка 152,80 ₽ 26.08.20…" at bounding box center [405, 414] width 2031 height 190
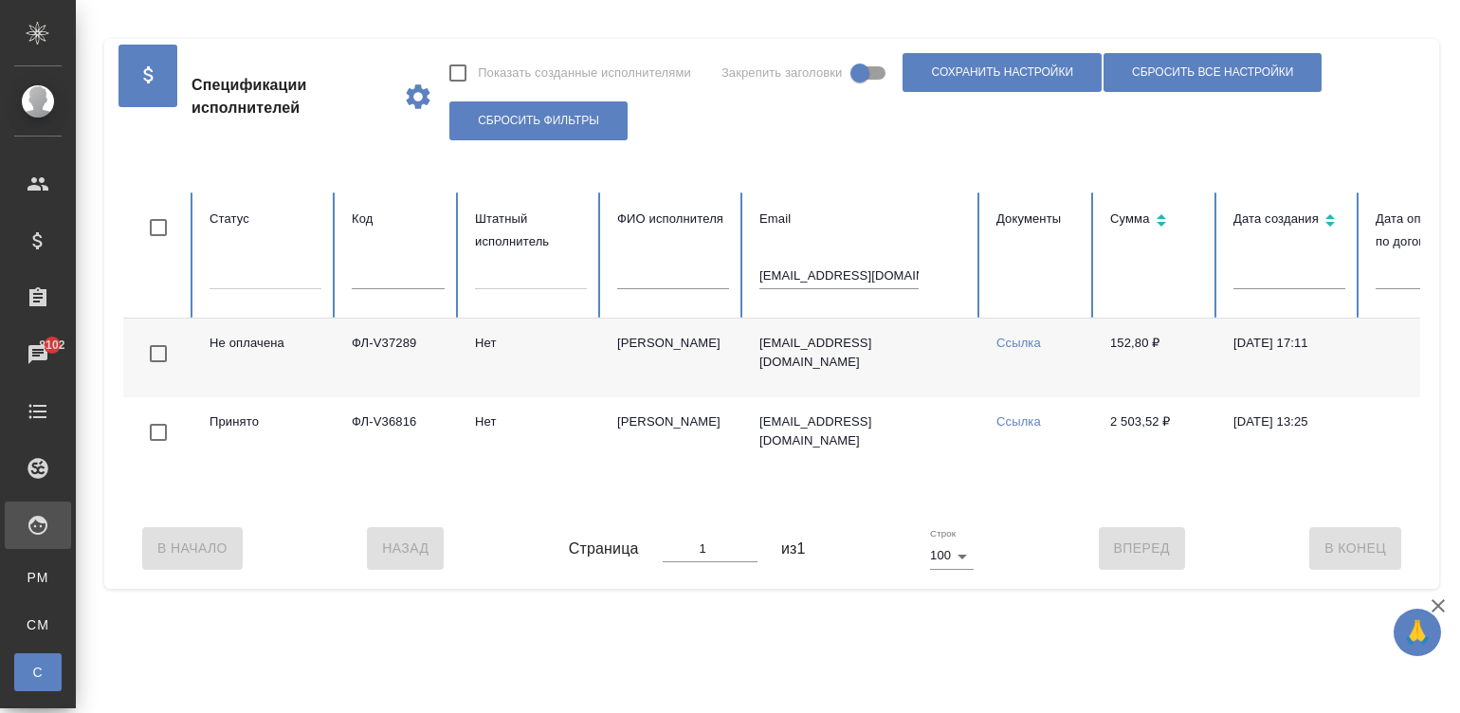
click at [844, 272] on input "zdrelyuk@bk.ru" at bounding box center [838, 276] width 159 height 27
paste input "bgascon73@gmail.com"
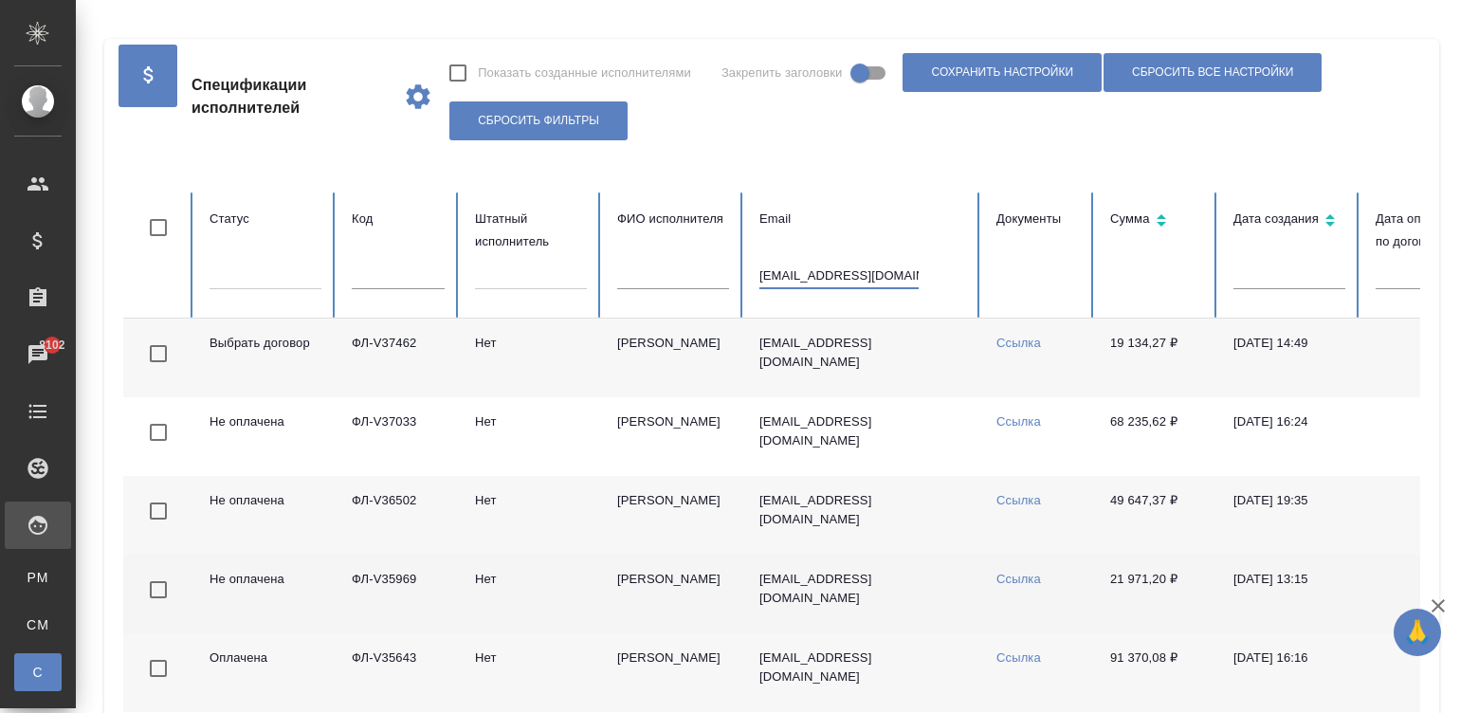
type input "bgascon73@gmail.com"
click at [934, 592] on td "Bgascon73@gmail.com" at bounding box center [862, 594] width 237 height 79
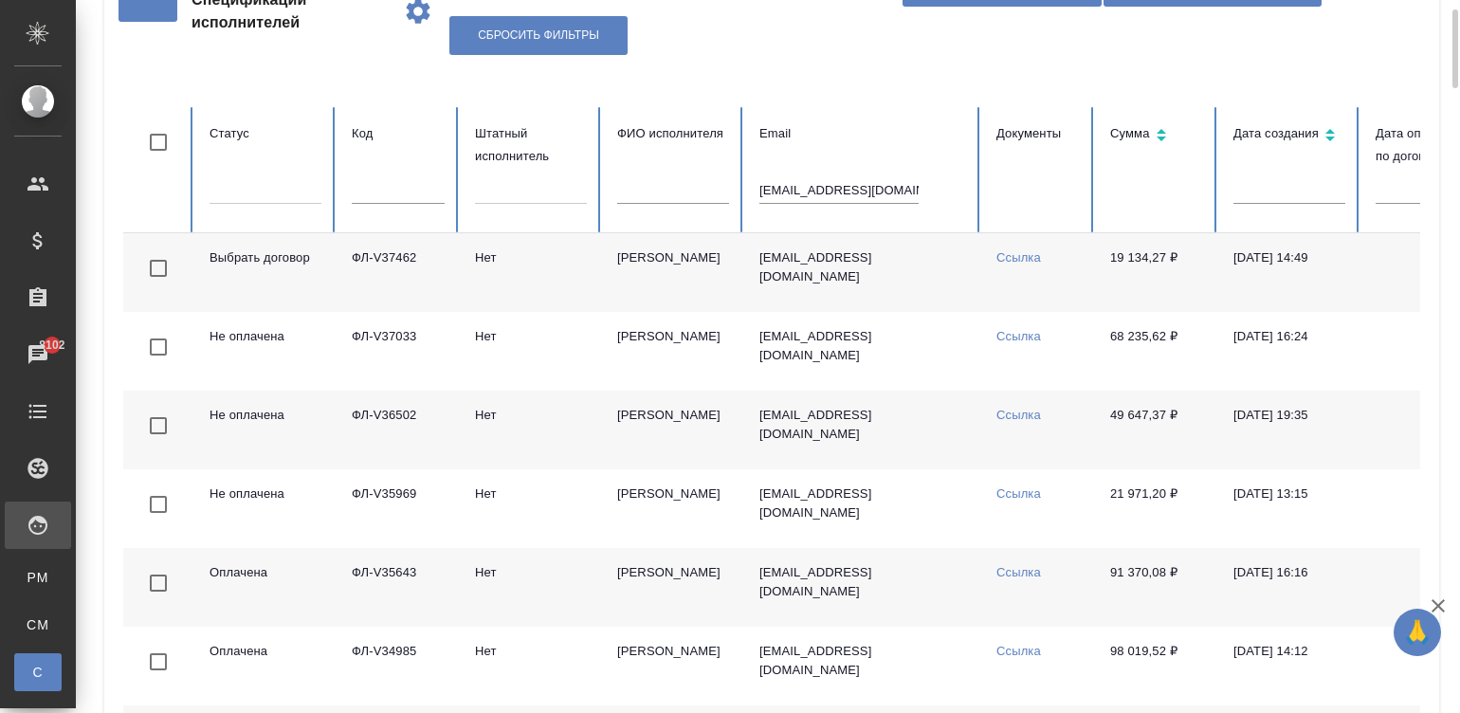
click at [914, 256] on td "Bgascon73@gmail.com" at bounding box center [862, 272] width 237 height 79
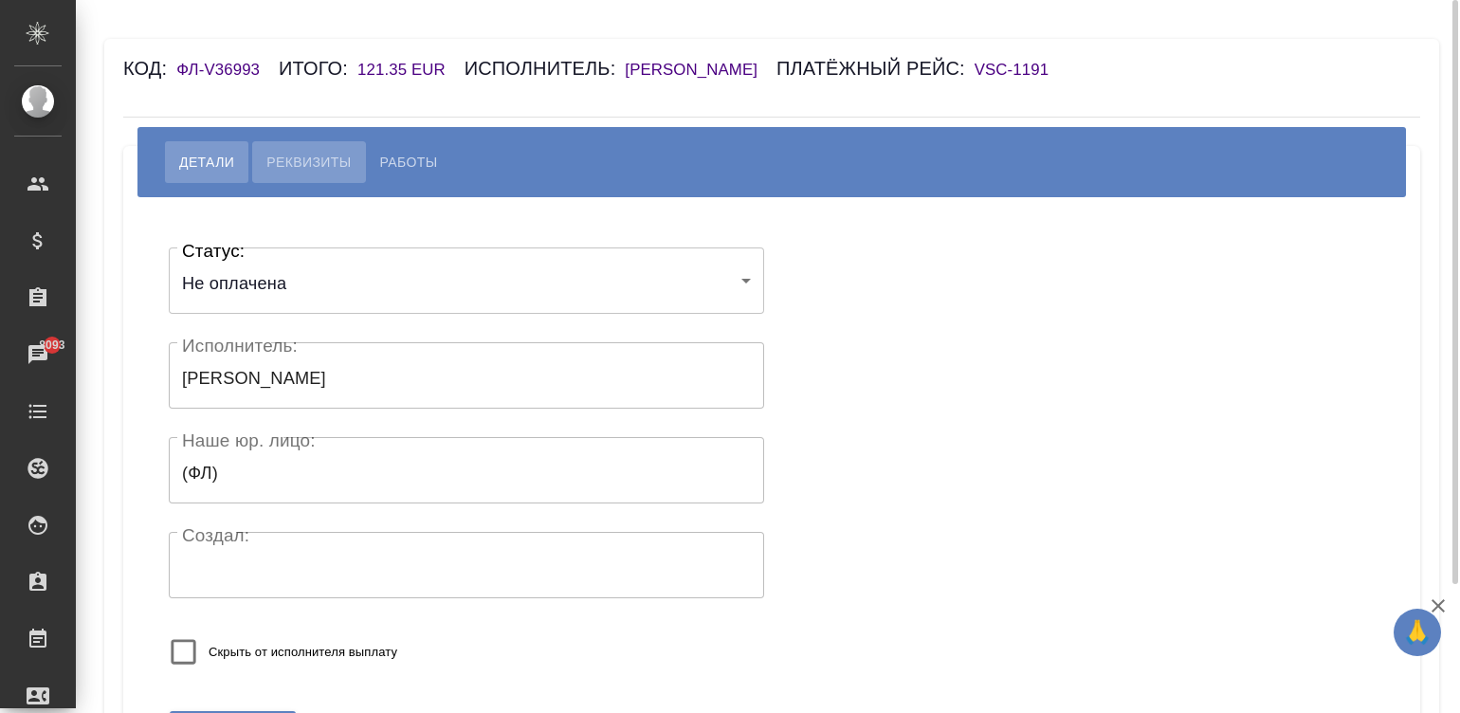
click at [292, 161] on span "Реквизиты" at bounding box center [308, 162] width 84 height 23
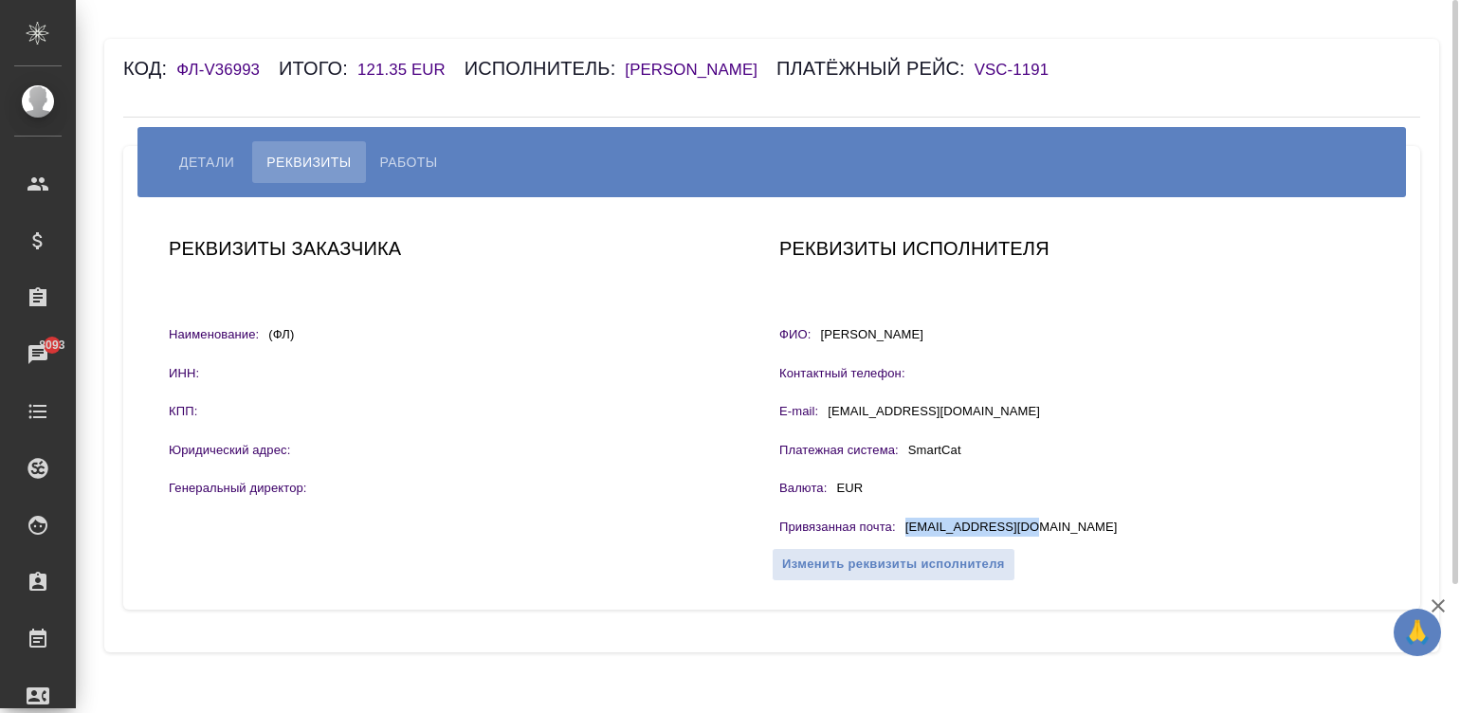
drag, startPoint x: 1027, startPoint y: 520, endPoint x: 903, endPoint y: 531, distance: 123.7
click at [903, 531] on div "Привязанная почта : [EMAIL_ADDRESS][DOMAIN_NAME]" at bounding box center [1076, 530] width 595 height 24
copy p "[EMAIL_ADDRESS][DOMAIN_NAME]"
drag, startPoint x: 1003, startPoint y: 337, endPoint x: 822, endPoint y: 350, distance: 181.5
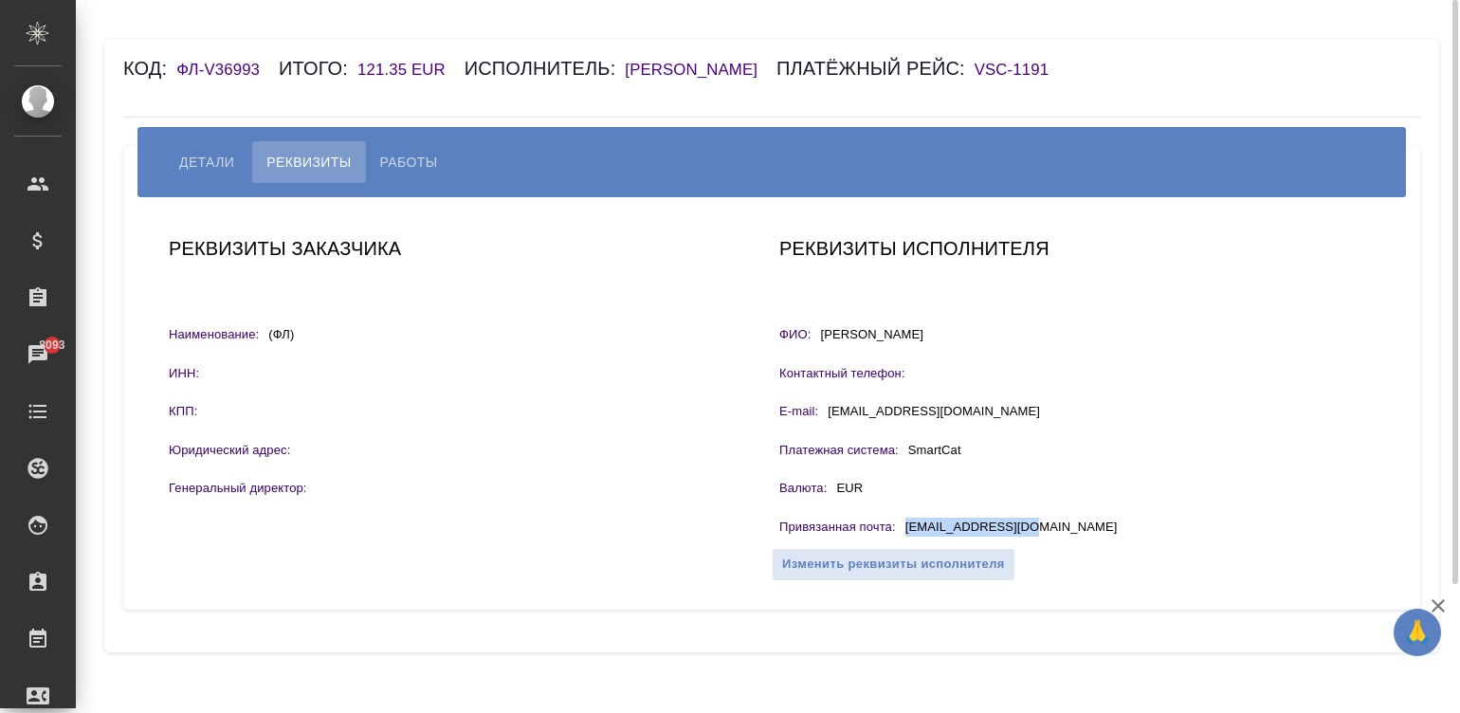
click at [822, 350] on div "Реквизиты исполнителя ФИО: [PERSON_NAME] телефон: E-mail: [EMAIL_ADDRESS][DOMAI…" at bounding box center [1077, 403] width 610 height 355
copy p "Фишер Фридрих Рихардович"
drag, startPoint x: 1035, startPoint y: 528, endPoint x: 912, endPoint y: 542, distance: 124.1
click at [912, 542] on div "Реквизиты исполнителя ФИО: Фишер Фридрих Рихардович Контактный телефон: E-mail:…" at bounding box center [1077, 403] width 610 height 355
click at [392, 169] on span "Работы" at bounding box center [409, 162] width 58 height 23
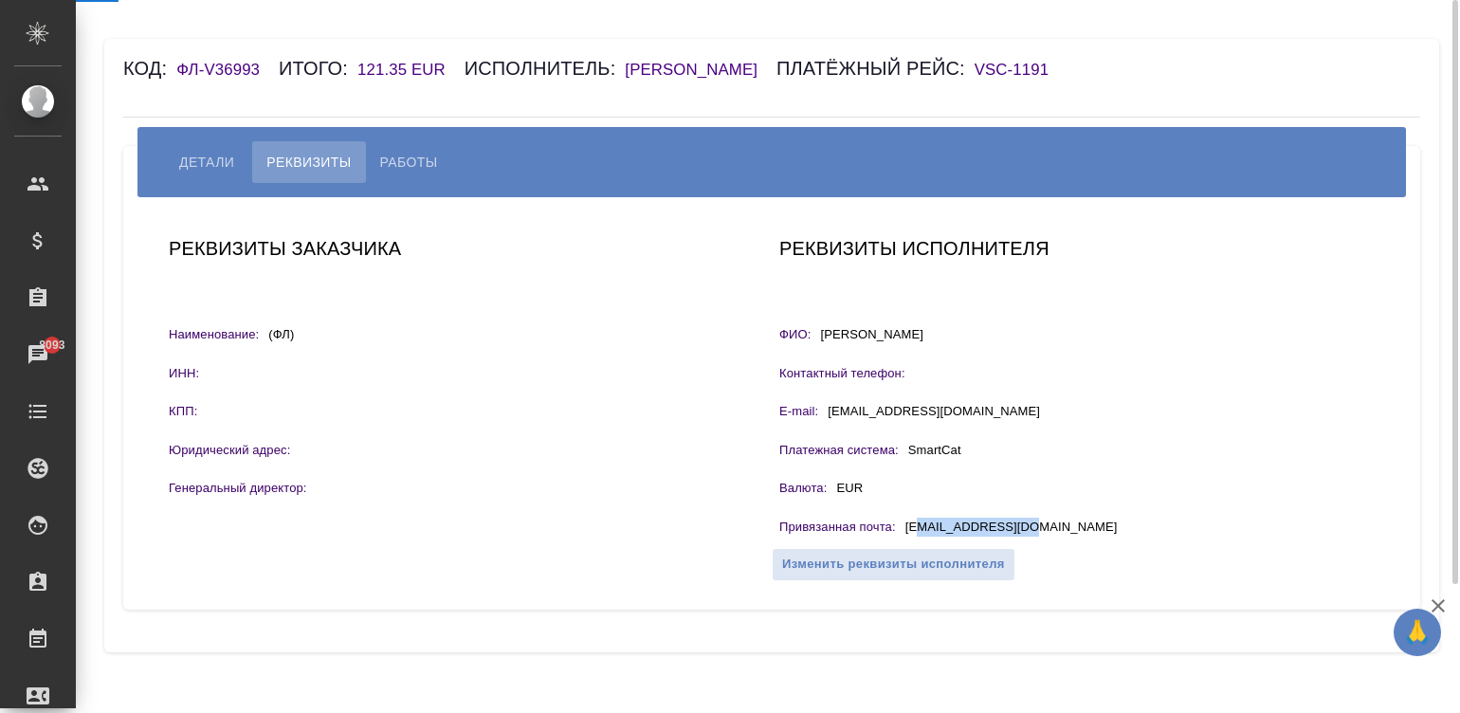
select select "10"
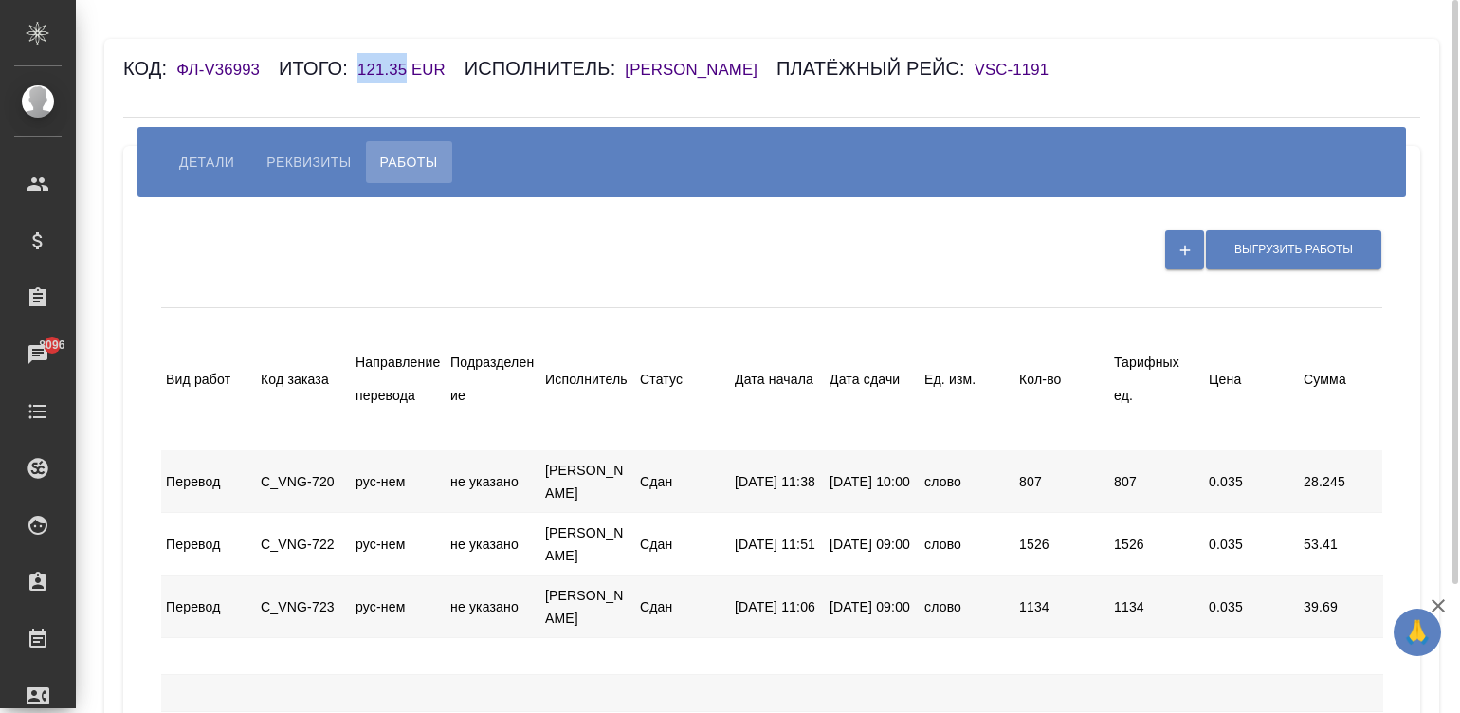
drag, startPoint x: 407, startPoint y: 71, endPoint x: 353, endPoint y: 69, distance: 54.1
click at [353, 69] on div "Код: ФЛ-V36993 Итого: 121.35 EUR Исполнитель: Фишер Фридрих Рихардович Платёжны…" at bounding box center [663, 68] width 1081 height 30
copy h6 "121.35"
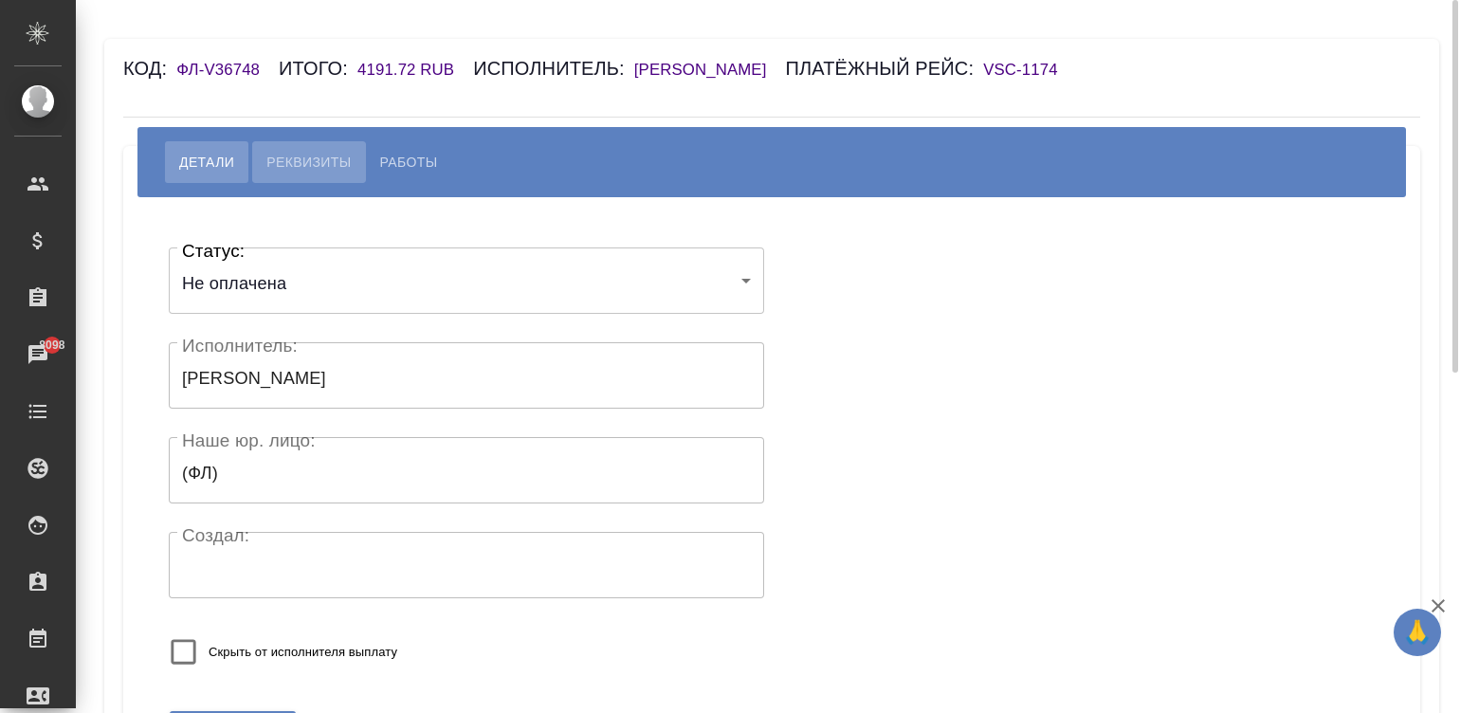
click at [284, 173] on span "Реквизиты" at bounding box center [308, 162] width 84 height 23
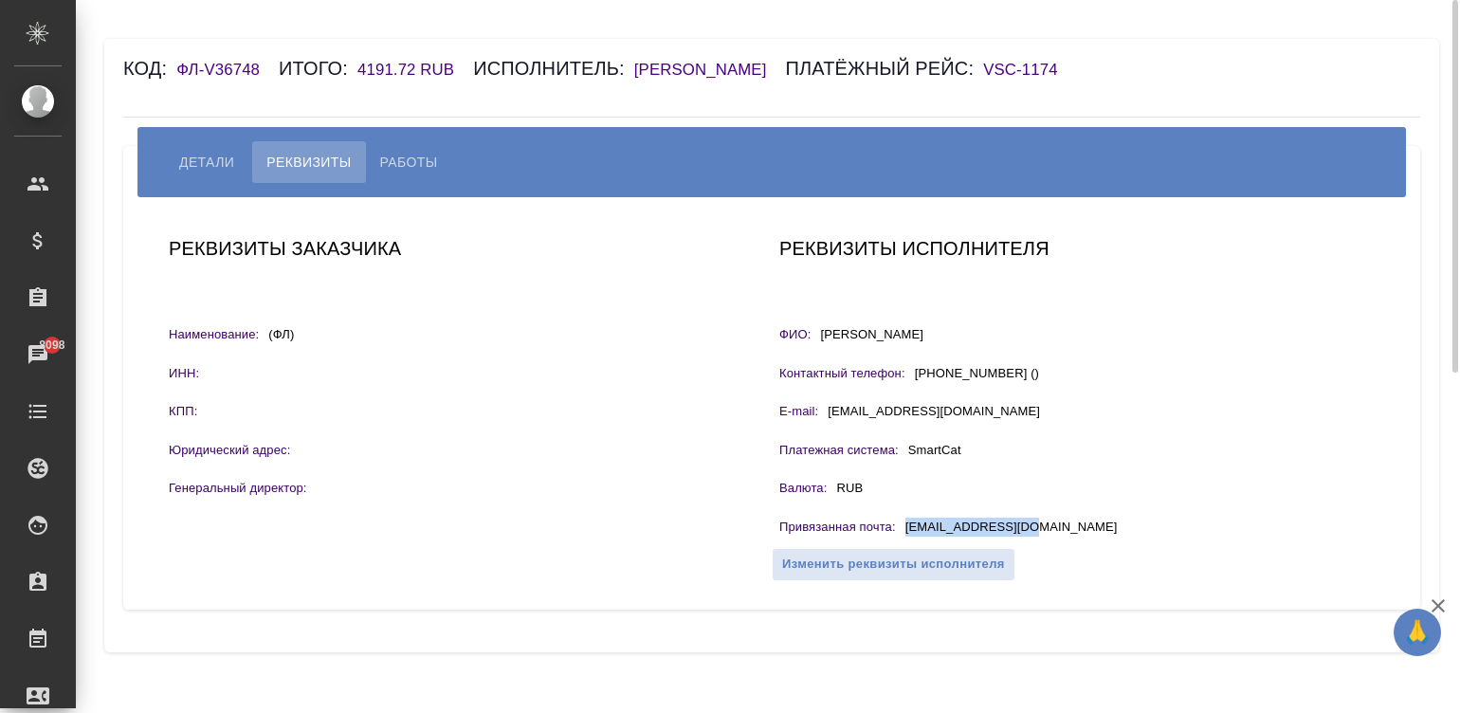
drag, startPoint x: 1035, startPoint y: 555, endPoint x: 905, endPoint y: 553, distance: 129.9
click at [905, 541] on div "Привязанная почта : kochunia@gmail.com" at bounding box center [1076, 530] width 595 height 24
copy p "kochunia@gmail.com"
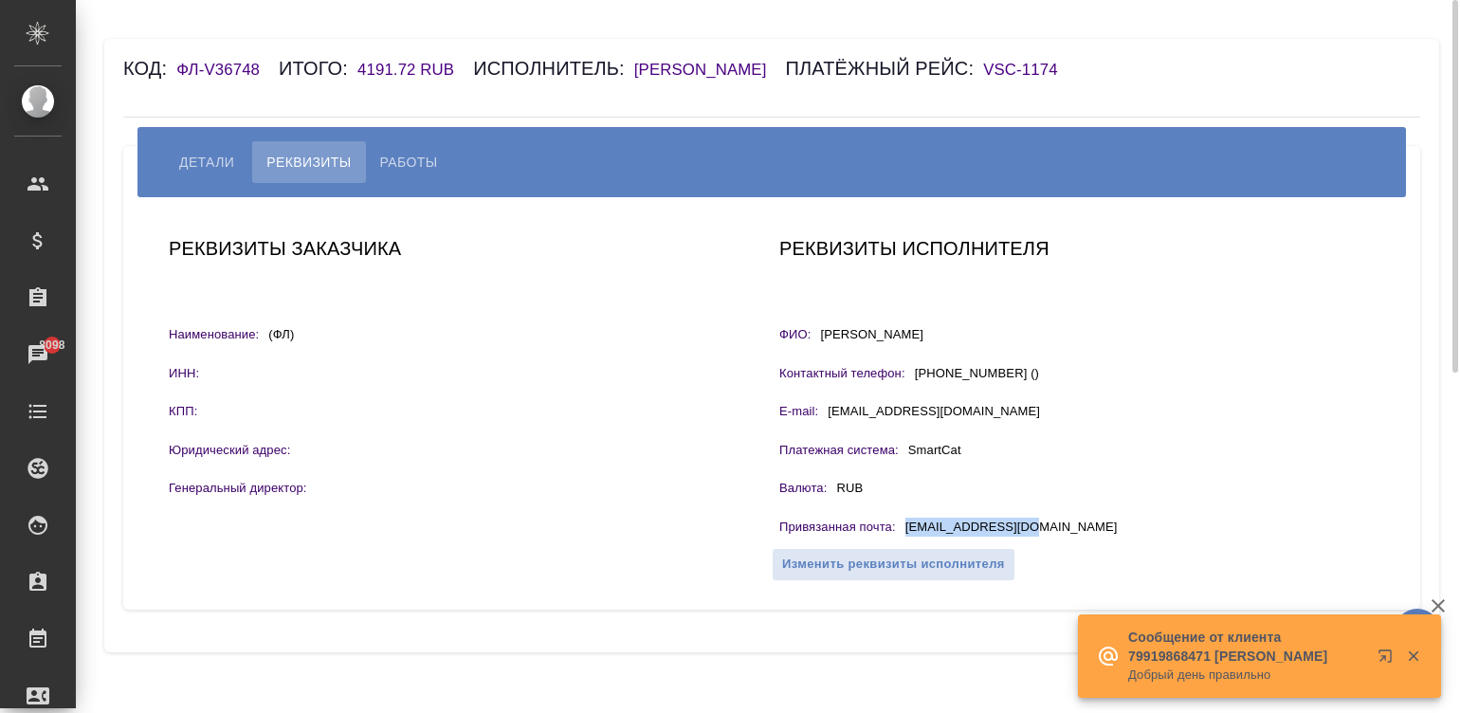
drag, startPoint x: 1021, startPoint y: 365, endPoint x: 814, endPoint y: 362, distance: 206.7
click at [814, 349] on div "ФИО: Рагозина Наталья Анатольевна" at bounding box center [1076, 337] width 595 height 24
copy div "ФИО: Рагозина Наталья Анатольевна"
click at [406, 173] on button "Работы" at bounding box center [409, 162] width 86 height 42
select select "10"
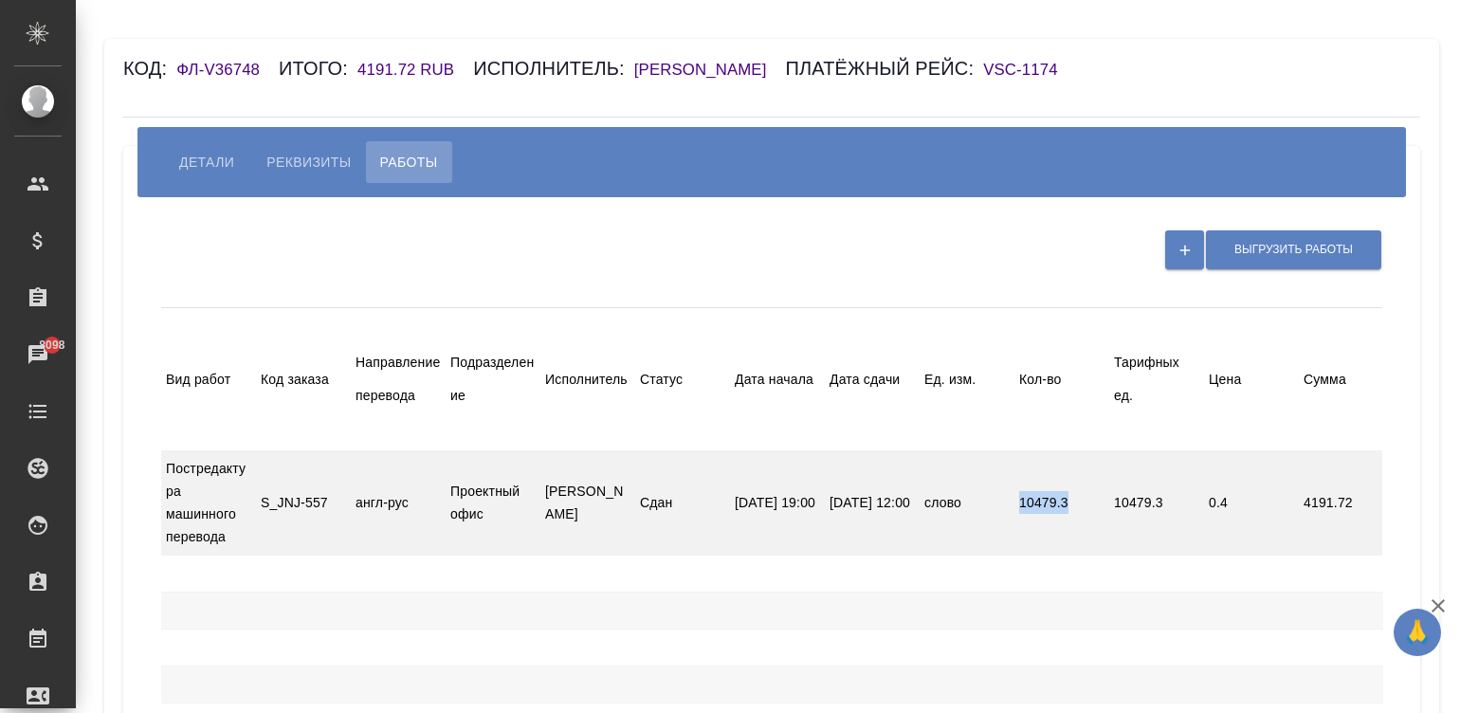
drag, startPoint x: 1006, startPoint y: 529, endPoint x: 1066, endPoint y: 523, distance: 60.9
click at [1066, 523] on div "Постредактура машинного перевода S_JNJ-557 англ-рус Проектный офис Рагозина Нат…" at bounding box center [960, 502] width 1599 height 104
copy div "слово 10479.3"
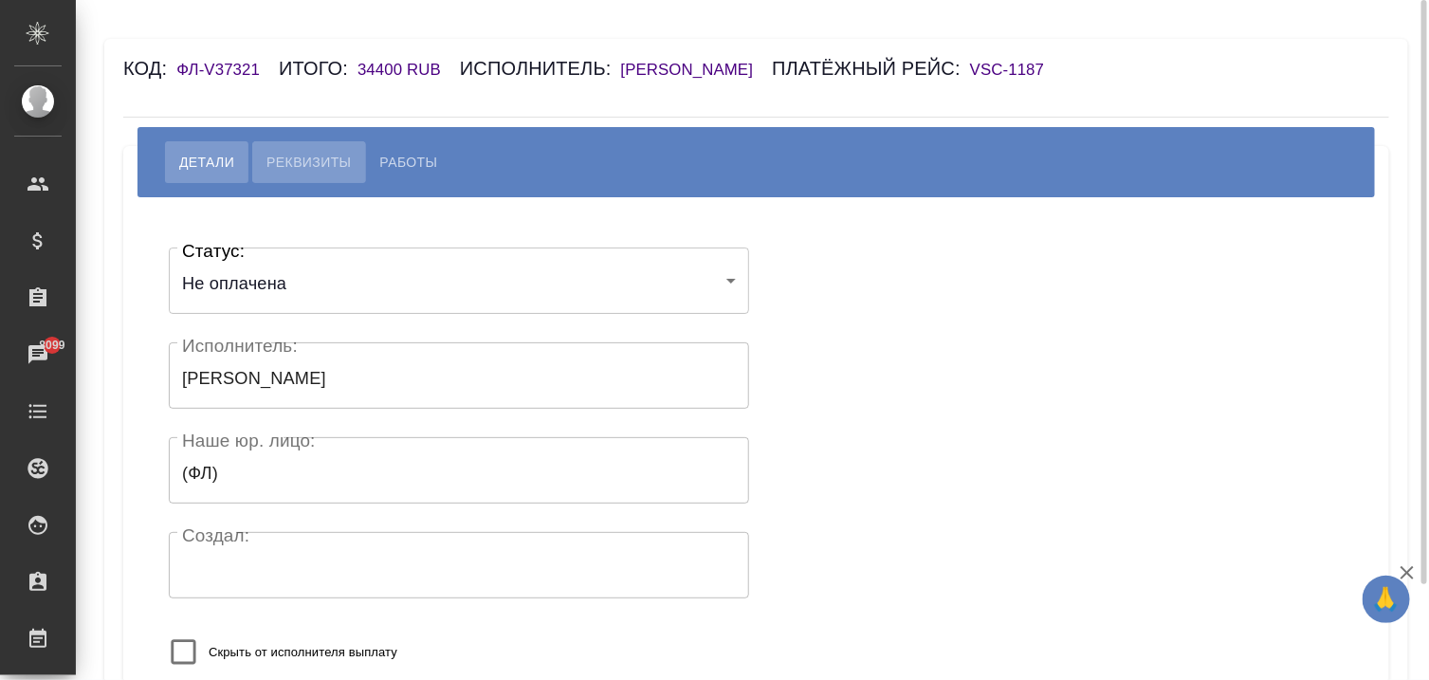
click at [300, 173] on span "Реквизиты" at bounding box center [308, 162] width 84 height 23
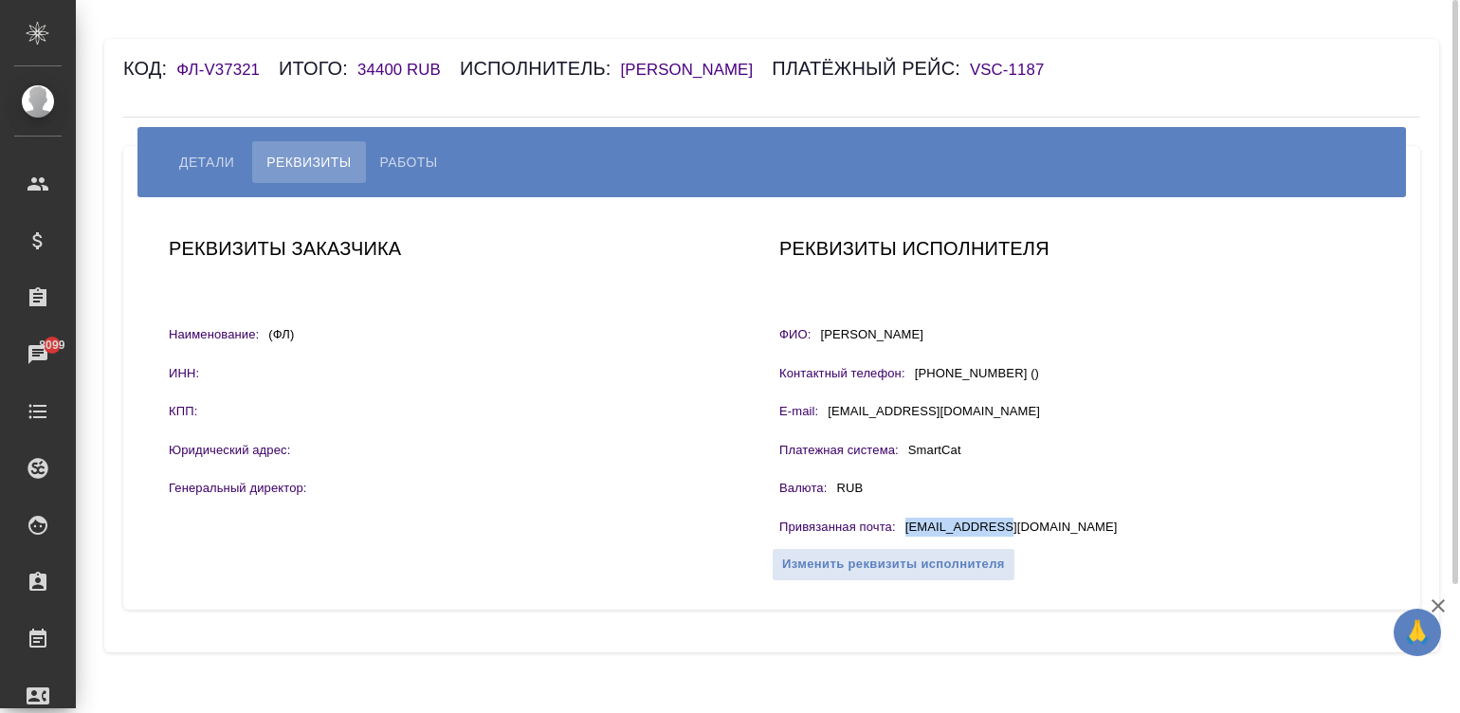
drag, startPoint x: 1001, startPoint y: 526, endPoint x: 899, endPoint y: 526, distance: 102.4
click at [899, 526] on div "Привязанная почта : taras@tiera.ru" at bounding box center [1076, 530] width 595 height 24
copy div "[EMAIL_ADDRESS][PERSON_NAME][DOMAIN_NAME]"
drag, startPoint x: 1007, startPoint y: 321, endPoint x: 810, endPoint y: 344, distance: 198.5
click at [810, 344] on div "Реквизиты исполнителя ФИО: Лазебник Тарас Валериевич Контактный телефон: +79818…" at bounding box center [1077, 403] width 610 height 355
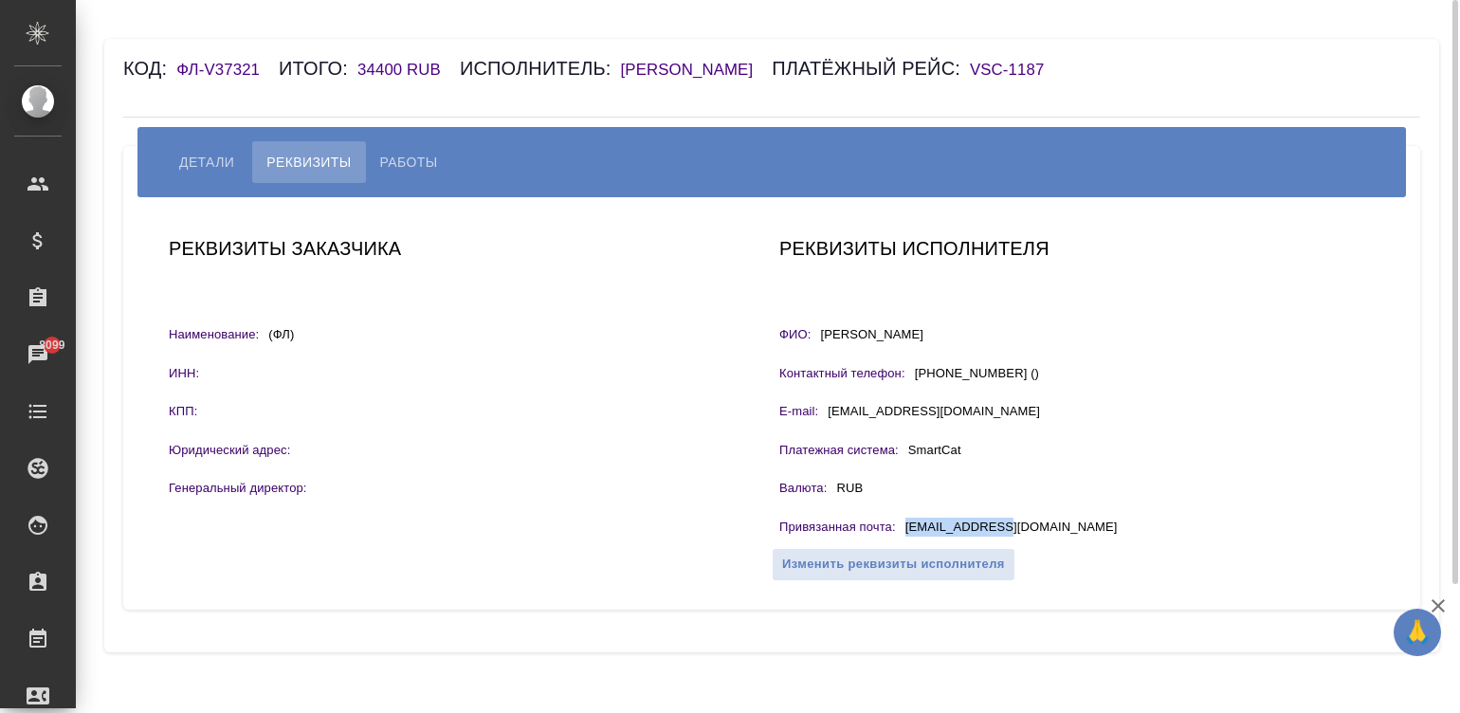
copy div "ФИО: Лазебник Тарас Валериевич"
click at [408, 148] on button "Работы" at bounding box center [409, 162] width 86 height 42
select select "10"
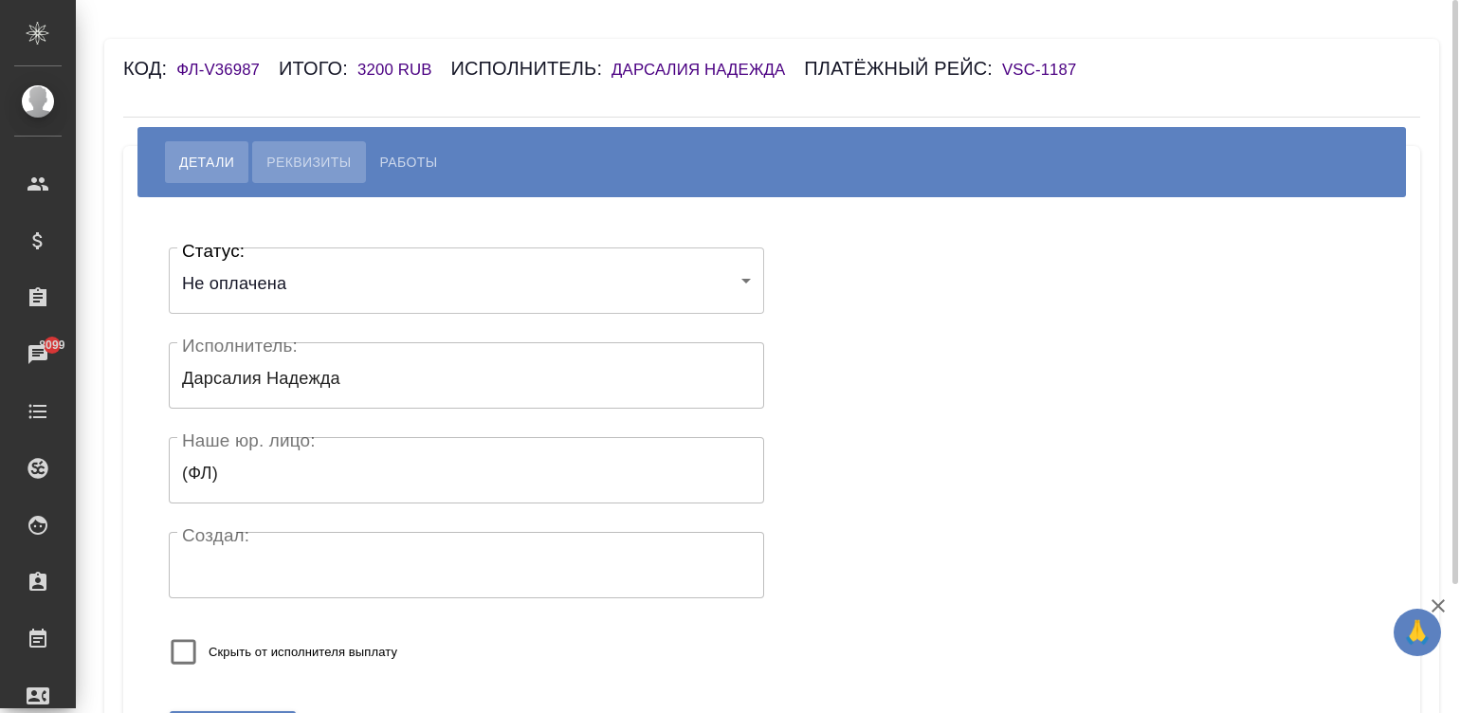
click at [296, 160] on span "Реквизиты" at bounding box center [308, 162] width 84 height 23
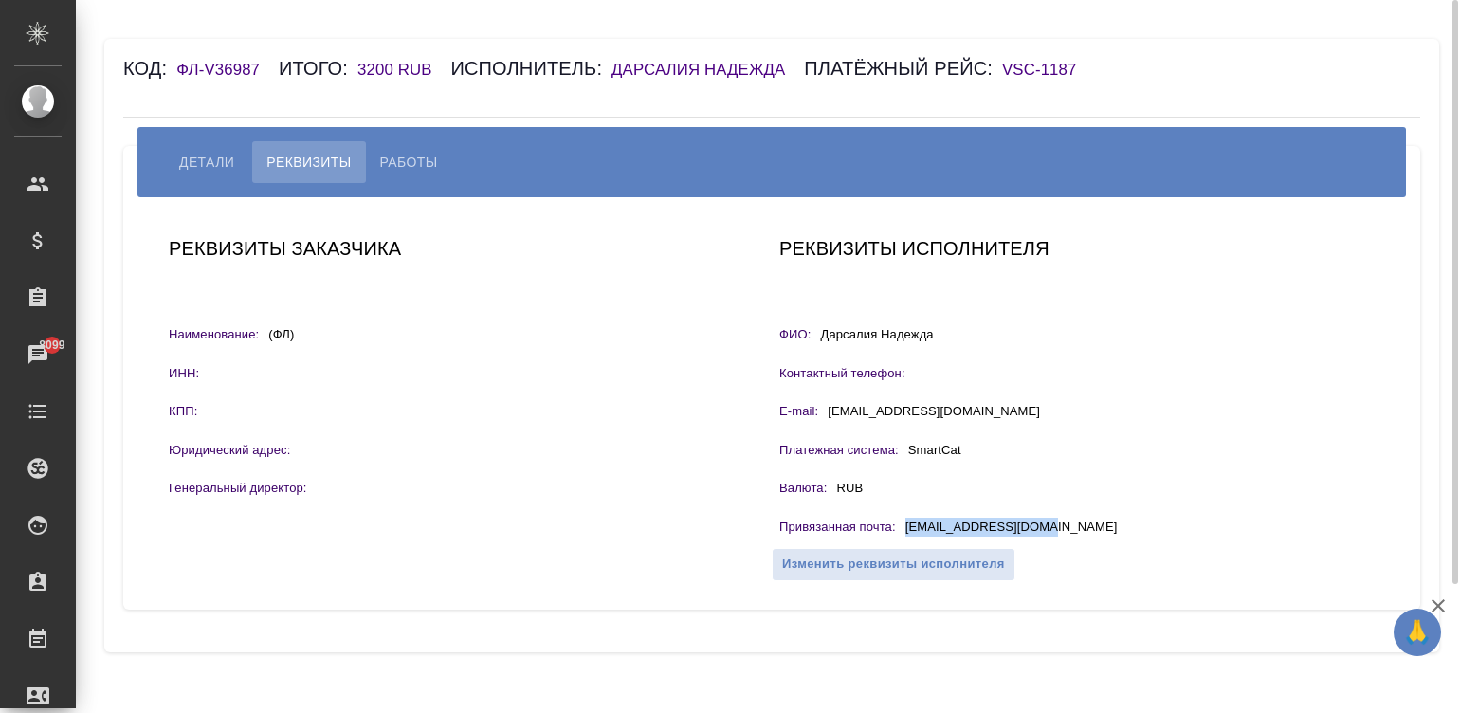
drag, startPoint x: 1058, startPoint y: 519, endPoint x: 903, endPoint y: 534, distance: 155.2
click at [903, 534] on div "Привязанная почта : vami4kmure@gmail.com" at bounding box center [1076, 530] width 595 height 24
copy p "vami4kmure@gmail.com"
drag, startPoint x: 952, startPoint y: 328, endPoint x: 819, endPoint y: 337, distance: 133.0
click at [819, 337] on div "ФИО: Дарсалия Надежда" at bounding box center [1076, 337] width 595 height 24
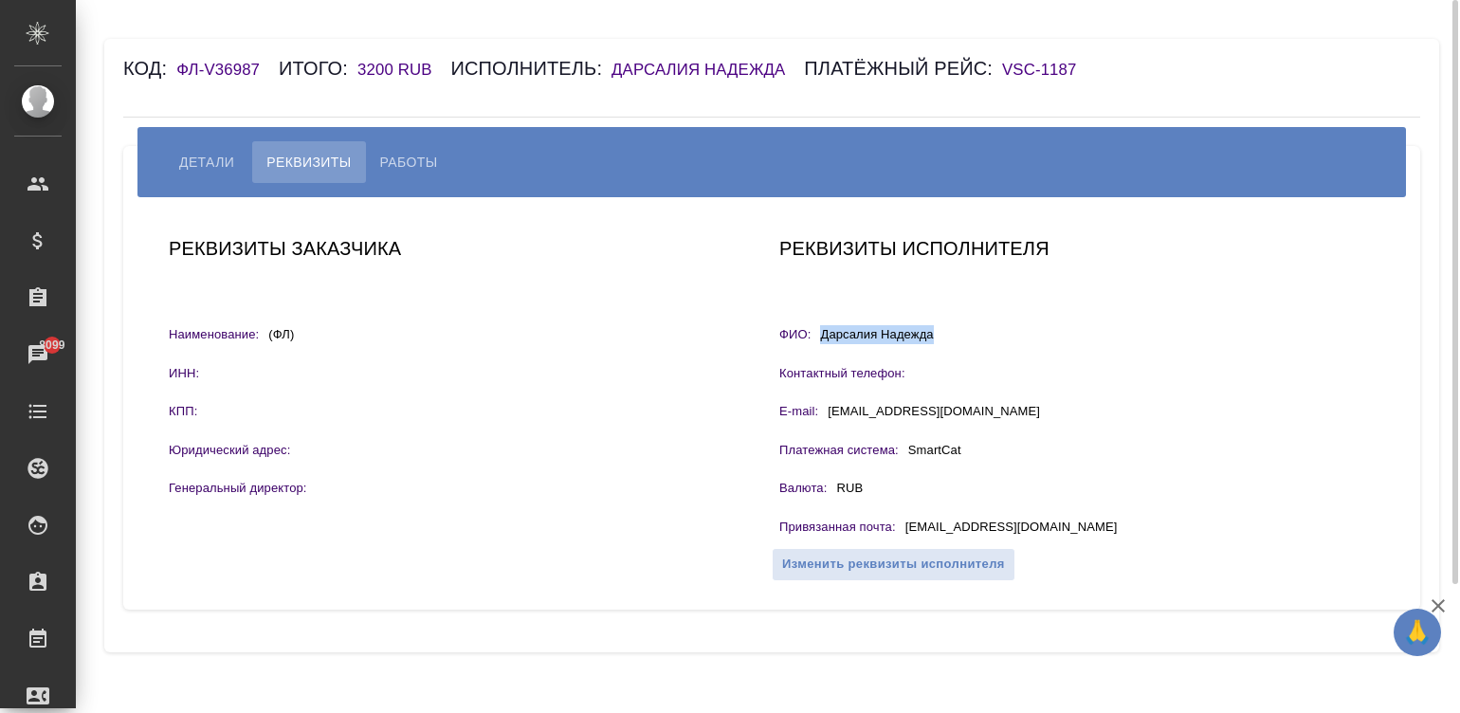
copy p "Дарсалия Надежда"
click at [423, 162] on span "Работы" at bounding box center [409, 162] width 58 height 23
select select "10"
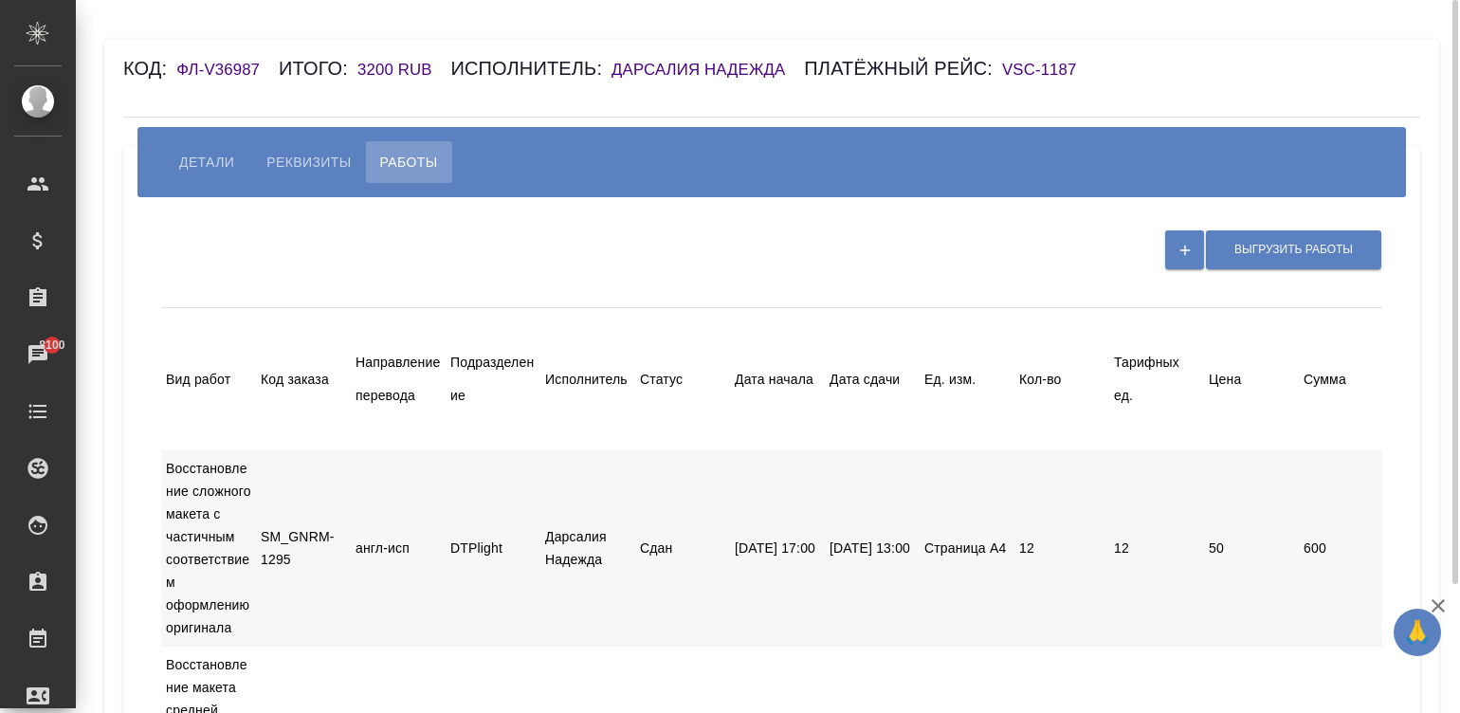
click at [1008, 410] on div "Вид работ Код заказа Направление перевода Подразделение Исполнитель Статус Дата…" at bounding box center [960, 379] width 1599 height 142
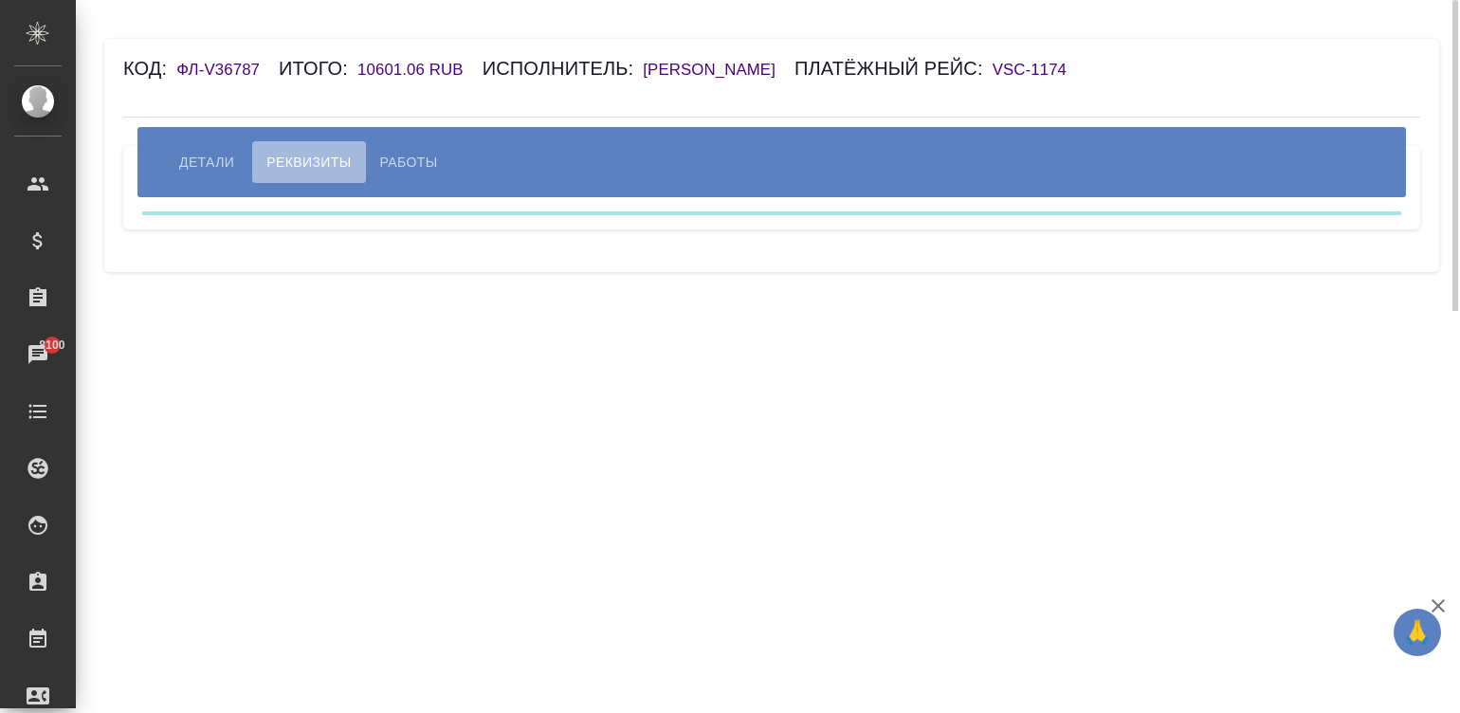
click at [308, 167] on span "Реквизиты" at bounding box center [308, 162] width 84 height 23
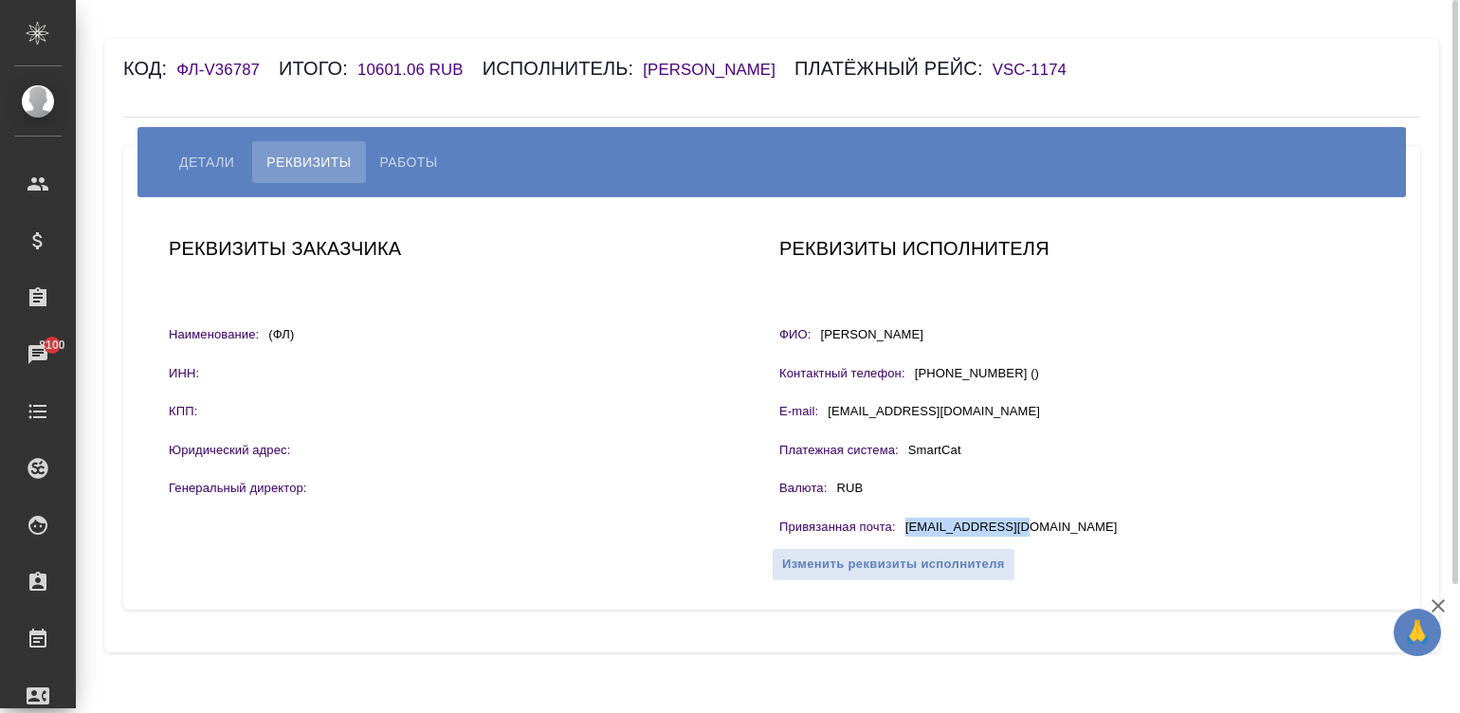
drag, startPoint x: 1019, startPoint y: 527, endPoint x: 897, endPoint y: 527, distance: 122.3
click at [897, 527] on div "Привязанная почта : jtrefz@yandex.ru" at bounding box center [1076, 530] width 595 height 24
copy div "jtrefz@yandex.ru"
drag, startPoint x: 917, startPoint y: 327, endPoint x: 805, endPoint y: 336, distance: 112.2
click at [805, 336] on div "ФИО: Trefz Jonathan" at bounding box center [1076, 337] width 595 height 24
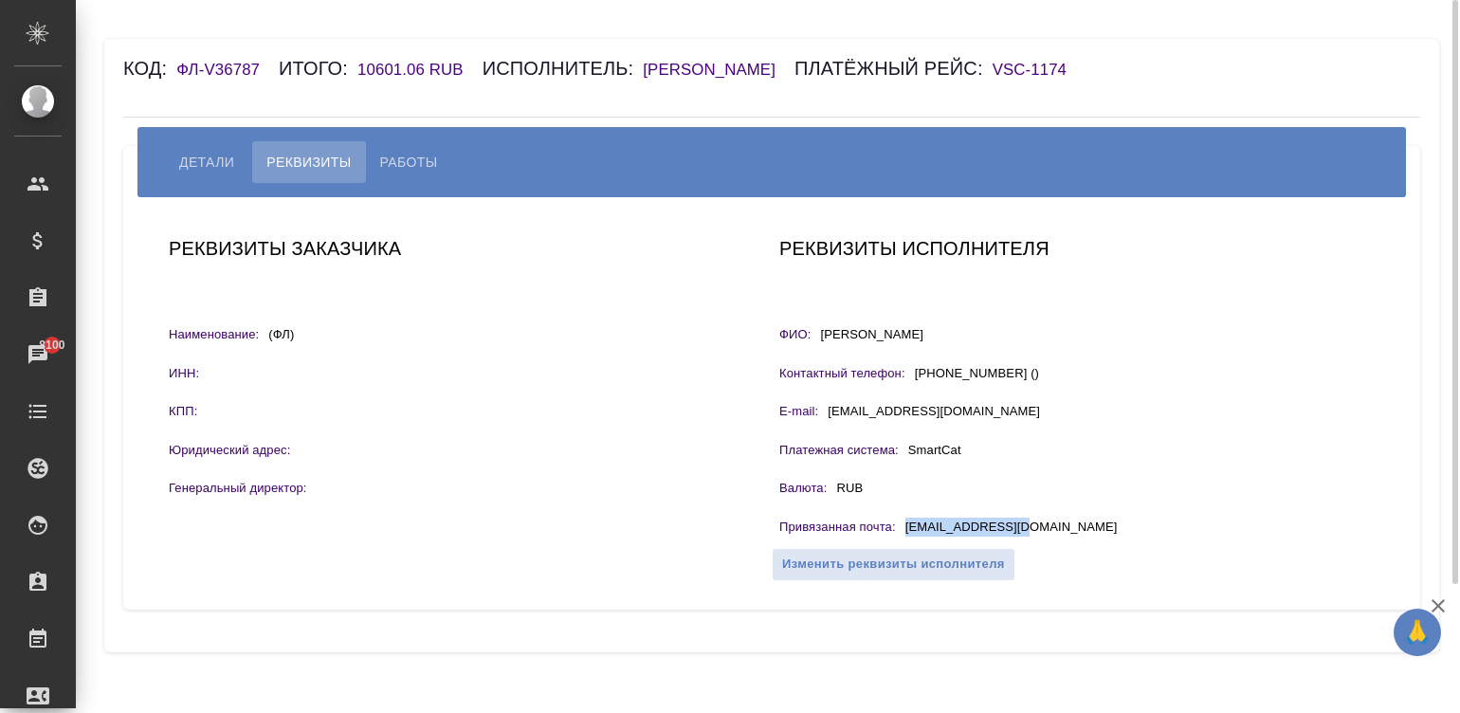
copy div "ФИО: Trefz Jonathan"
click at [405, 164] on span "Работы" at bounding box center [409, 162] width 58 height 23
select select "10"
drag, startPoint x: 934, startPoint y: 330, endPoint x: 815, endPoint y: 331, distance: 118.5
click at [815, 331] on div "ФИО: [PERSON_NAME]" at bounding box center [1076, 337] width 595 height 24
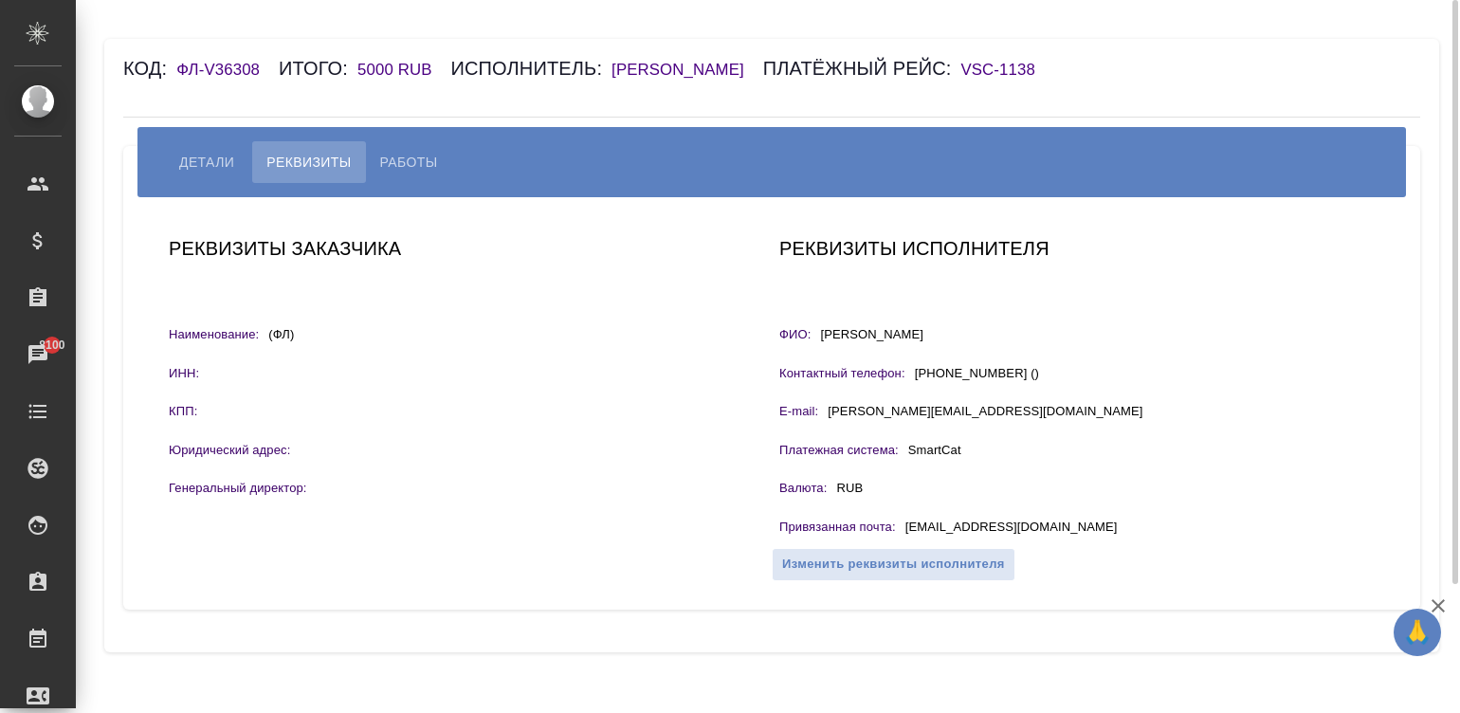
copy p "[PERSON_NAME]"
drag, startPoint x: 1038, startPoint y: 537, endPoint x: 903, endPoint y: 537, distance: 134.6
click at [903, 537] on div "Привязанная почта : [EMAIL_ADDRESS][DOMAIN_NAME]" at bounding box center [1076, 530] width 595 height 24
copy p "[EMAIL_ADDRESS][DOMAIN_NAME]"
click at [419, 147] on button "Работы" at bounding box center [409, 162] width 86 height 42
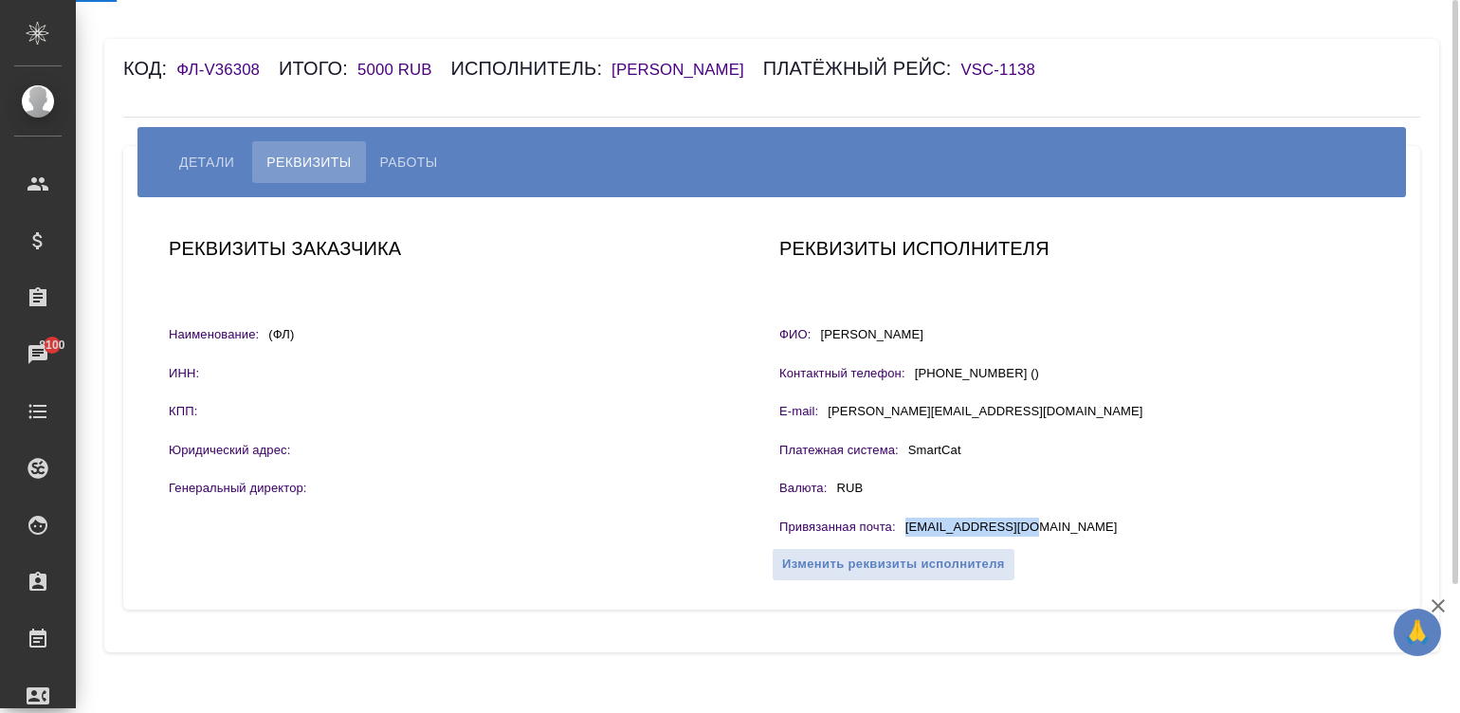
select select "10"
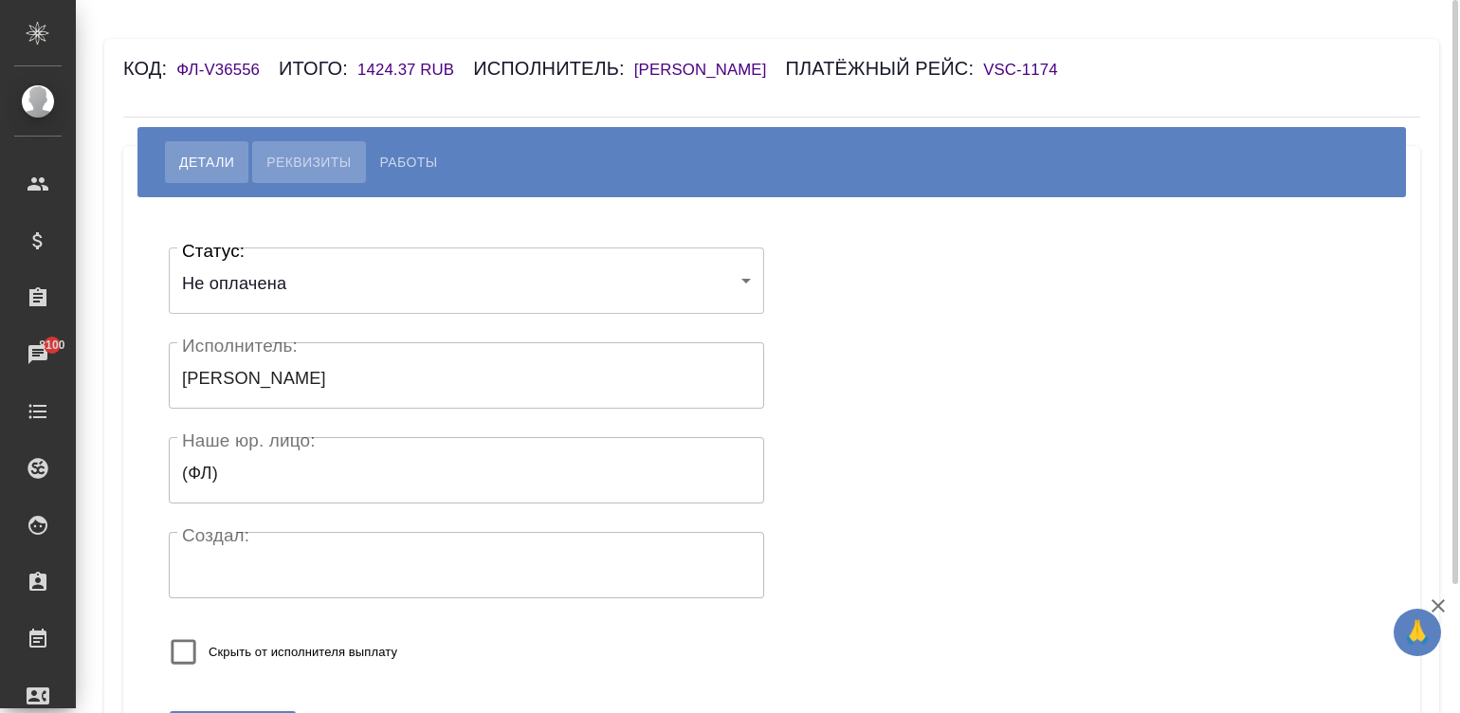
click at [301, 173] on span "Реквизиты" at bounding box center [308, 162] width 84 height 23
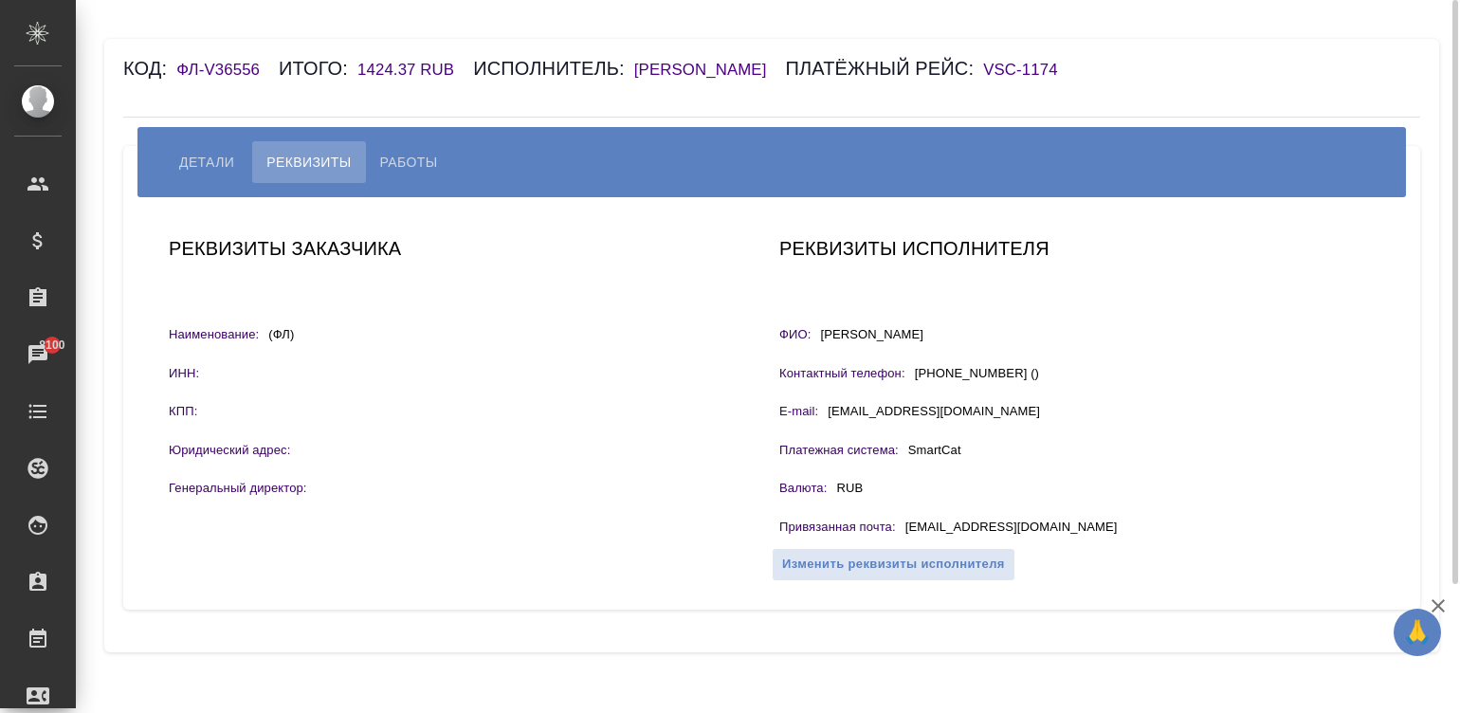
drag, startPoint x: 1004, startPoint y: 359, endPoint x: 816, endPoint y: 365, distance: 187.8
click at [816, 349] on div "ФИО: [PERSON_NAME]" at bounding box center [1076, 337] width 595 height 24
copy p "[PERSON_NAME]"
drag, startPoint x: 1043, startPoint y: 545, endPoint x: 893, endPoint y: 560, distance: 150.5
click at [893, 541] on div "Привязанная почта : [EMAIL_ADDRESS][DOMAIN_NAME]" at bounding box center [1076, 530] width 595 height 24
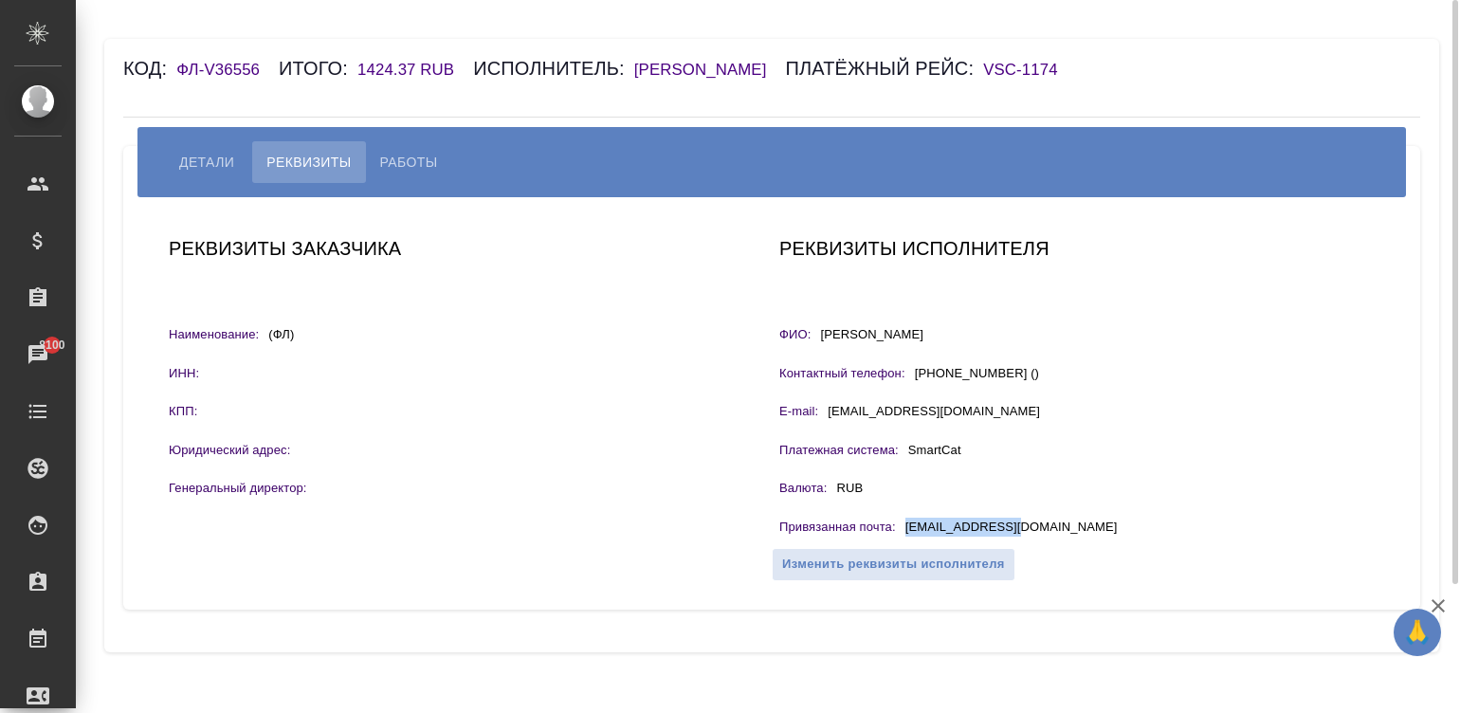
copy div "[EMAIL_ADDRESS][DOMAIN_NAME]"
click at [410, 173] on span "Работы" at bounding box center [409, 162] width 58 height 23
select select "10"
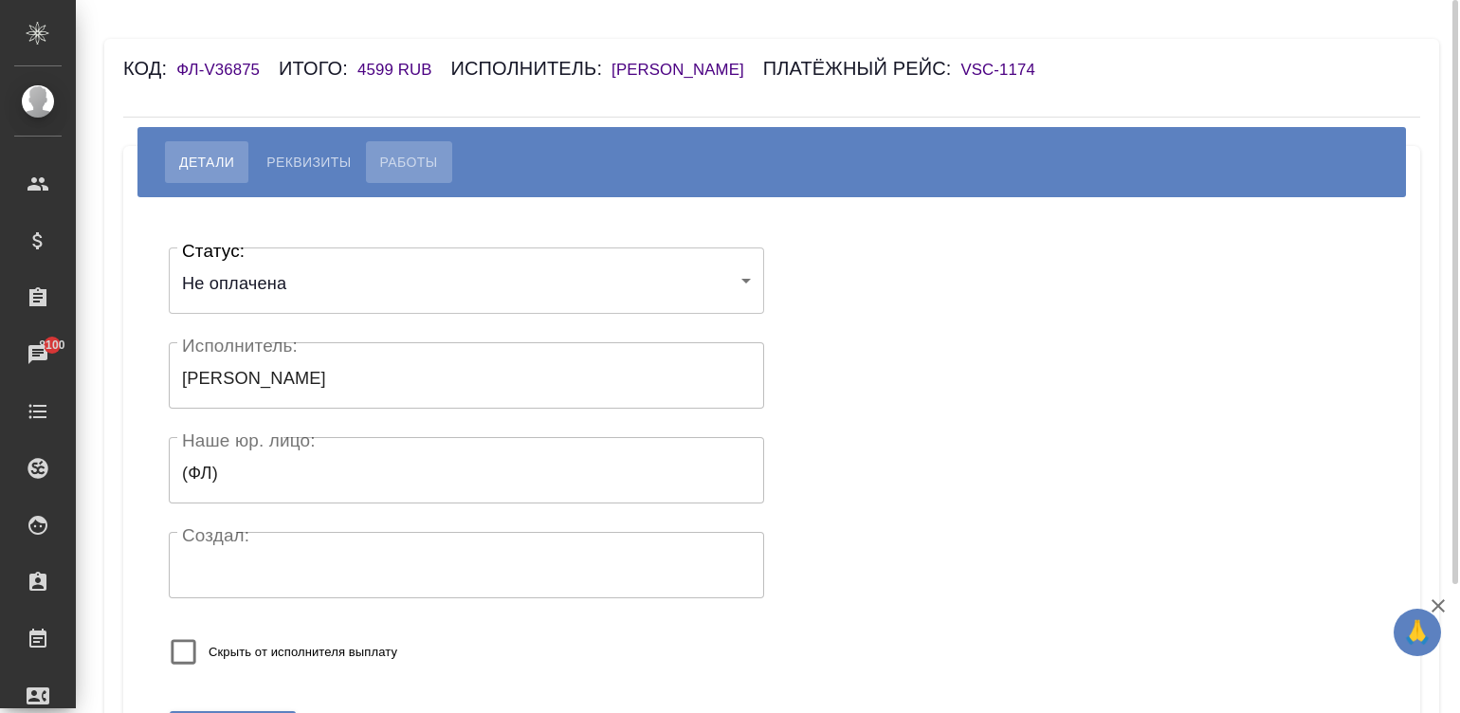
click at [380, 173] on span "Работы" at bounding box center [409, 162] width 58 height 23
select select "10"
click at [293, 173] on span "Реквизиты" at bounding box center [308, 162] width 84 height 23
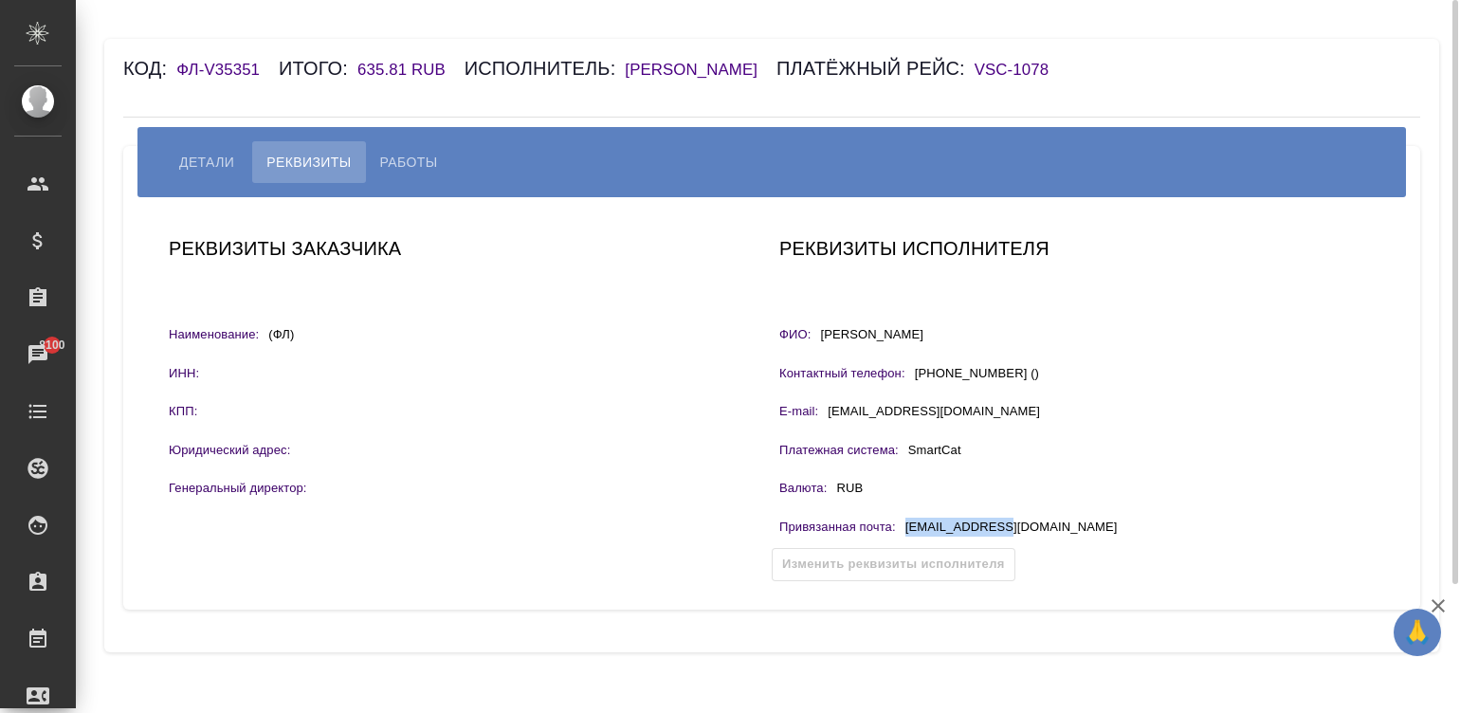
drag, startPoint x: 991, startPoint y: 545, endPoint x: 902, endPoint y: 555, distance: 88.7
click at [902, 541] on div "Привязанная почта : dixibi@list.ru" at bounding box center [1076, 530] width 595 height 24
copy p "dixibi@list.ru"
drag, startPoint x: 1034, startPoint y: 350, endPoint x: 815, endPoint y: 366, distance: 219.6
click at [815, 366] on div "Реквизиты исполнителя ФИО: Бондаренко Игорь Григорьевич Контактный телефон: +37…" at bounding box center [1077, 403] width 610 height 355
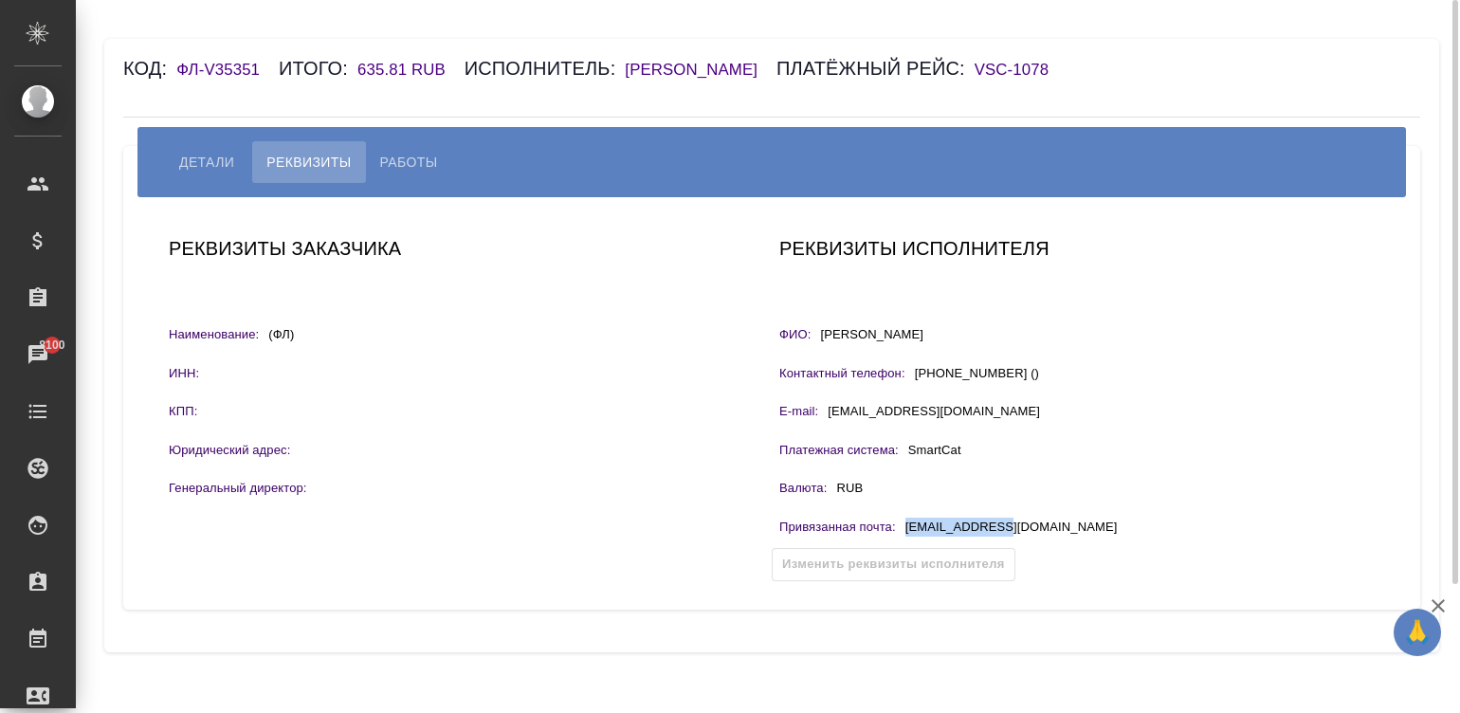
copy p "[PERSON_NAME]"
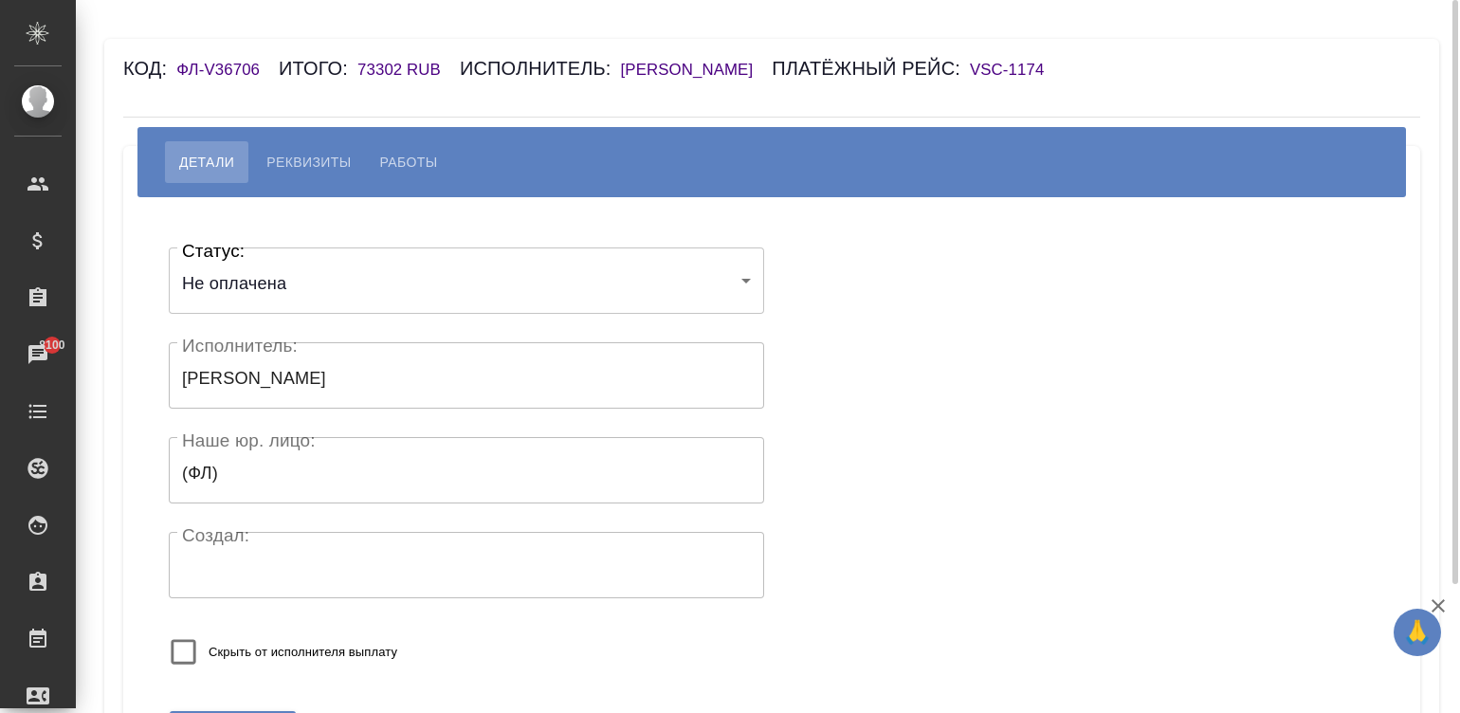
click at [408, 152] on span "Работы" at bounding box center [409, 162] width 58 height 23
select select "10"
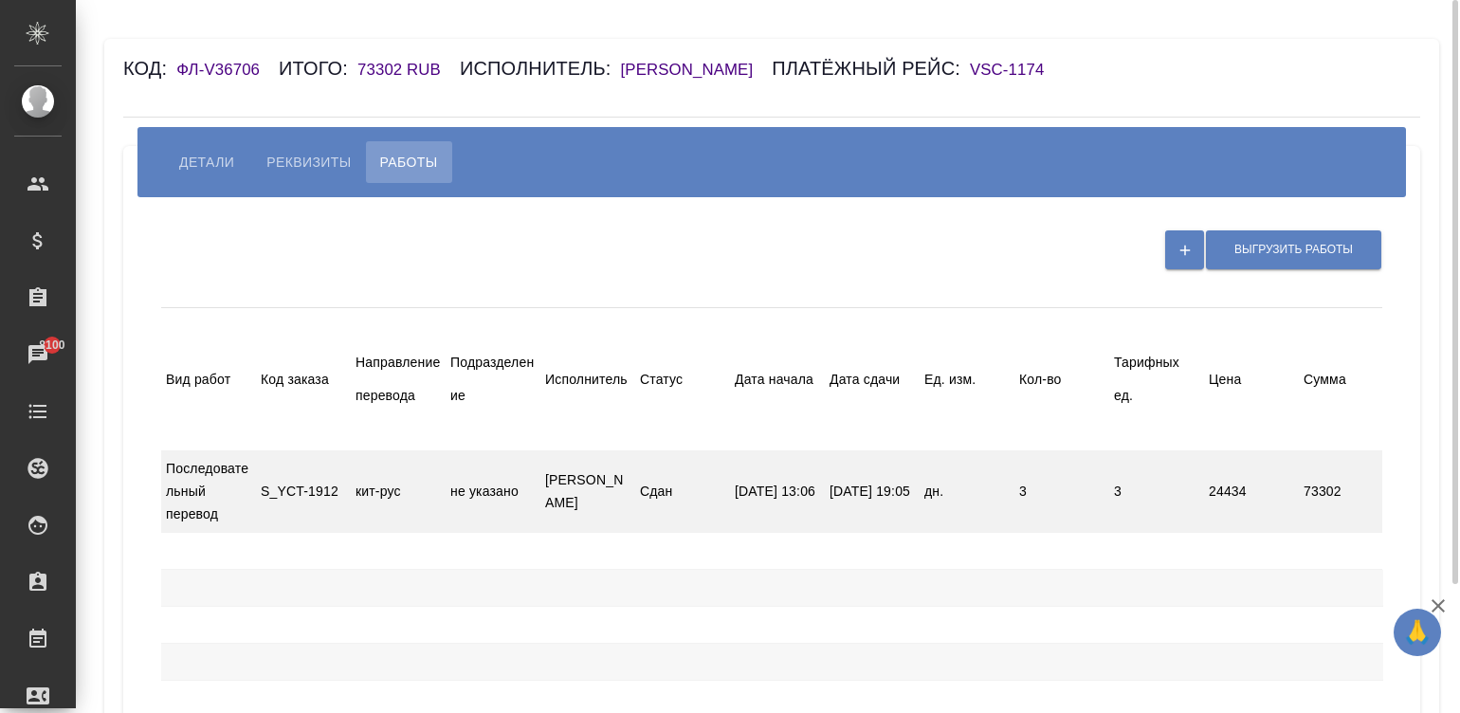
click at [882, 499] on div "[DATE] 19:05" at bounding box center [872, 491] width 95 height 36
click at [284, 167] on span "Реквизиты" at bounding box center [308, 162] width 84 height 23
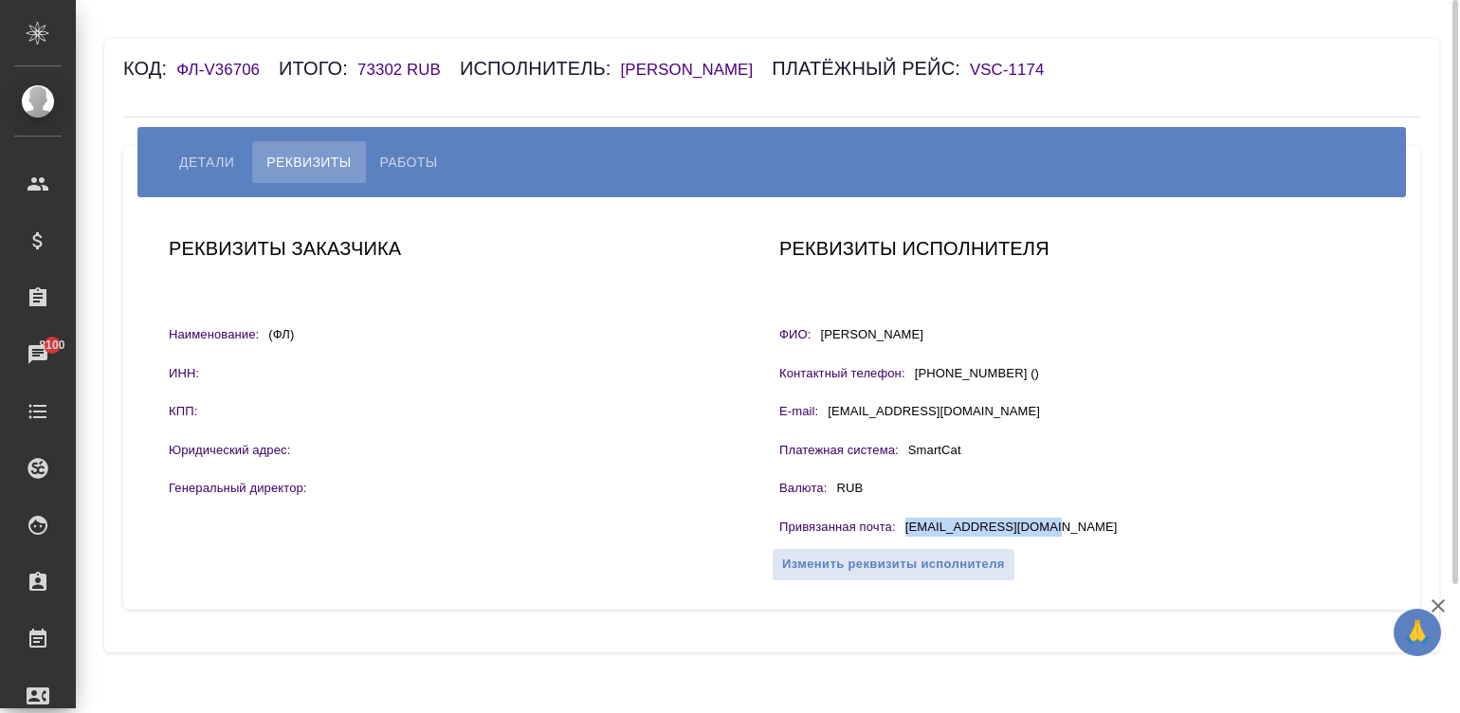
drag, startPoint x: 1054, startPoint y: 527, endPoint x: 900, endPoint y: 523, distance: 154.6
click at [900, 523] on div "Привязанная почта : [EMAIL_ADDRESS][DOMAIN_NAME]" at bounding box center [1076, 530] width 595 height 24
copy div "[EMAIL_ADDRESS][DOMAIN_NAME]"
drag, startPoint x: 929, startPoint y: 337, endPoint x: 768, endPoint y: 265, distance: 176.5
click at [814, 339] on div "ФИО: [PERSON_NAME]" at bounding box center [1076, 337] width 595 height 24
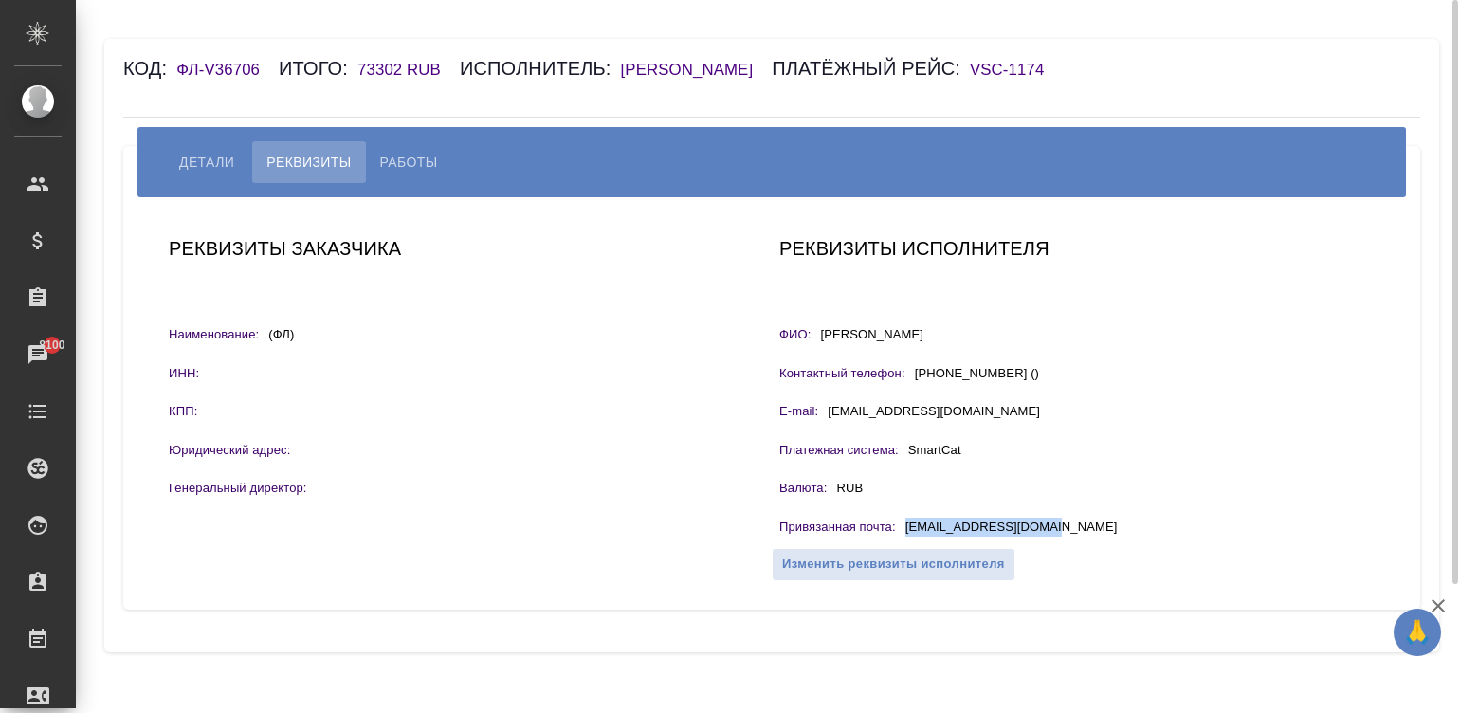
copy div "ФИО: [PERSON_NAME]"
click at [409, 147] on button "Работы" at bounding box center [409, 162] width 86 height 42
select select "10"
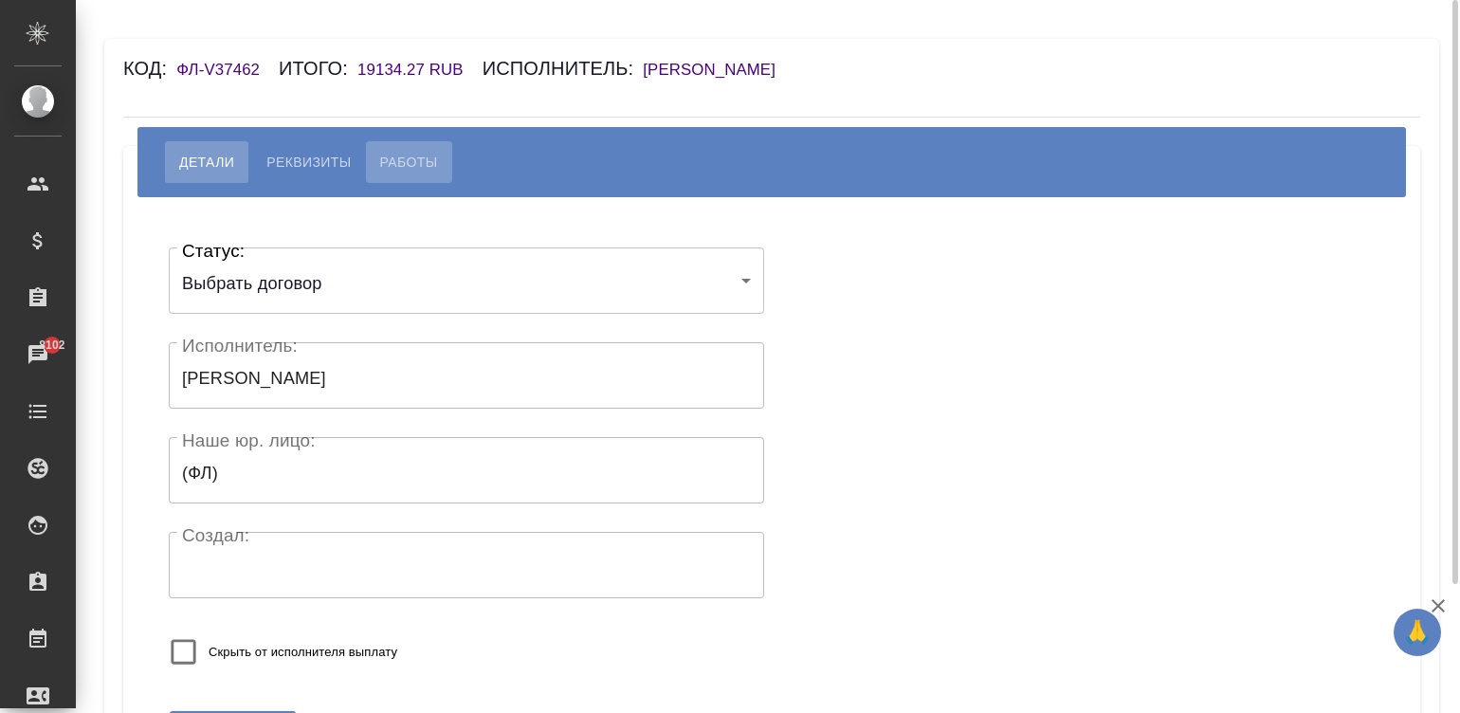
click at [399, 167] on span "Работы" at bounding box center [409, 162] width 58 height 23
select select "10"
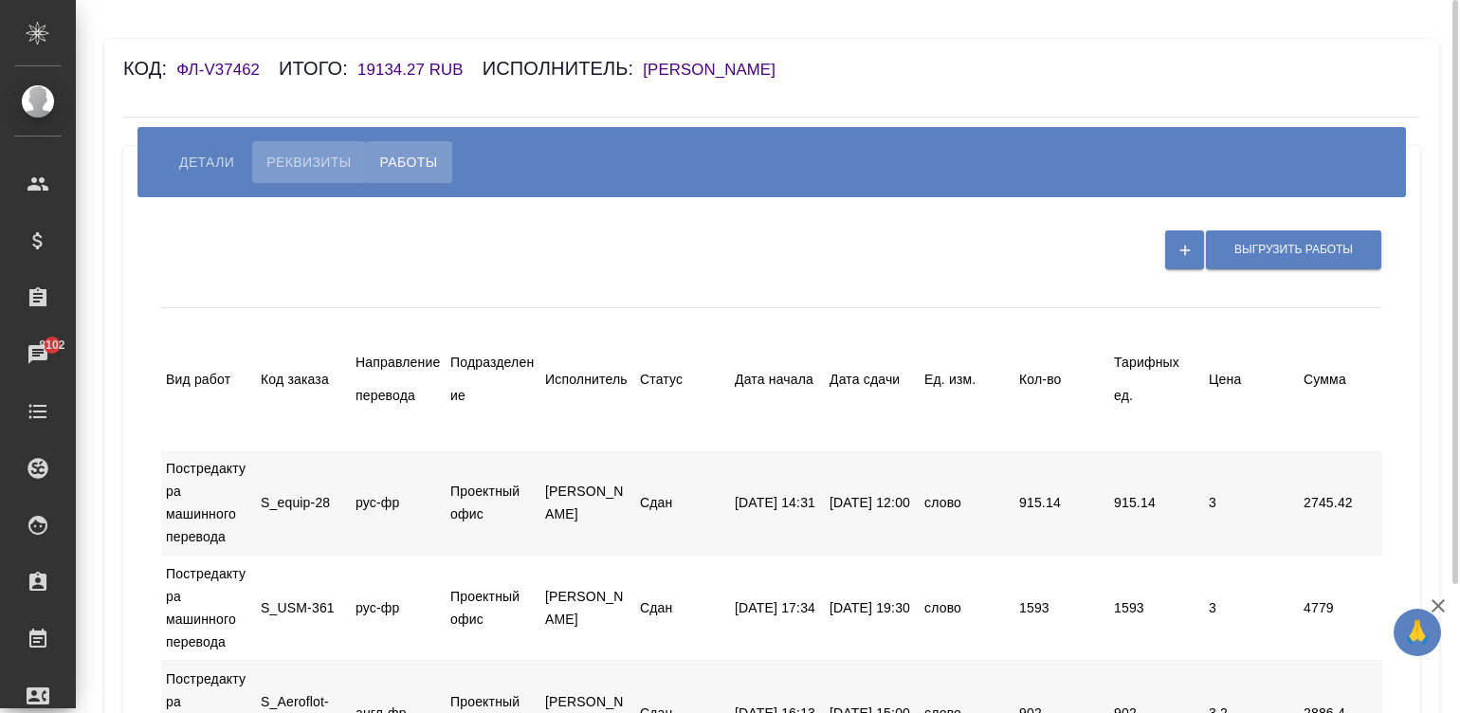
click at [289, 158] on span "Реквизиты" at bounding box center [308, 162] width 84 height 23
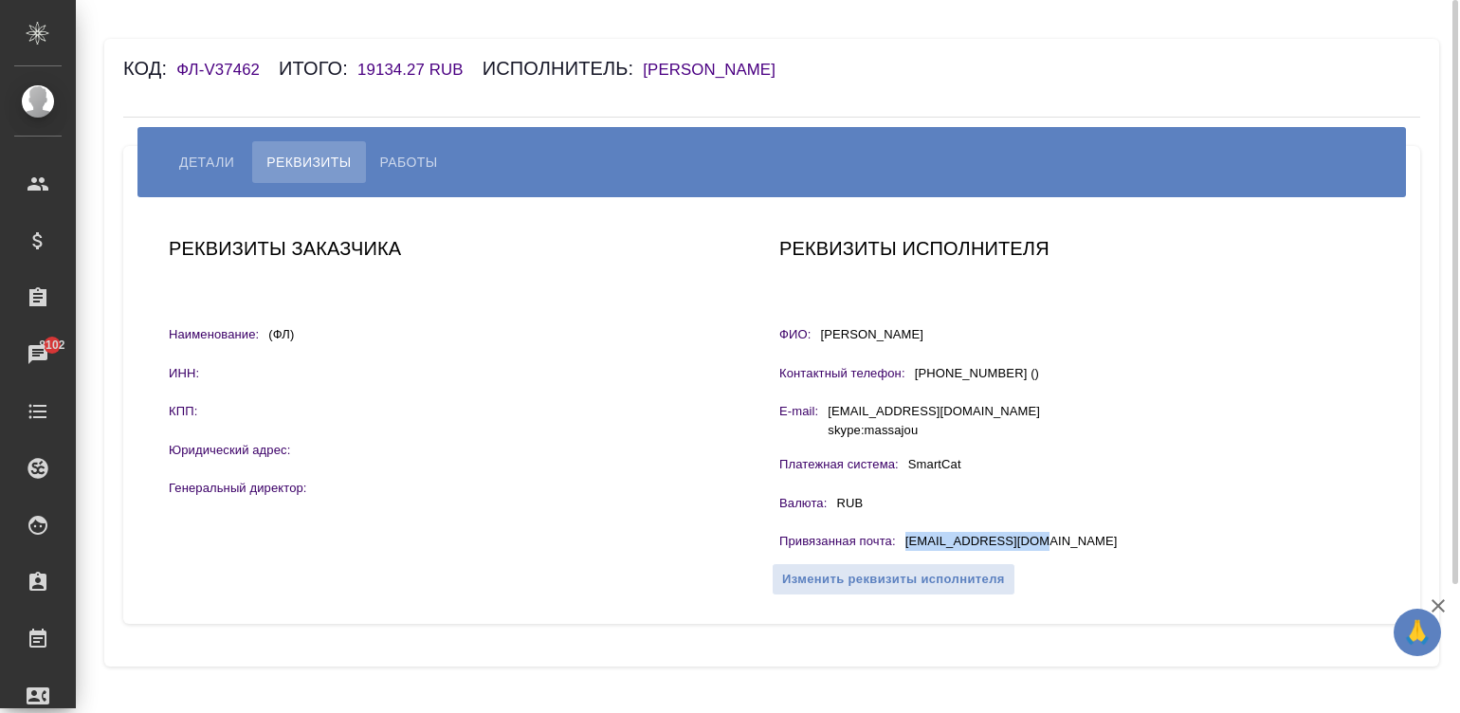
drag, startPoint x: 1048, startPoint y: 532, endPoint x: 902, endPoint y: 537, distance: 145.1
click at [902, 537] on div "Привязанная почта : [EMAIL_ADDRESS][DOMAIN_NAME]" at bounding box center [1076, 544] width 595 height 24
copy p "[EMAIL_ADDRESS][DOMAIN_NAME]"
drag, startPoint x: 949, startPoint y: 337, endPoint x: 825, endPoint y: 333, distance: 124.2
click at [825, 333] on div "ФИО: [PERSON_NAME]" at bounding box center [1076, 337] width 595 height 24
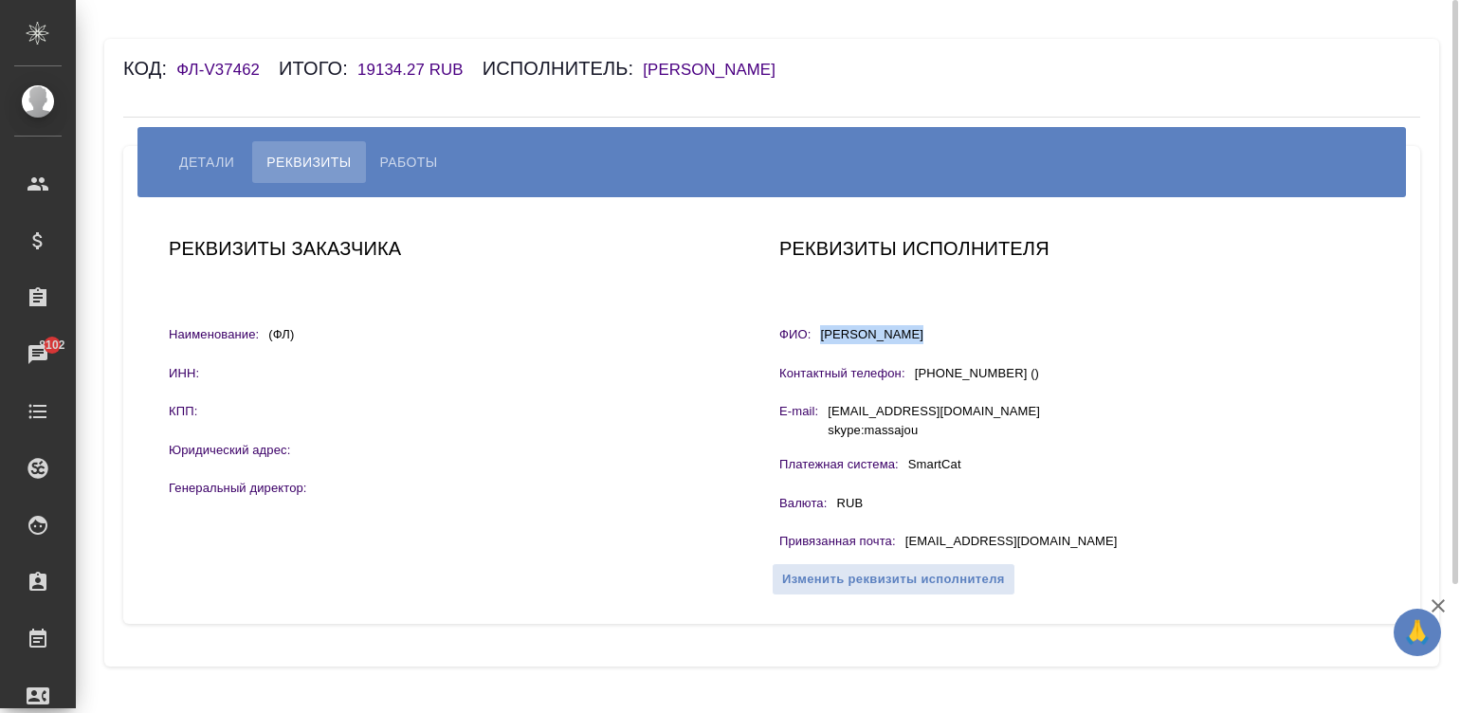
copy p "[PERSON_NAME]"
click at [402, 148] on button "Работы" at bounding box center [409, 162] width 86 height 42
select select "10"
